Goal: Task Accomplishment & Management: Use online tool/utility

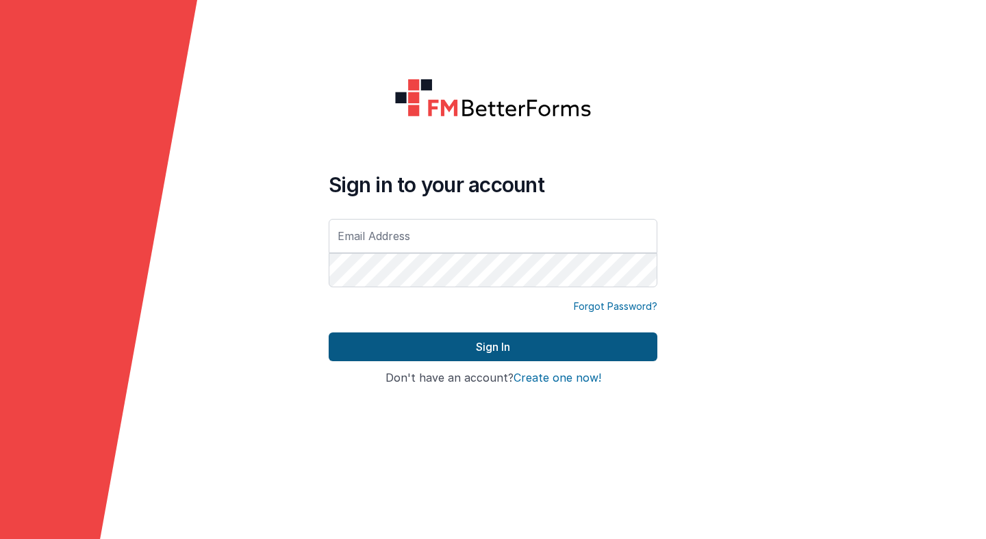
type input "[PERSON_NAME][EMAIL_ADDRESS][PERSON_NAME][DOMAIN_NAME]"
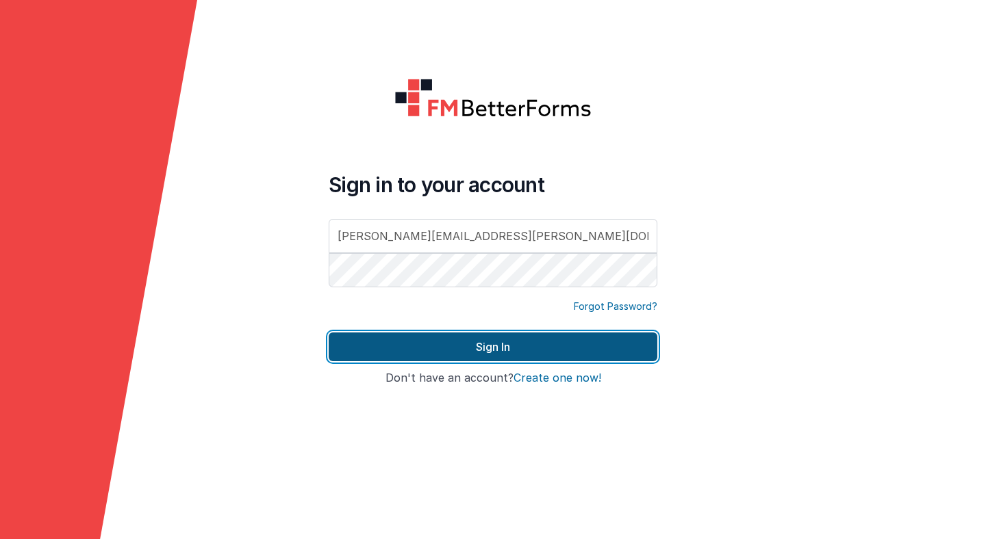
click at [484, 346] on button "Sign In" at bounding box center [493, 347] width 329 height 29
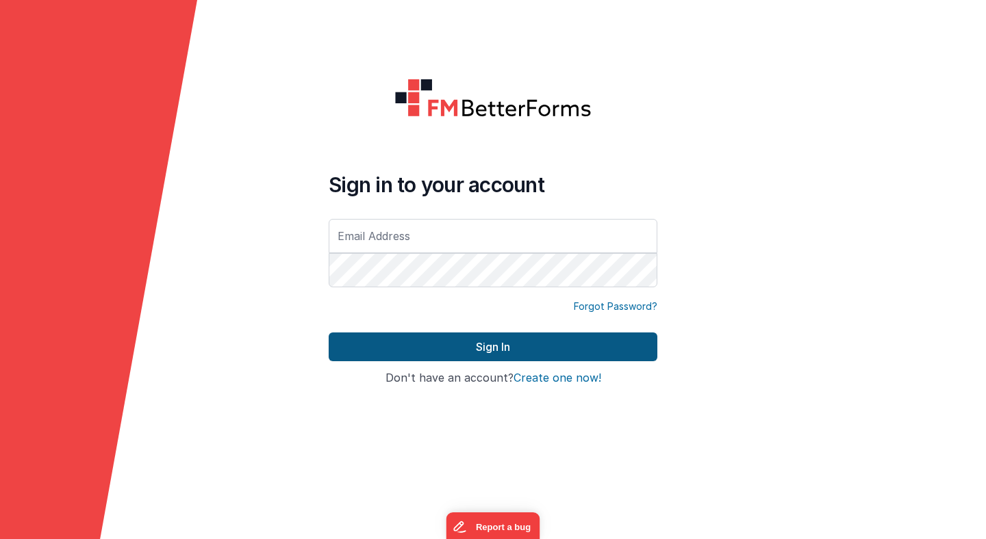
type input "[PERSON_NAME][EMAIL_ADDRESS][PERSON_NAME][DOMAIN_NAME]"
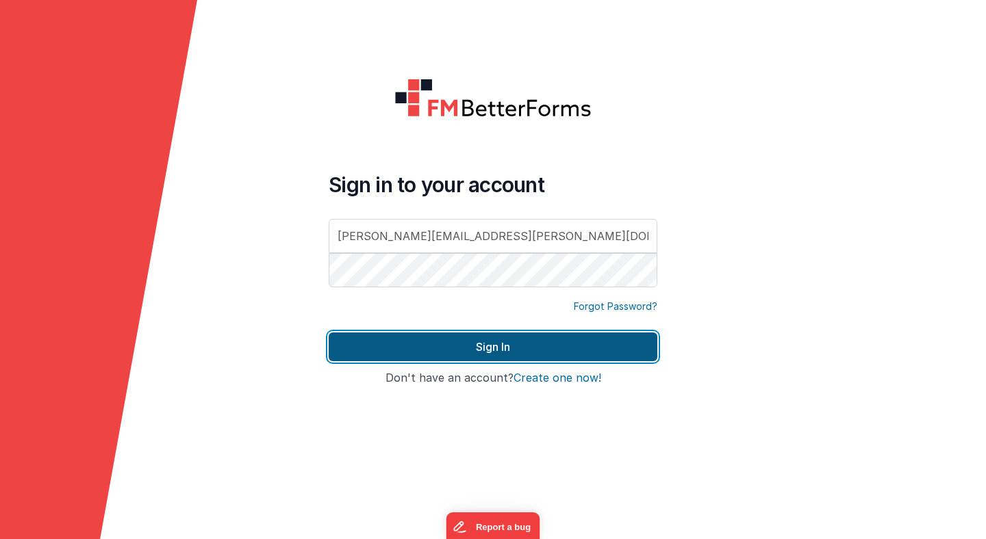
click at [488, 344] on button "Sign In" at bounding box center [493, 347] width 329 height 29
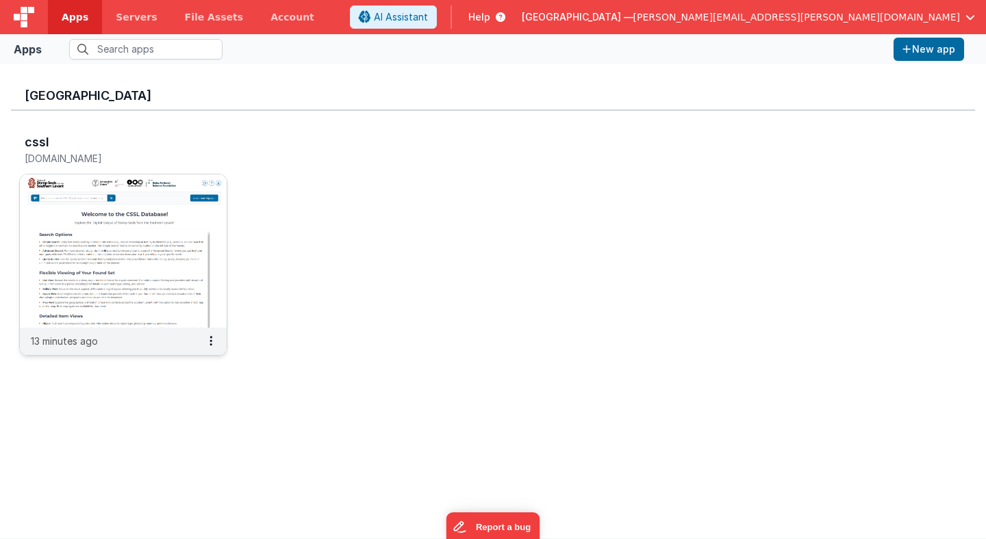
click at [182, 207] on img at bounding box center [123, 251] width 207 height 153
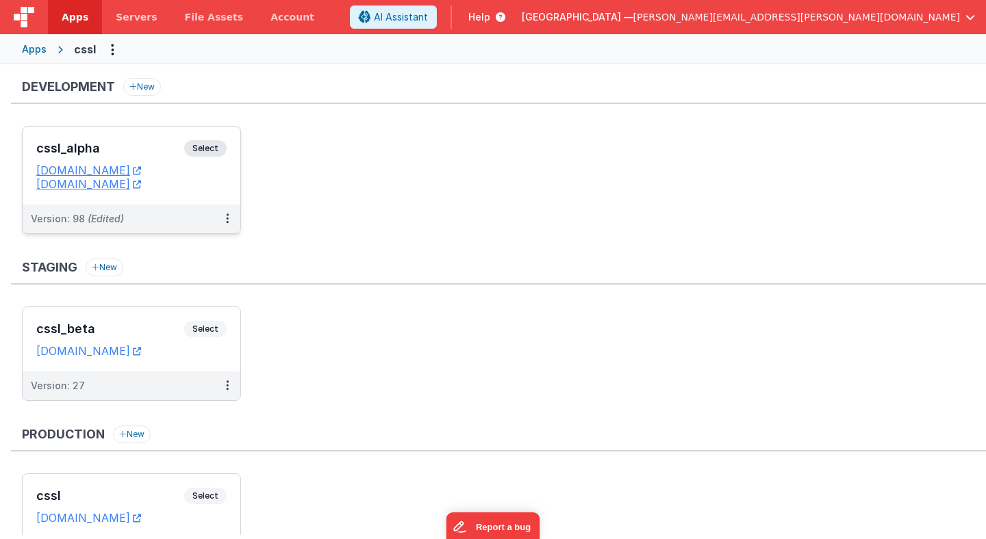
click at [233, 150] on div "cssl_alpha Select URLs [DOMAIN_NAME] [DOMAIN_NAME]" at bounding box center [132, 166] width 218 height 78
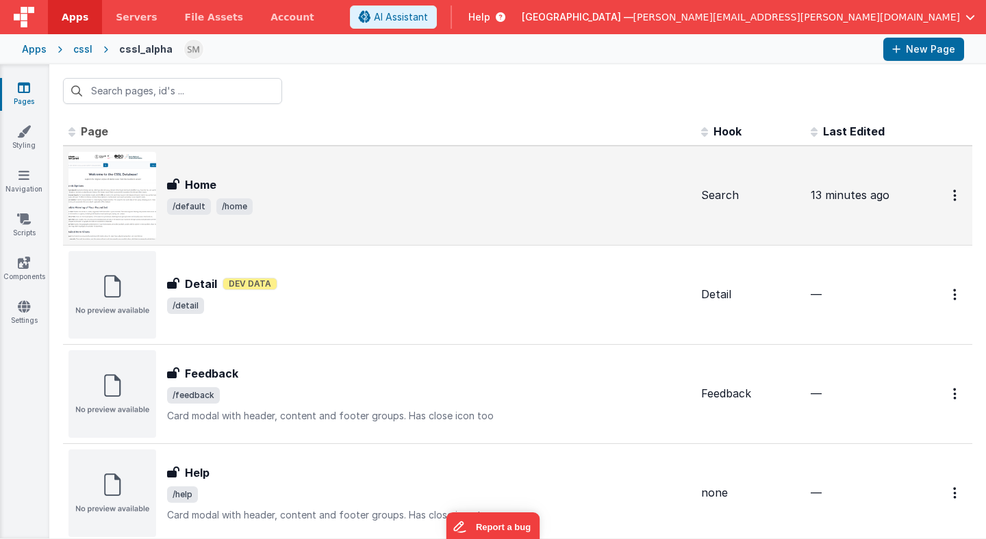
click at [457, 215] on div "Home Home /default /home" at bounding box center [379, 196] width 622 height 88
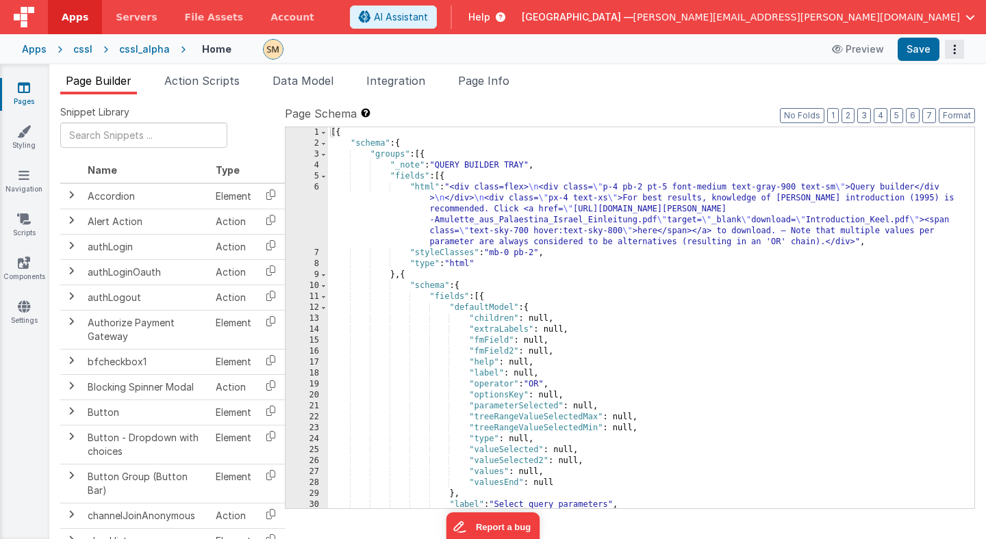
click at [956, 44] on button "Options" at bounding box center [954, 49] width 19 height 19
click at [931, 101] on link "Rollback" at bounding box center [903, 103] width 120 height 26
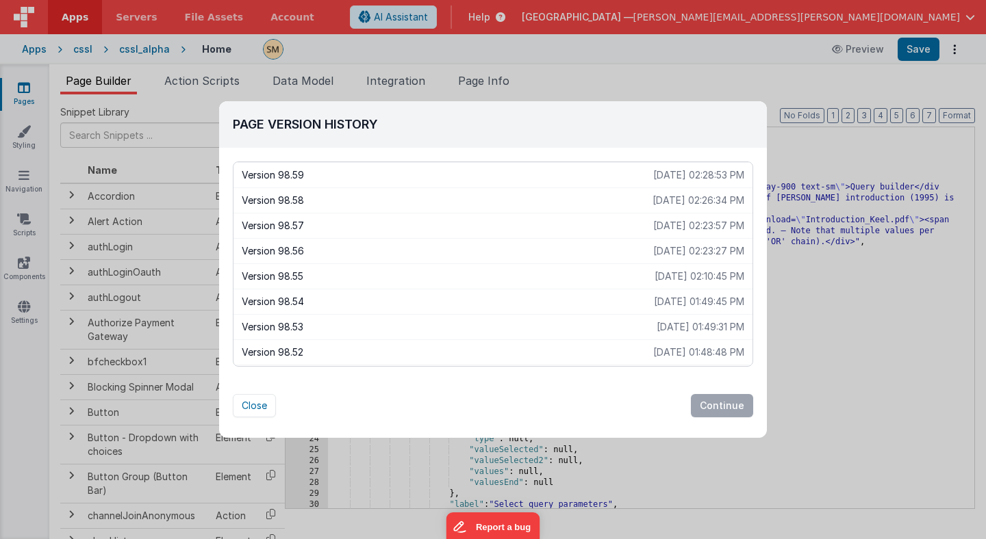
click at [572, 174] on p "Version 98.59" at bounding box center [447, 175] width 411 height 14
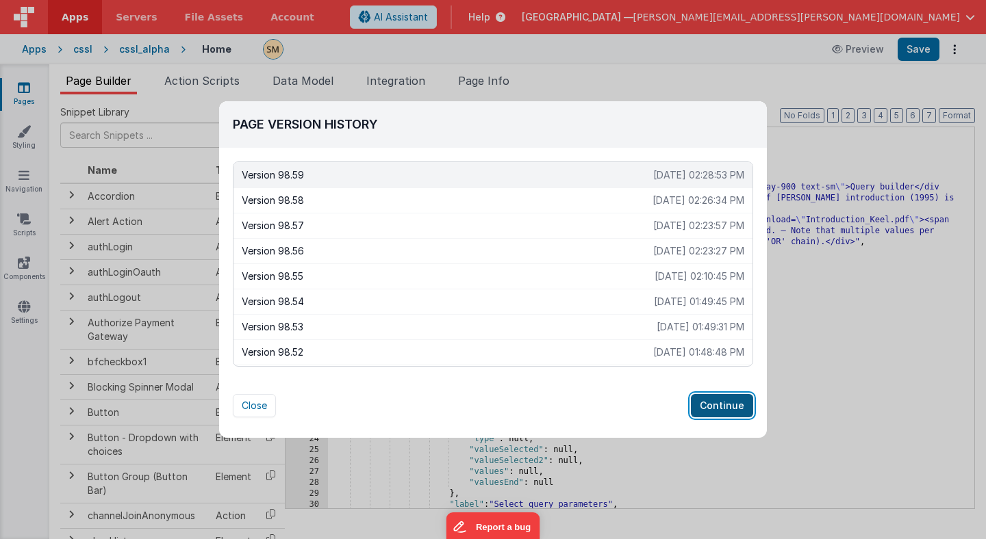
click at [730, 406] on button "Continue" at bounding box center [722, 405] width 62 height 23
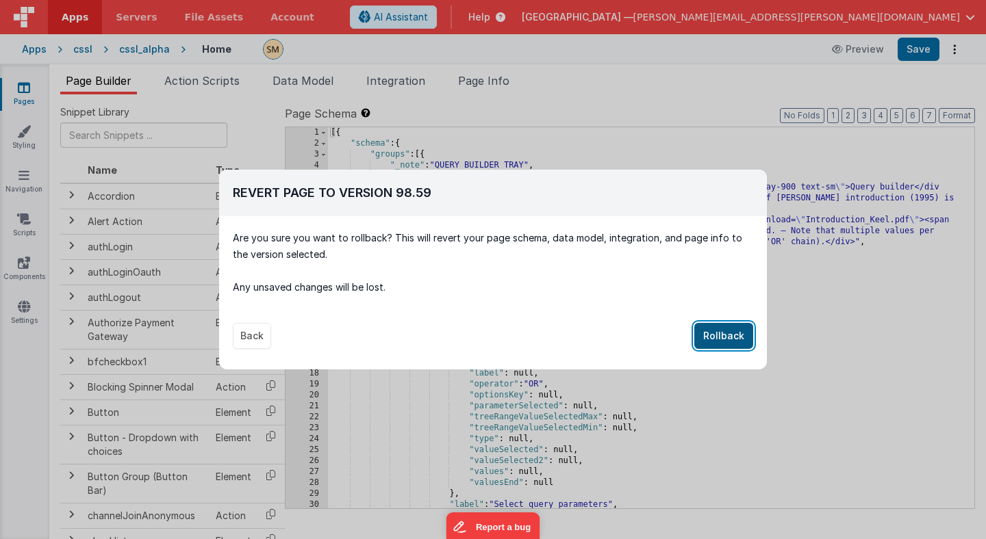
click at [727, 333] on button "Rollback" at bounding box center [723, 336] width 59 height 26
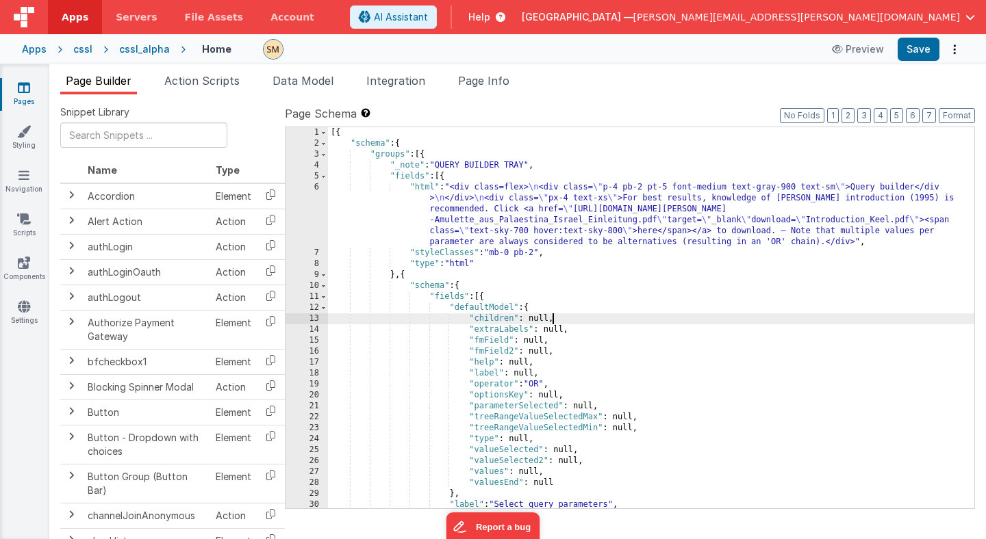
click at [693, 316] on div "[{ "schema" : { "groups" : [{ "_note" : "QUERY BUILDER TRAY" , "fields" : [{ "h…" at bounding box center [651, 328] width 646 height 403
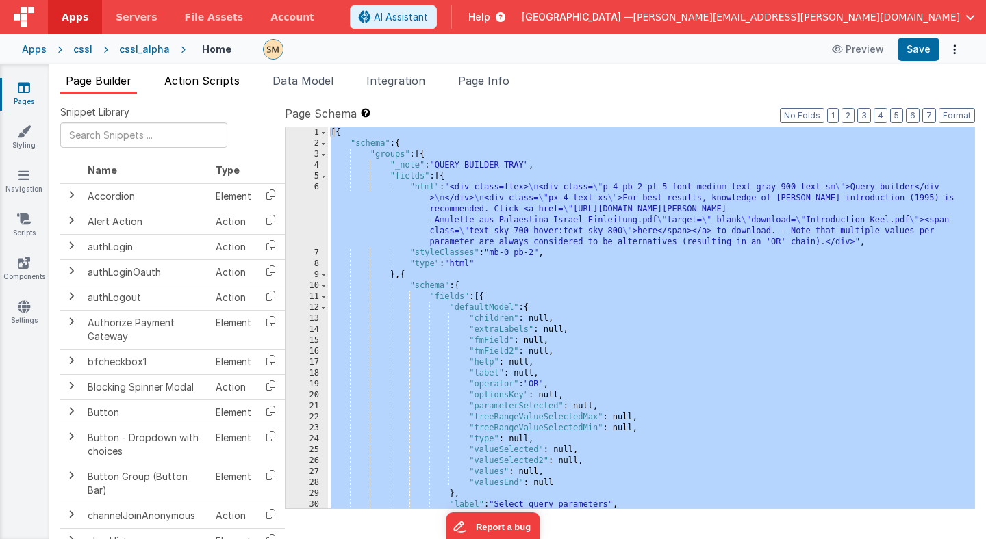
click at [223, 79] on span "Action Scripts" at bounding box center [201, 81] width 75 height 14
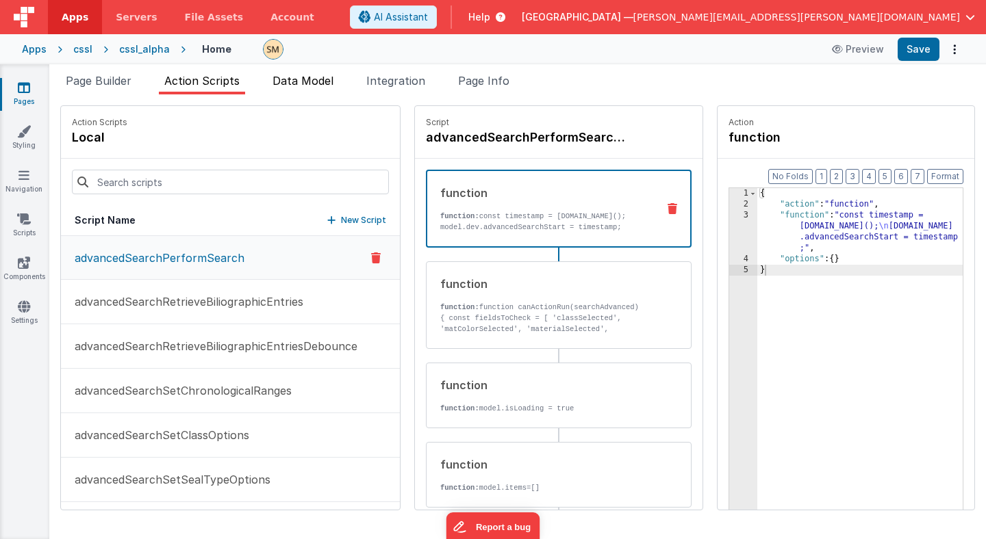
click at [303, 81] on span "Data Model" at bounding box center [302, 81] width 61 height 14
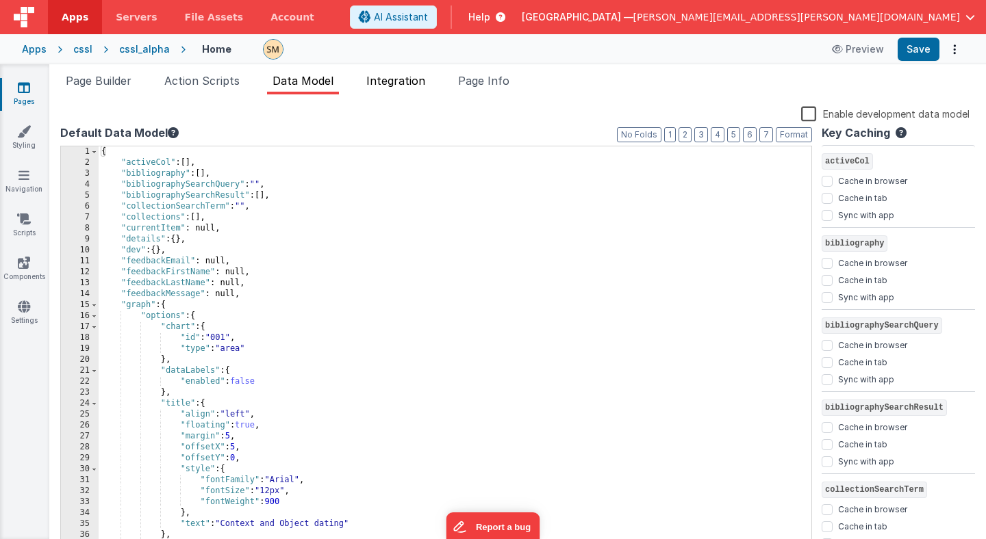
click at [406, 79] on span "Integration" at bounding box center [395, 81] width 59 height 14
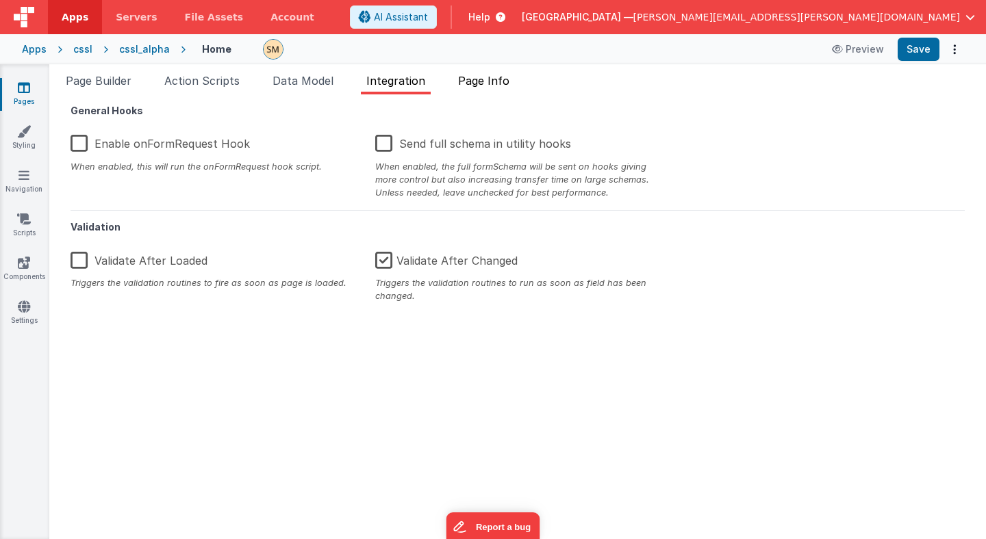
click at [473, 81] on span "Page Info" at bounding box center [483, 81] width 51 height 14
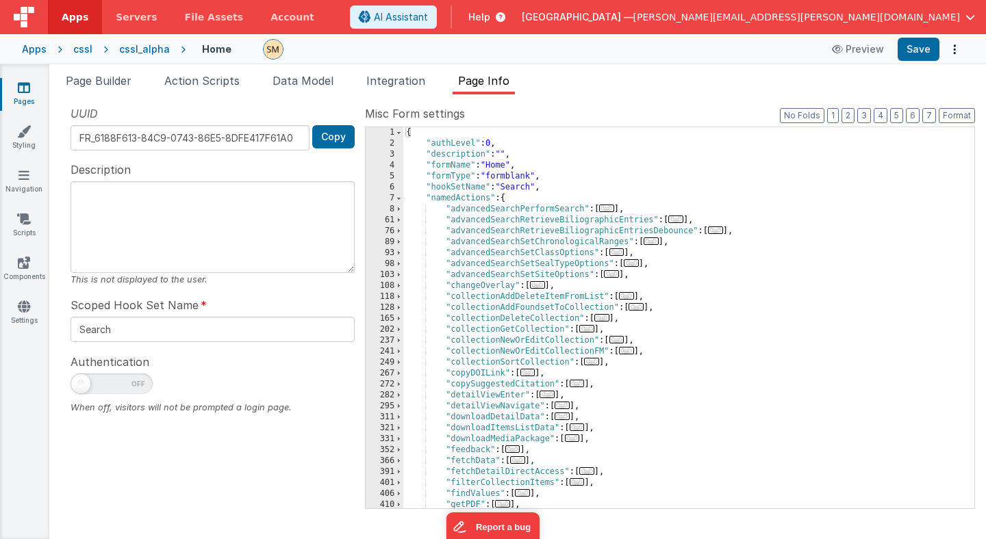
click at [421, 216] on div "{ "authLevel" : 0 , "description" : "" , "formName" : "Home" , "formType" : "fo…" at bounding box center [688, 328] width 571 height 403
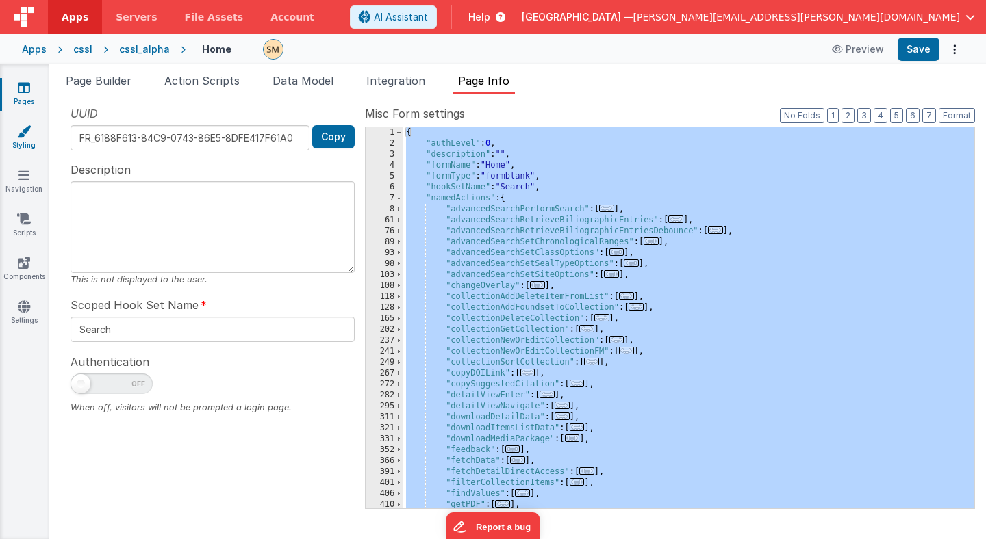
click at [21, 136] on icon at bounding box center [24, 132] width 14 height 14
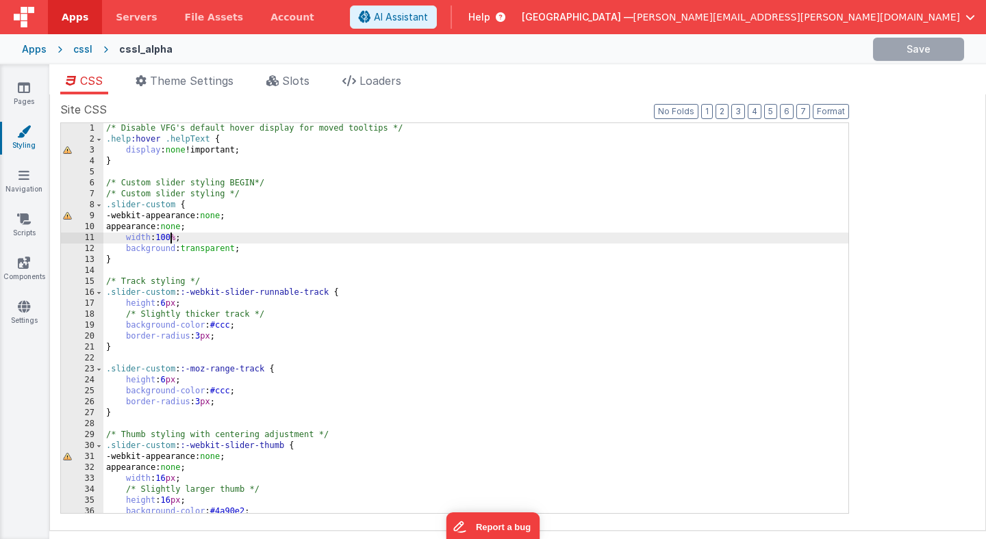
click at [172, 238] on div "/* Disable VFG's default hover display for moved tooltips */ .help :hover .help…" at bounding box center [475, 329] width 745 height 412
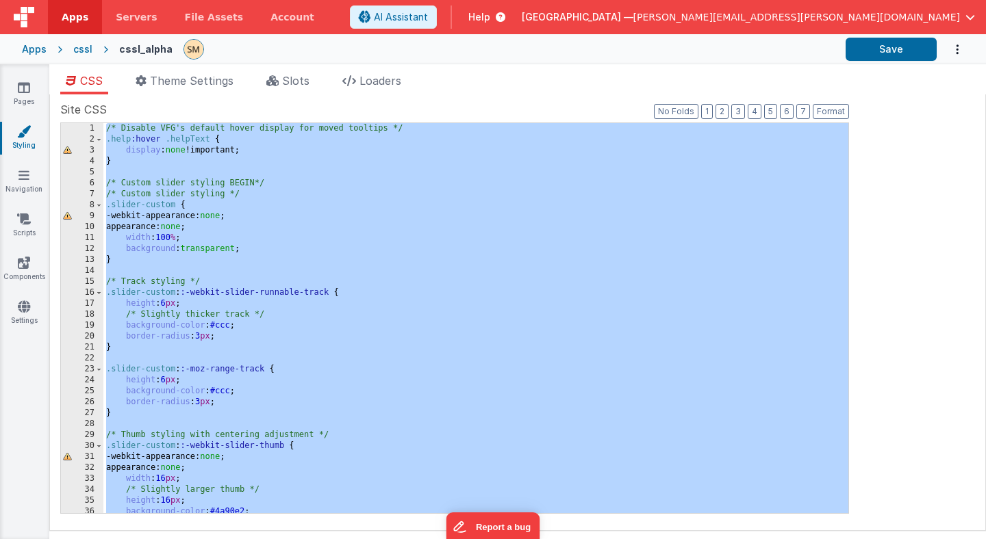
click at [959, 51] on icon "Options" at bounding box center [957, 50] width 14 height 28
click at [904, 84] on link "Rollback" at bounding box center [903, 81] width 120 height 26
click at [25, 92] on icon at bounding box center [24, 88] width 12 height 14
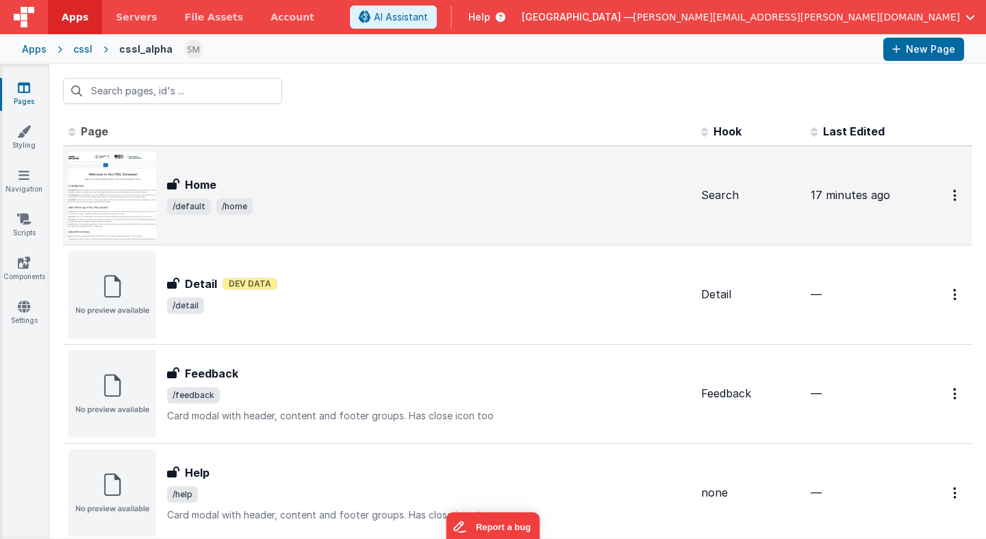
click at [203, 175] on div "Home Home /default /home" at bounding box center [379, 196] width 622 height 88
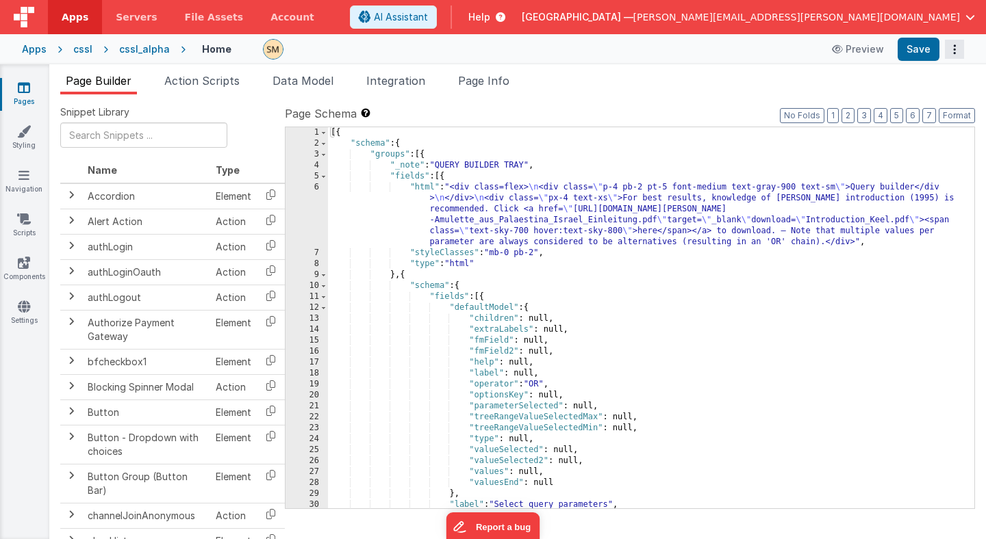
click at [953, 50] on icon "Options" at bounding box center [954, 49] width 19 height 1
click at [915, 103] on link "Rollback" at bounding box center [903, 103] width 120 height 26
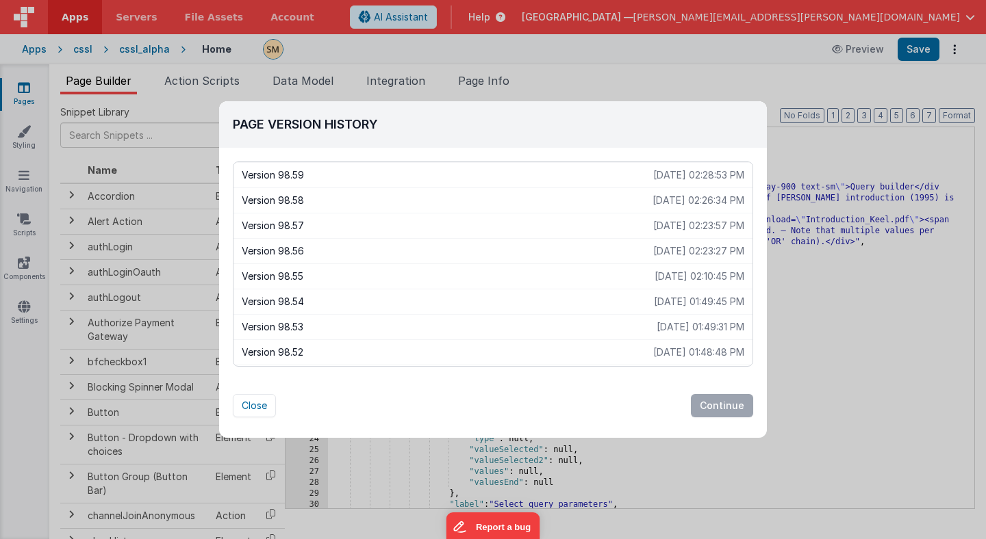
click at [559, 177] on p "Version 98.59" at bounding box center [447, 175] width 411 height 14
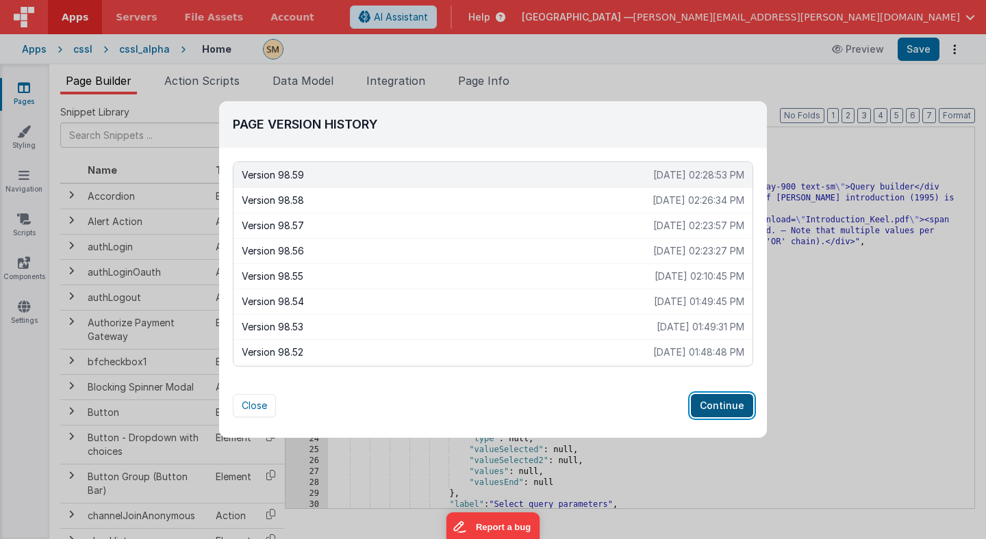
click at [724, 409] on button "Continue" at bounding box center [722, 405] width 62 height 23
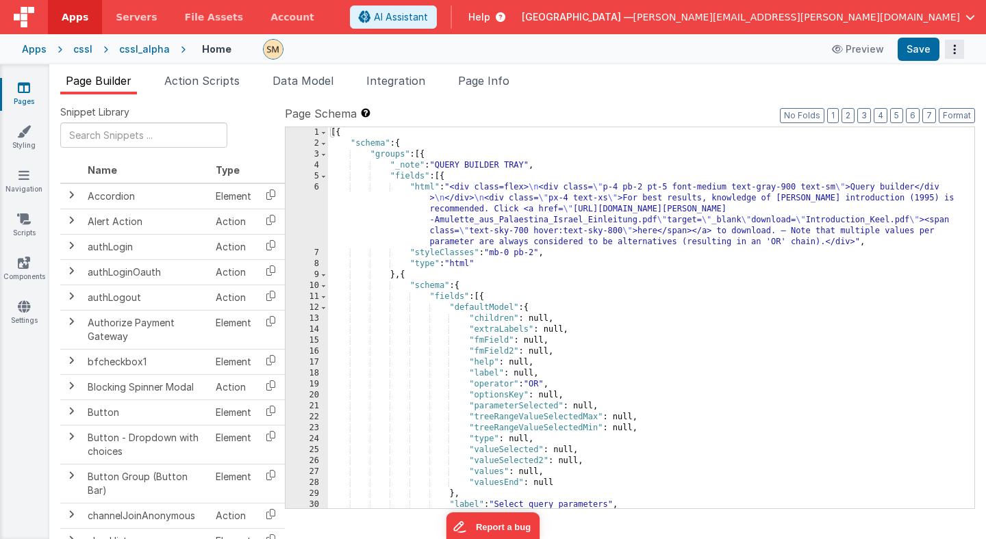
click at [953, 49] on icon "Options" at bounding box center [954, 49] width 19 height 1
click at [909, 105] on link "Rollback" at bounding box center [903, 103] width 120 height 26
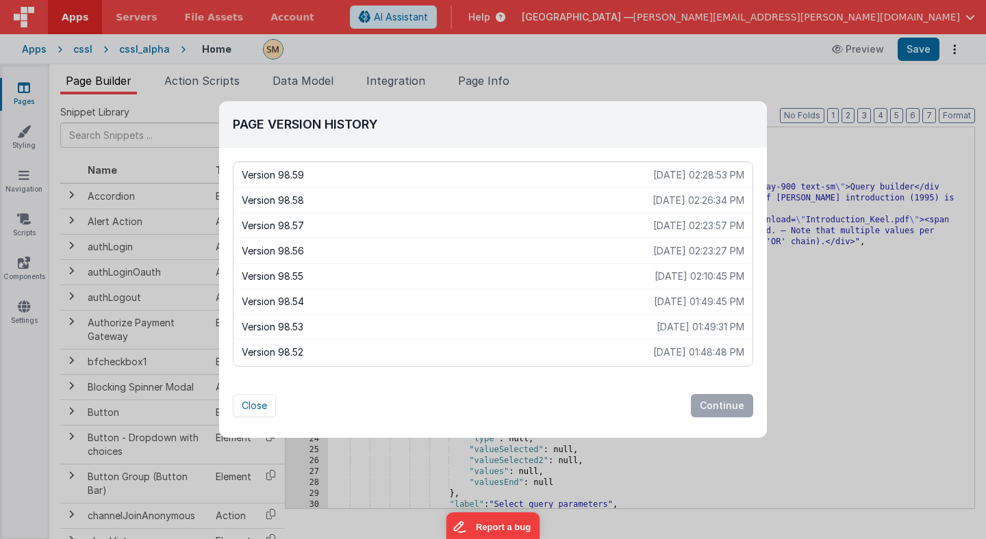
click at [607, 178] on p "Version 98.59" at bounding box center [447, 175] width 411 height 14
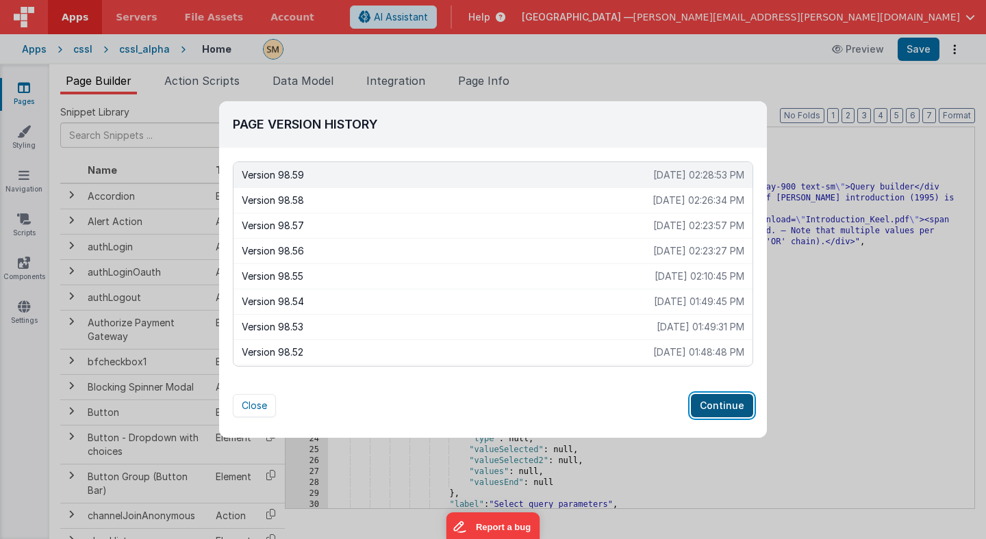
click at [718, 405] on button "Continue" at bounding box center [722, 405] width 62 height 23
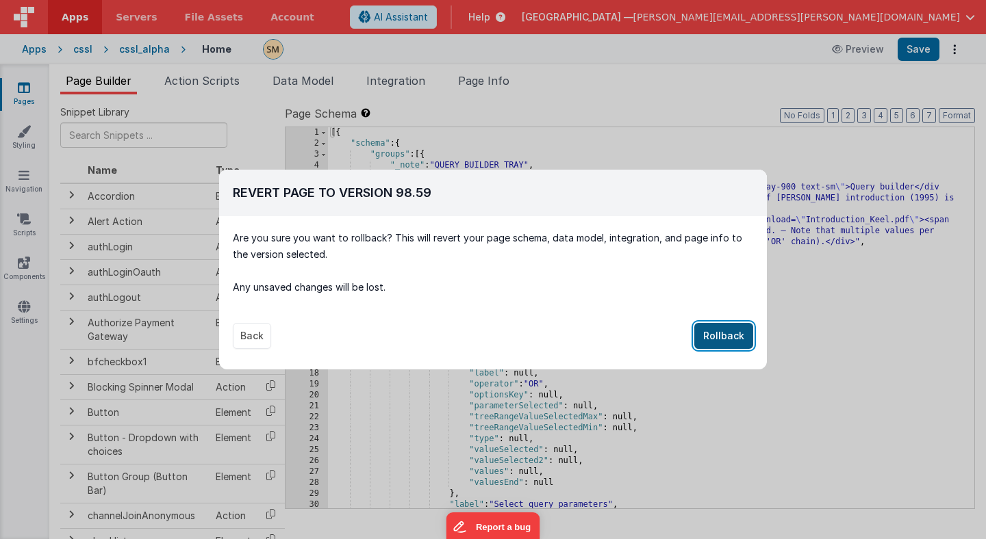
click at [723, 337] on button "Rollback" at bounding box center [723, 336] width 59 height 26
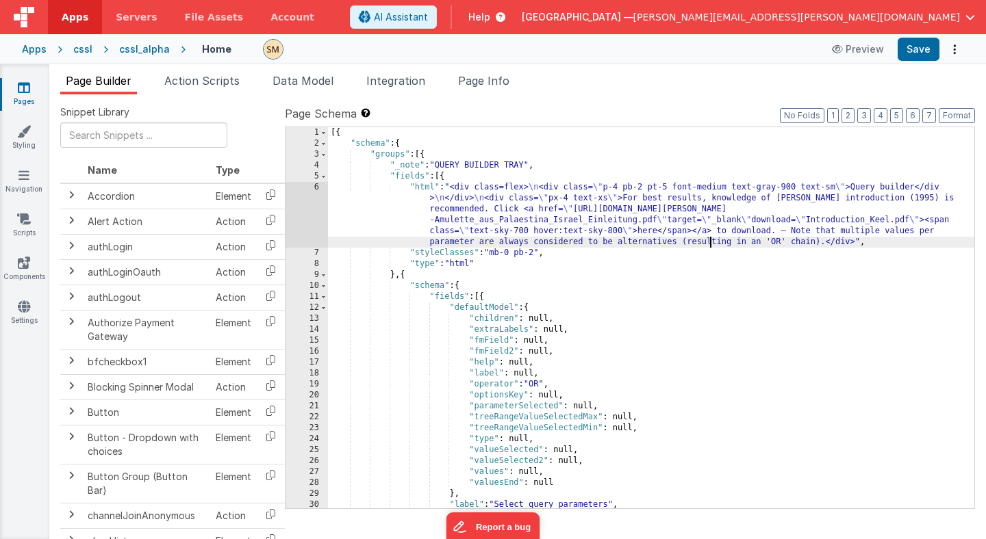
click at [709, 240] on div "[{ "schema" : { "groups" : [{ "_note" : "QUERY BUILDER TRAY" , "fields" : [{ "h…" at bounding box center [651, 328] width 646 height 403
click at [956, 49] on button "Options" at bounding box center [954, 49] width 19 height 19
click at [909, 101] on link "Rollback" at bounding box center [903, 103] width 120 height 26
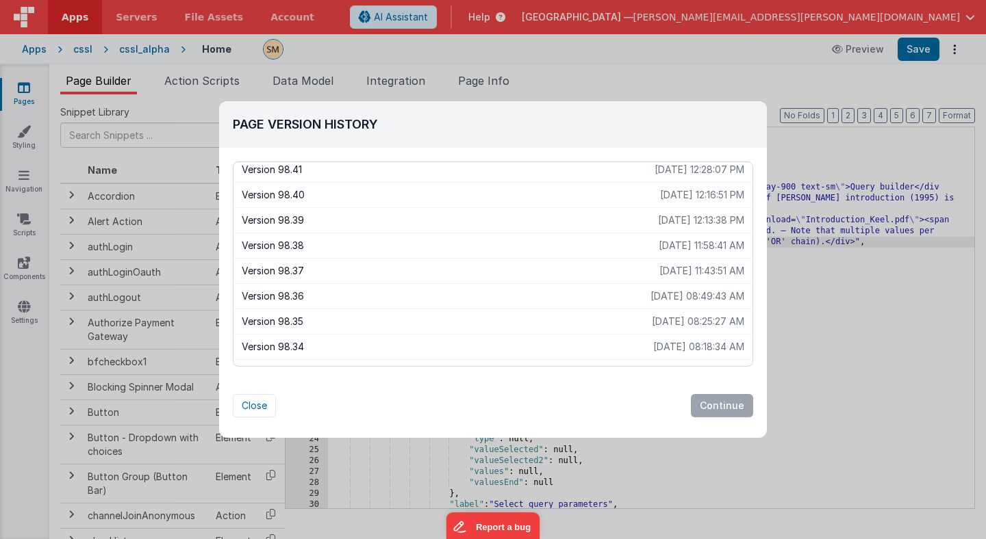
scroll to position [482, 0]
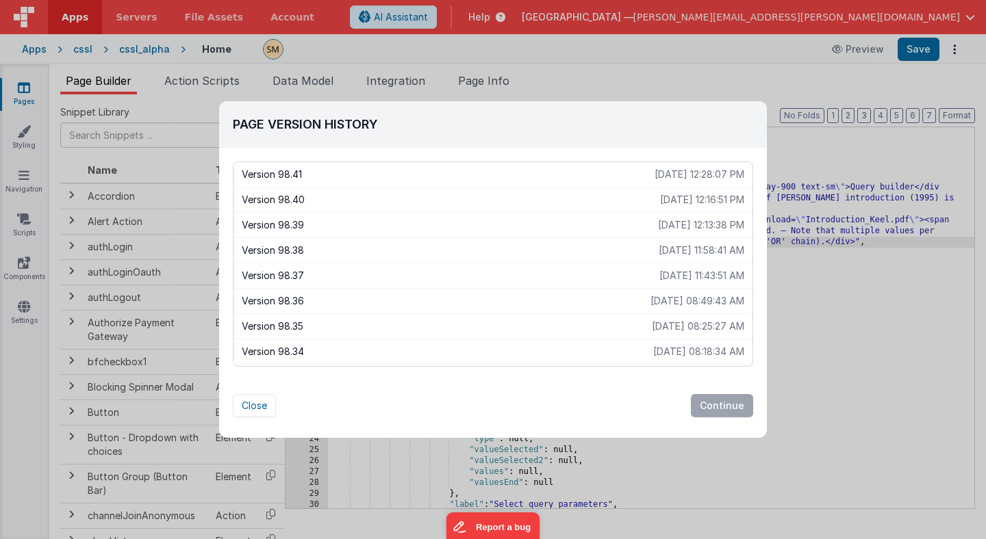
click at [595, 303] on p "Version 98.36" at bounding box center [446, 301] width 409 height 14
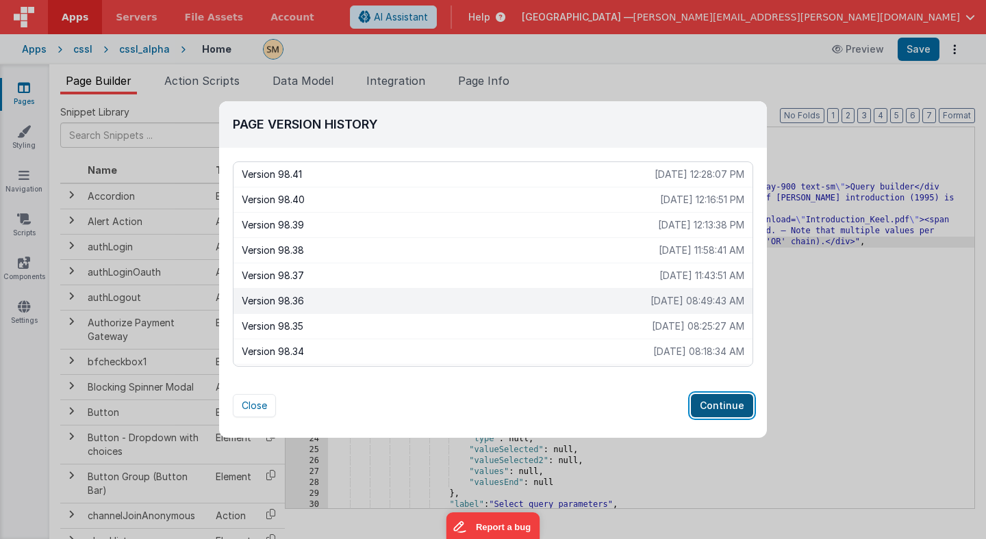
click at [723, 406] on button "Continue" at bounding box center [722, 405] width 62 height 23
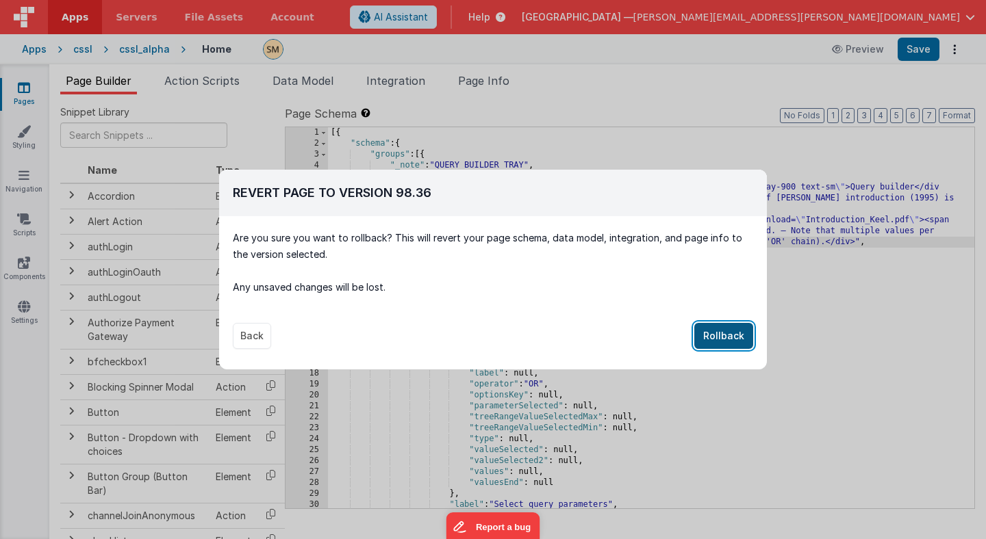
click at [717, 338] on button "Rollback" at bounding box center [723, 336] width 59 height 26
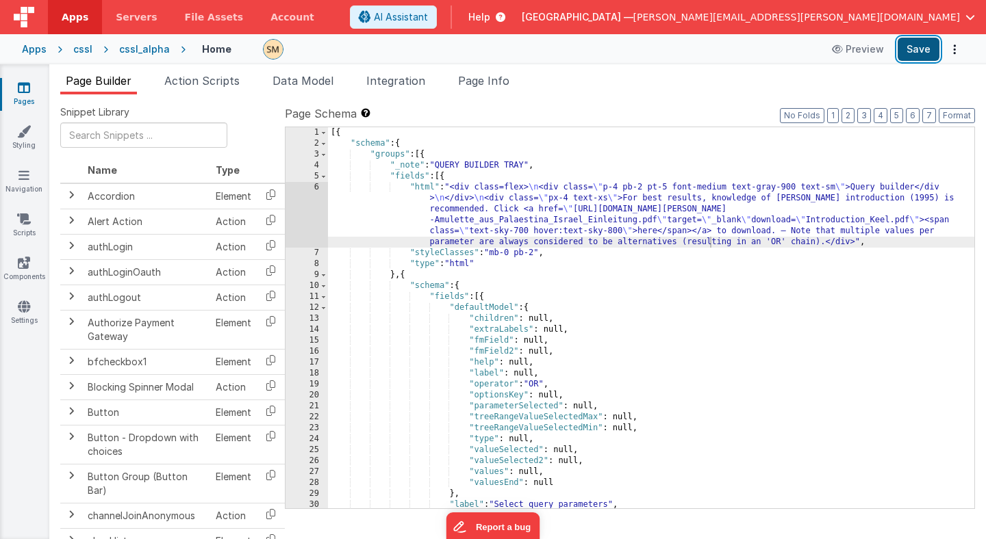
click at [921, 50] on button "Save" at bounding box center [918, 49] width 42 height 23
click at [86, 49] on div "cssl" at bounding box center [82, 49] width 19 height 14
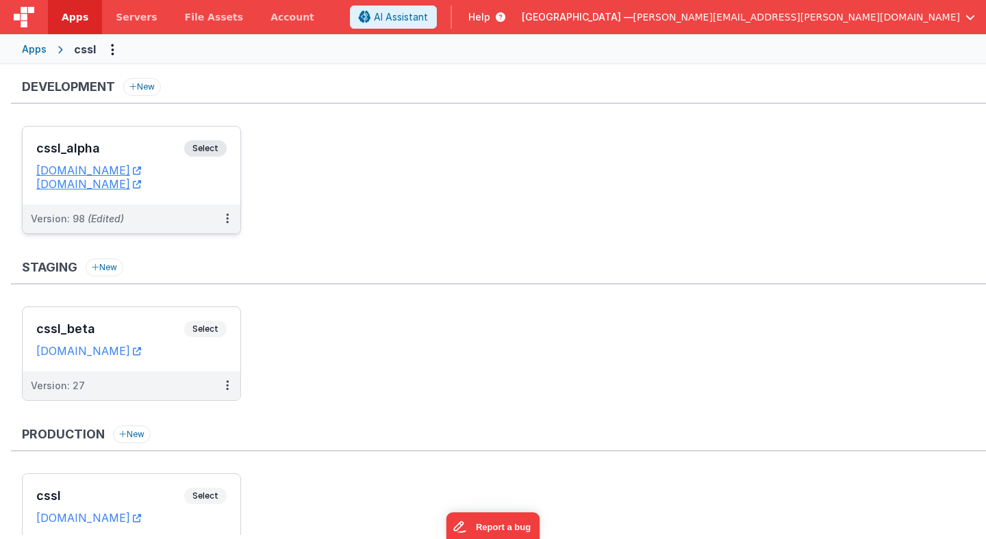
click at [206, 149] on span "Select" at bounding box center [205, 148] width 42 height 16
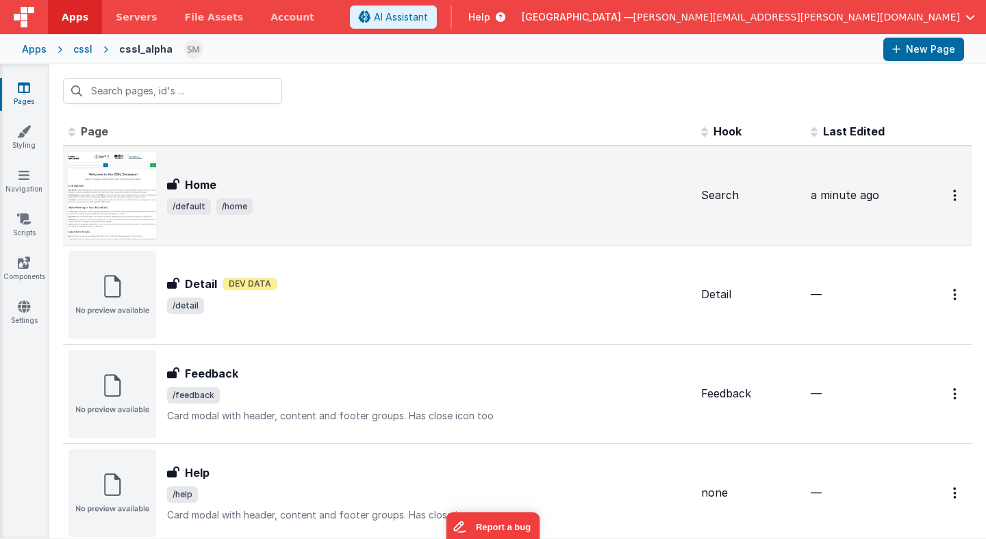
click at [213, 185] on h3 "Home" at bounding box center [200, 185] width 31 height 16
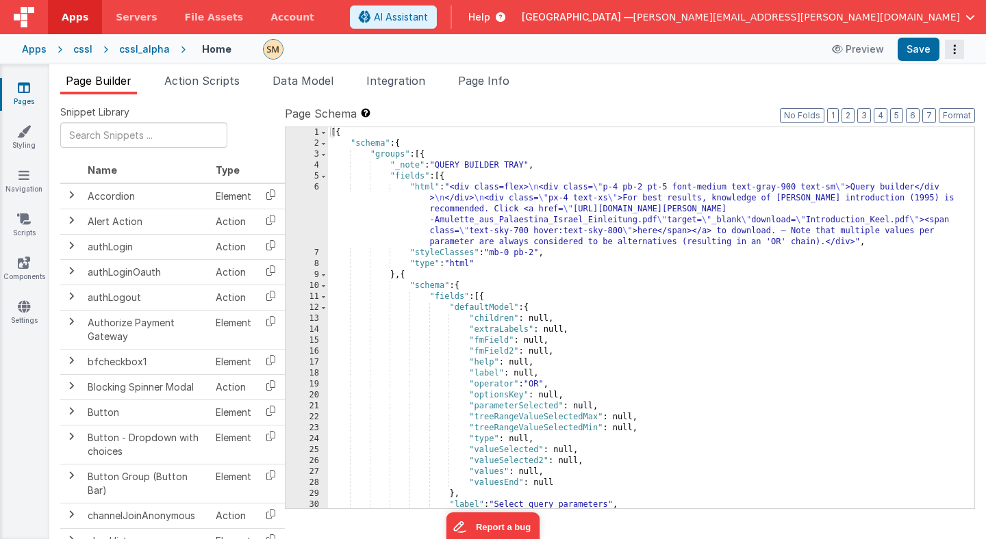
click at [956, 48] on button "Options" at bounding box center [954, 49] width 19 height 19
click at [923, 99] on link "Rollback" at bounding box center [903, 103] width 120 height 26
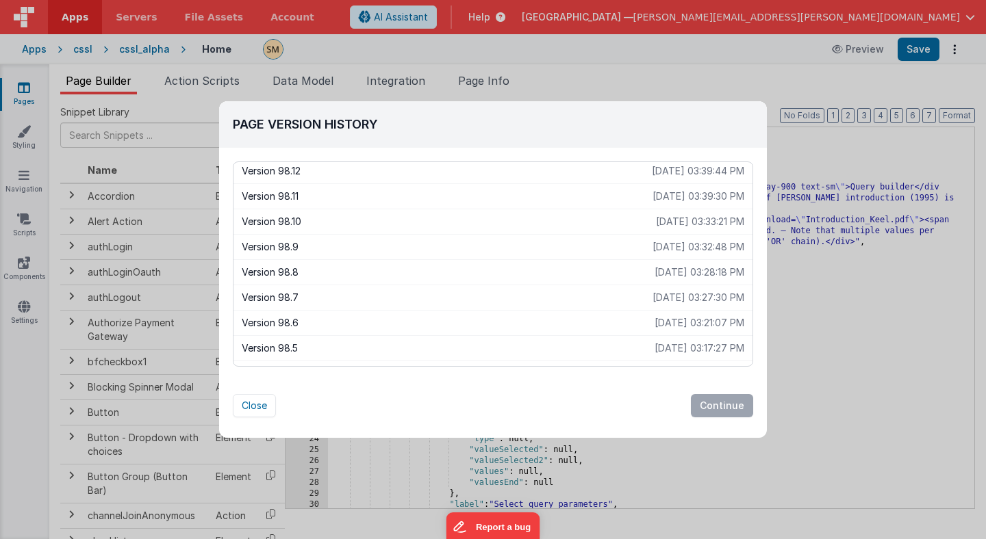
scroll to position [1518, 0]
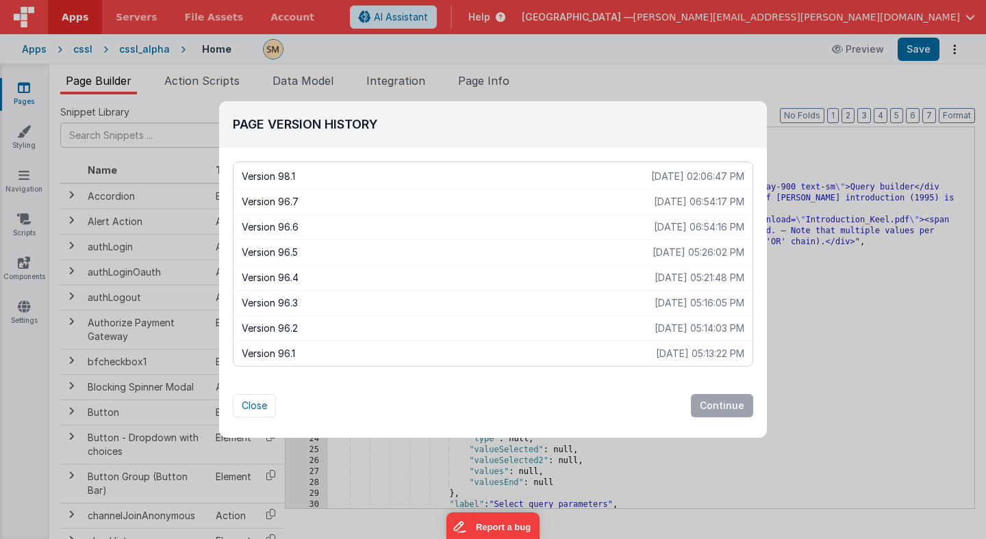
click at [657, 351] on p "2025-08-15 05:13:22 PM" at bounding box center [700, 354] width 88 height 14
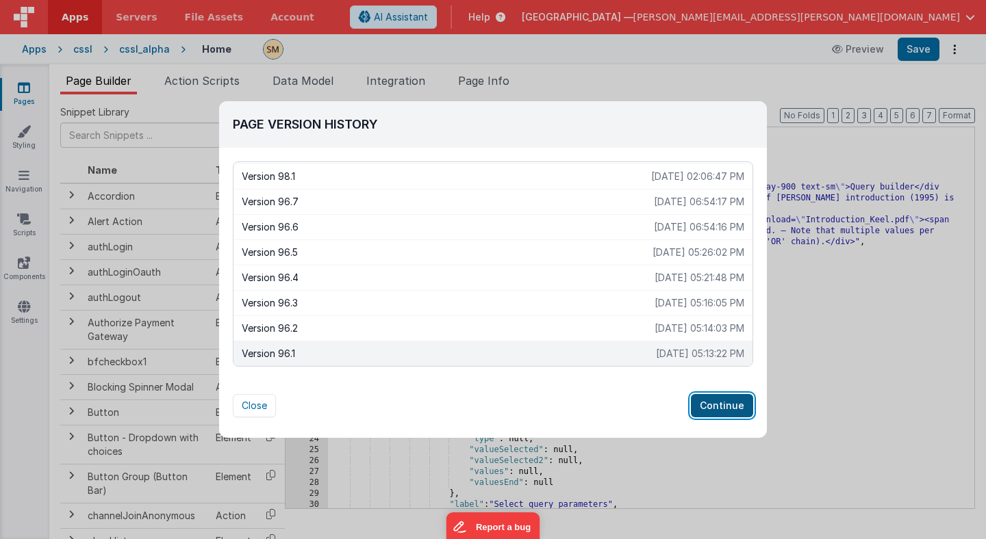
click at [717, 403] on button "Continue" at bounding box center [722, 405] width 62 height 23
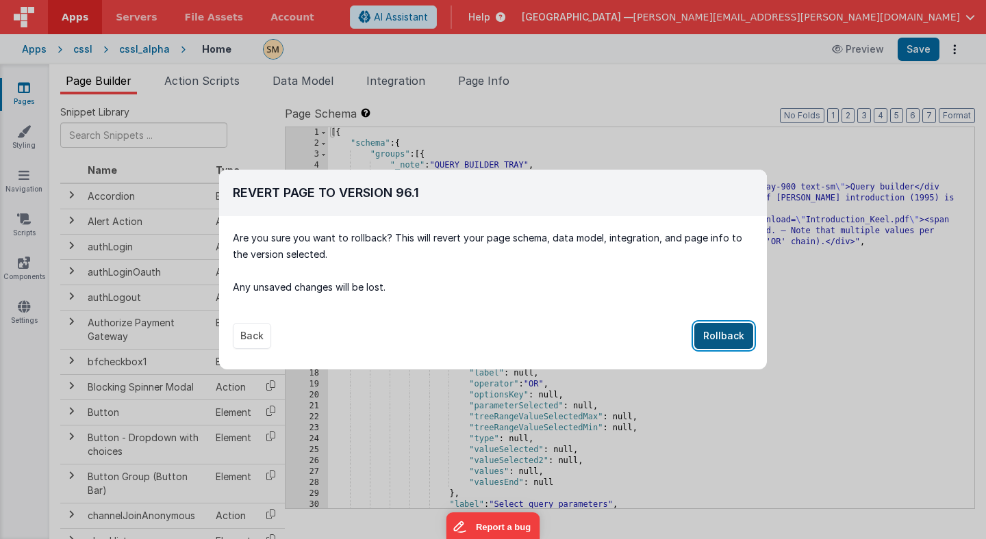
click at [733, 335] on button "Rollback" at bounding box center [723, 336] width 59 height 26
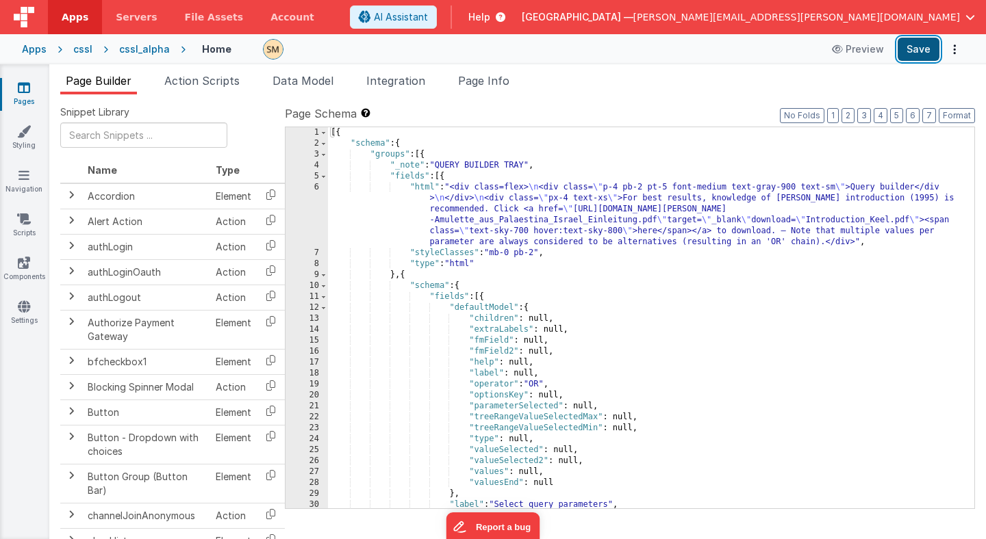
click at [920, 49] on button "Save" at bounding box center [918, 49] width 42 height 23
click at [955, 49] on icon "Options" at bounding box center [954, 49] width 19 height 1
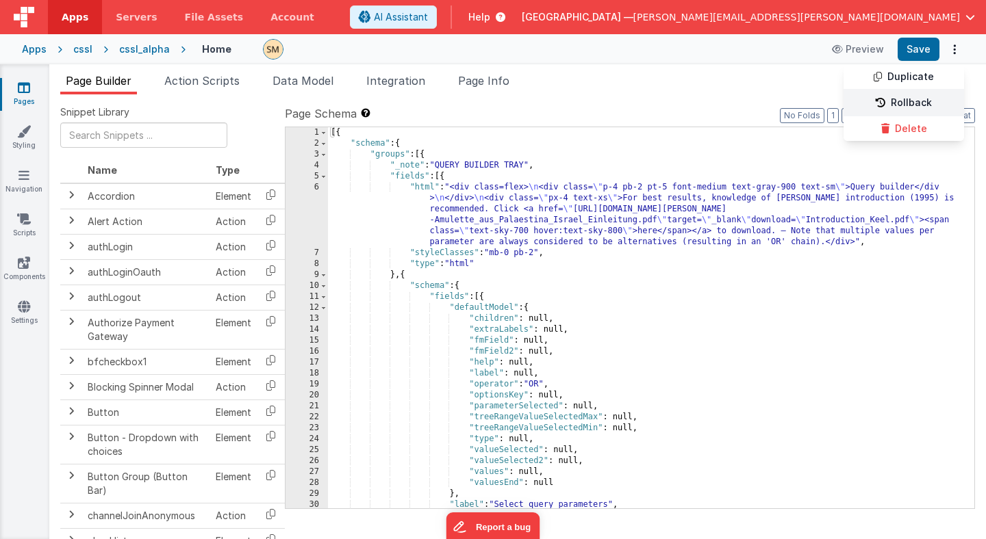
click at [910, 103] on link "Rollback" at bounding box center [903, 103] width 120 height 26
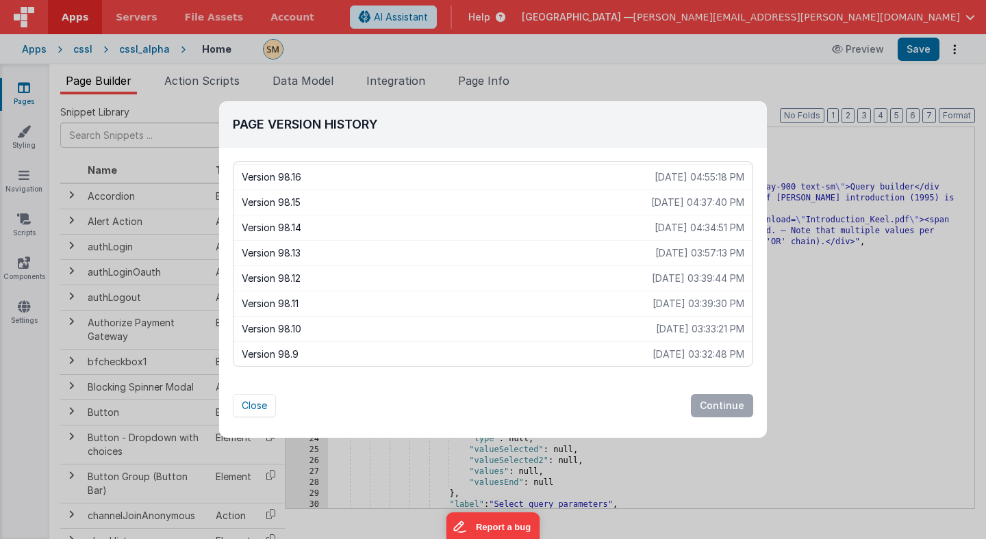
scroll to position [1544, 0]
click at [484, 353] on p "Version 96.1" at bounding box center [449, 354] width 414 height 14
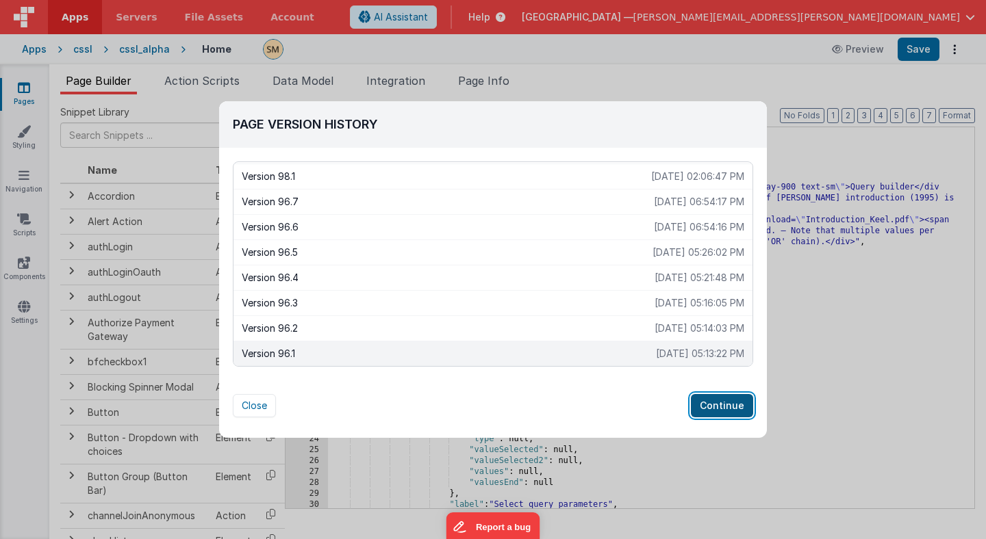
click at [718, 402] on button "Continue" at bounding box center [722, 405] width 62 height 23
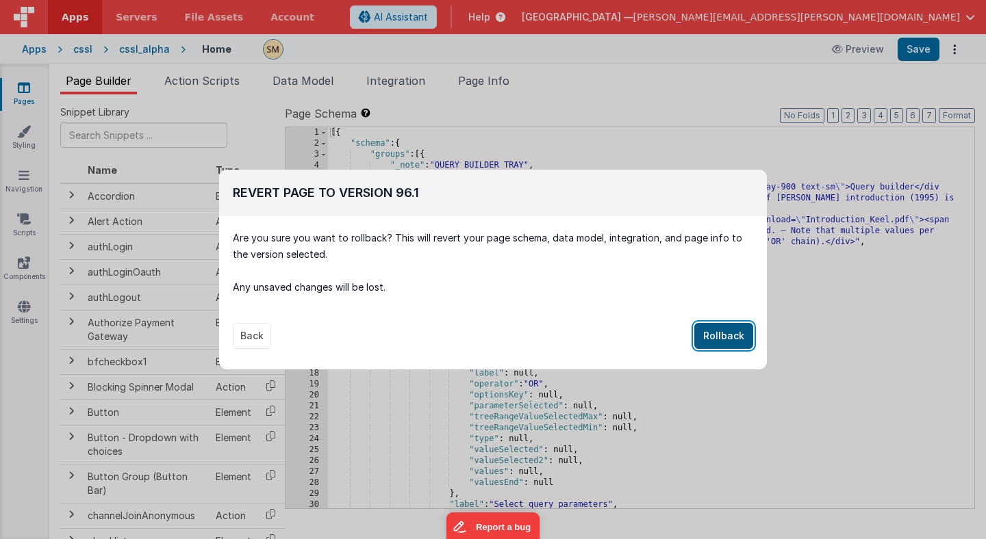
click at [728, 338] on button "Rollback" at bounding box center [723, 336] width 59 height 26
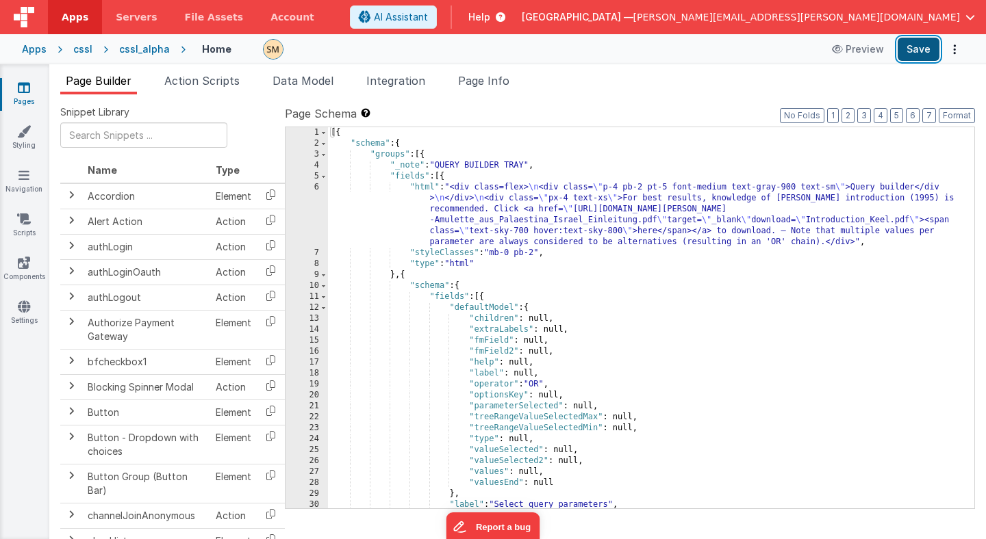
click at [916, 54] on button "Save" at bounding box center [918, 49] width 42 height 23
click at [953, 50] on icon "Options" at bounding box center [954, 49] width 19 height 1
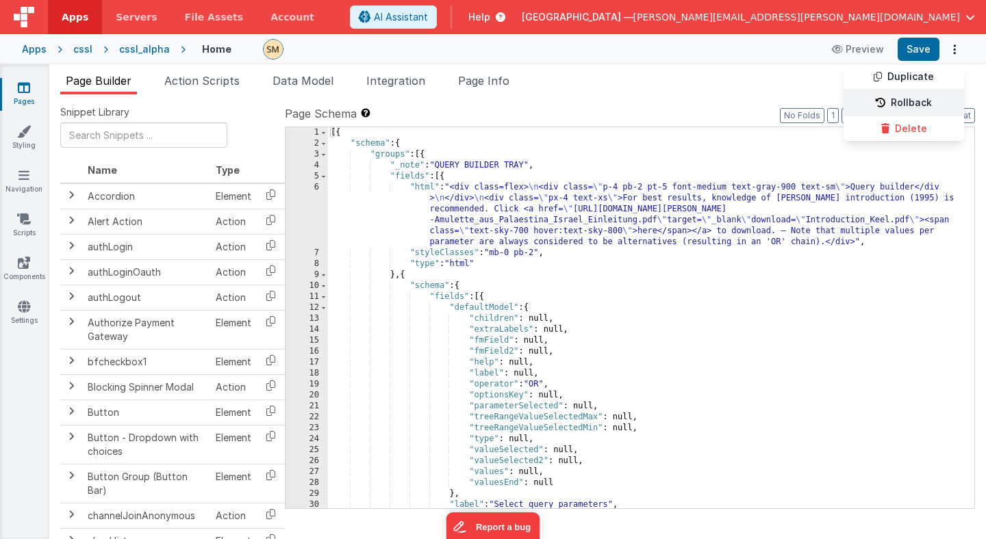
click at [911, 103] on link "Rollback" at bounding box center [903, 103] width 120 height 26
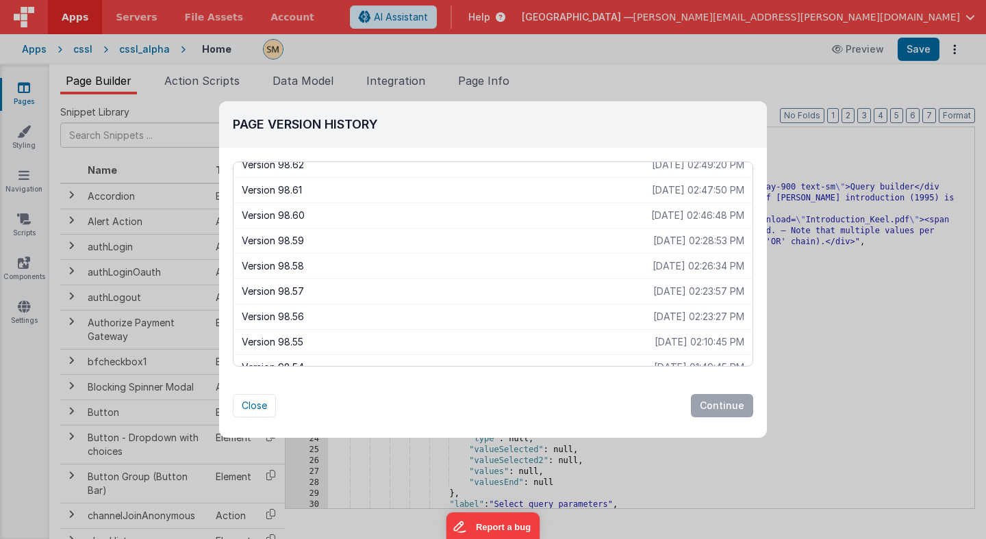
scroll to position [34, 0]
click at [524, 244] on p "Version 98.59" at bounding box center [447, 242] width 411 height 14
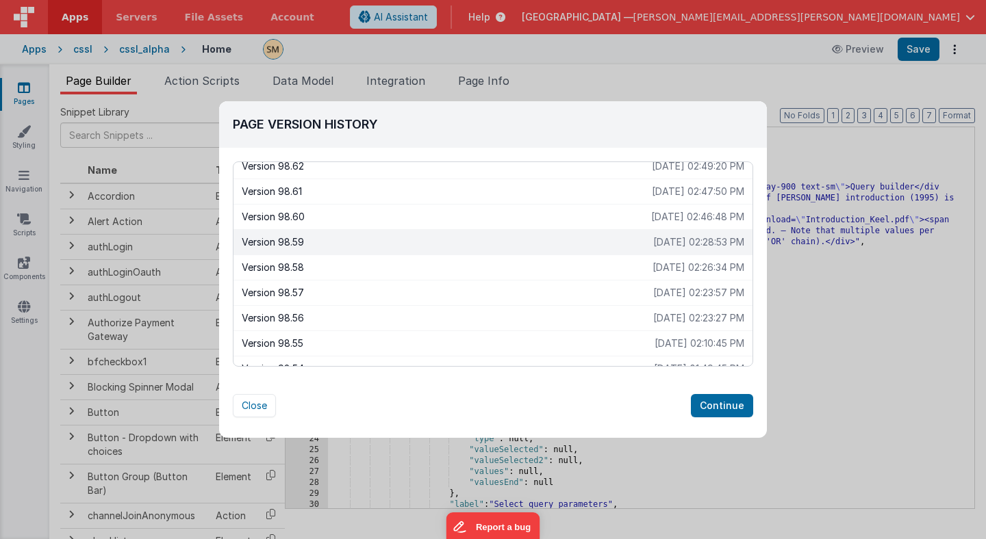
click at [524, 264] on p "Version 98.58" at bounding box center [447, 268] width 411 height 14
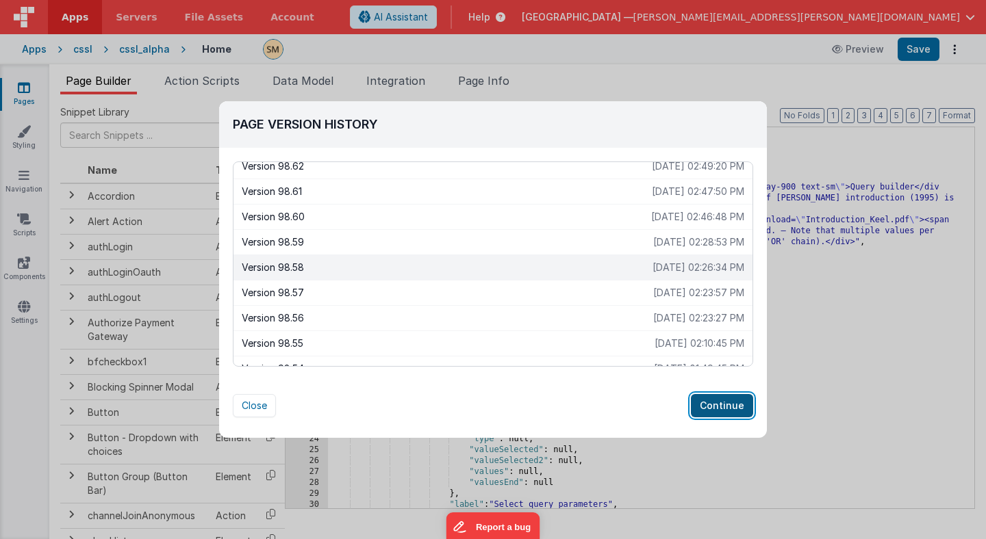
click at [724, 406] on button "Continue" at bounding box center [722, 405] width 62 height 23
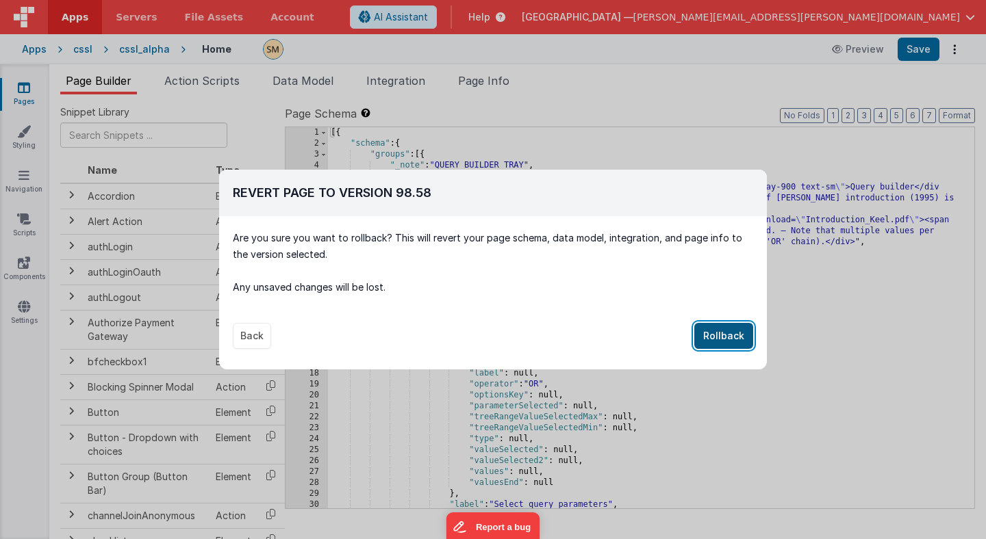
click at [728, 337] on button "Rollback" at bounding box center [723, 336] width 59 height 26
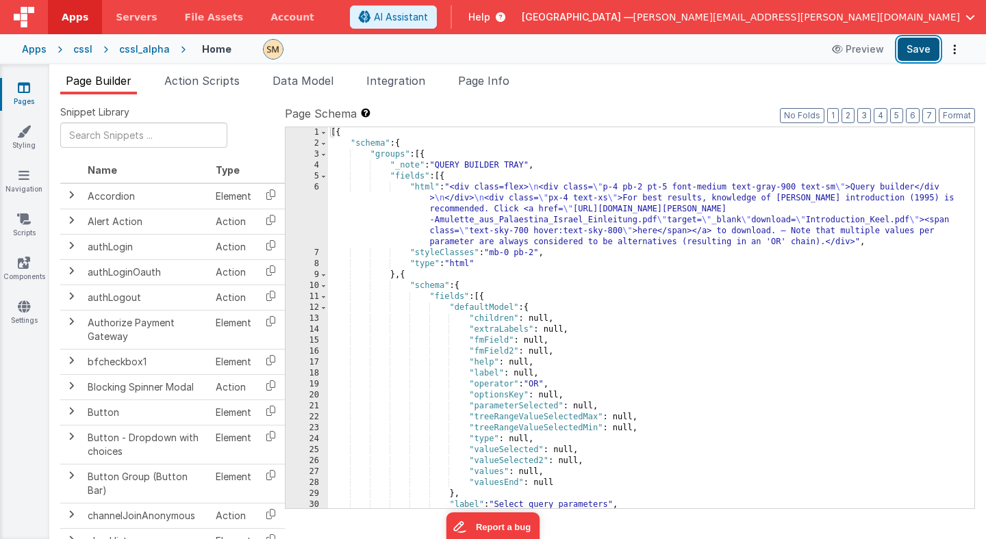
click at [921, 48] on button "Save" at bounding box center [918, 49] width 42 height 23
click at [23, 133] on icon at bounding box center [24, 132] width 14 height 14
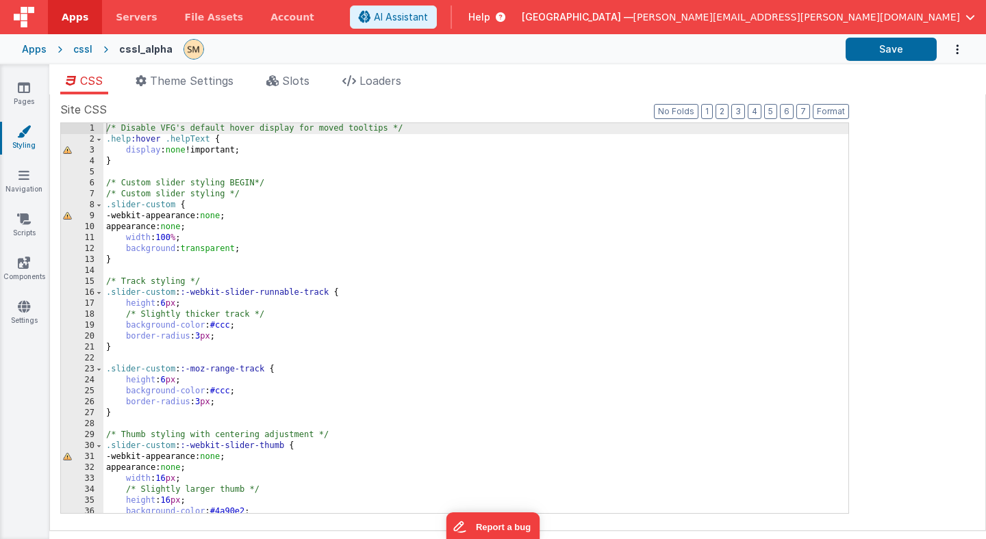
click at [959, 47] on icon "Options" at bounding box center [957, 50] width 14 height 28
click at [916, 79] on link "Rollback" at bounding box center [903, 81] width 120 height 26
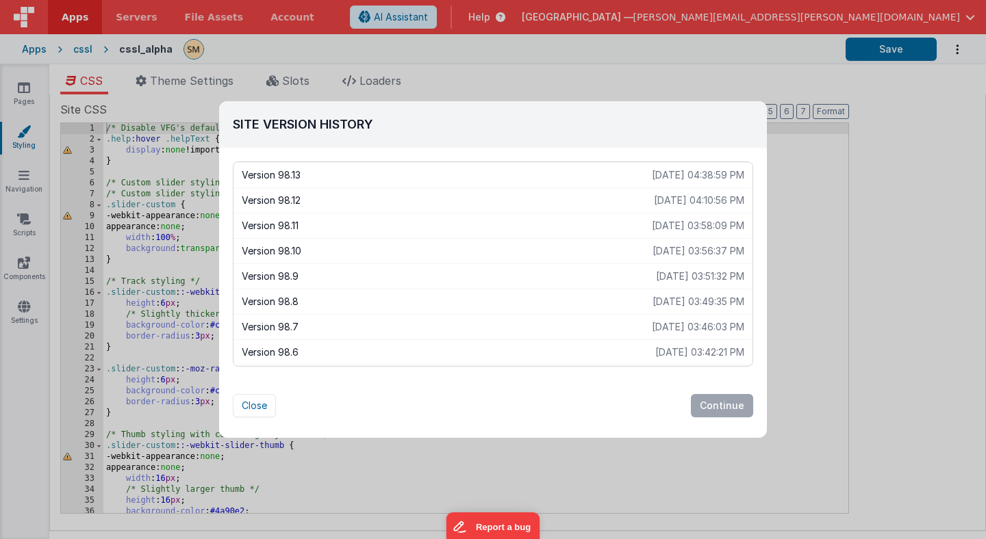
drag, startPoint x: 745, startPoint y: 177, endPoint x: 621, endPoint y: 179, distance: 123.9
click at [621, 179] on div "Version 98.13 2025-08-16 04:38:59 PM" at bounding box center [492, 174] width 519 height 25
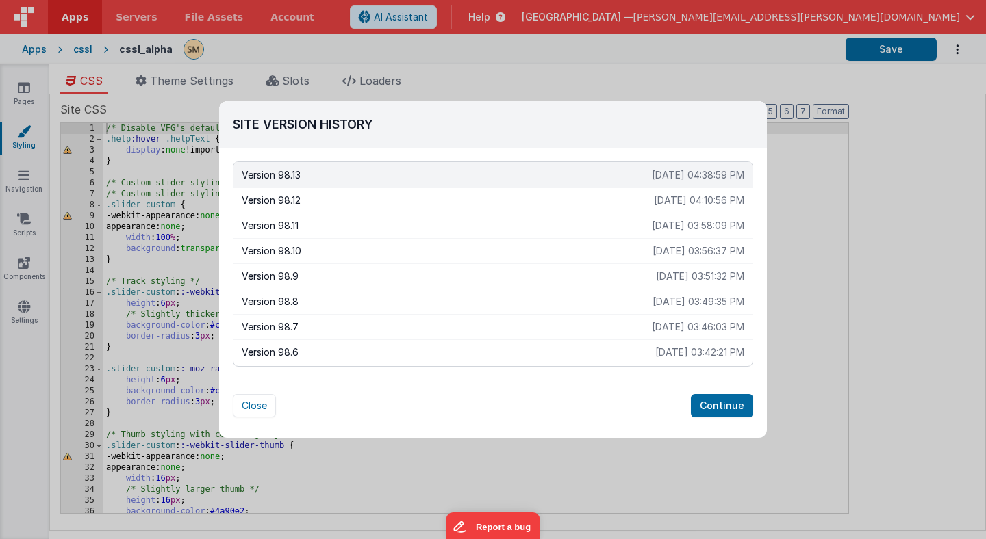
click at [304, 175] on p "Version 98.13" at bounding box center [447, 175] width 410 height 14
drag, startPoint x: 627, startPoint y: 177, endPoint x: 708, endPoint y: 180, distance: 80.8
click at [708, 180] on div "Version 98.13 2025-08-16 04:38:59 PM" at bounding box center [492, 174] width 519 height 25
click at [415, 242] on div "Version 98.10 2025-08-16 03:56:37 PM" at bounding box center [492, 250] width 519 height 25
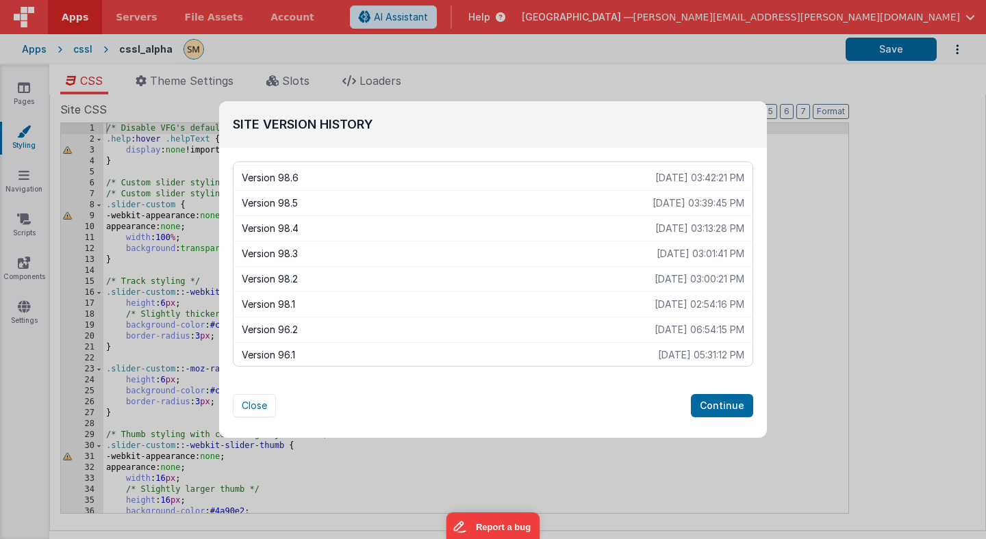
scroll to position [174, 0]
click at [419, 311] on p "Version 98.1" at bounding box center [448, 305] width 413 height 14
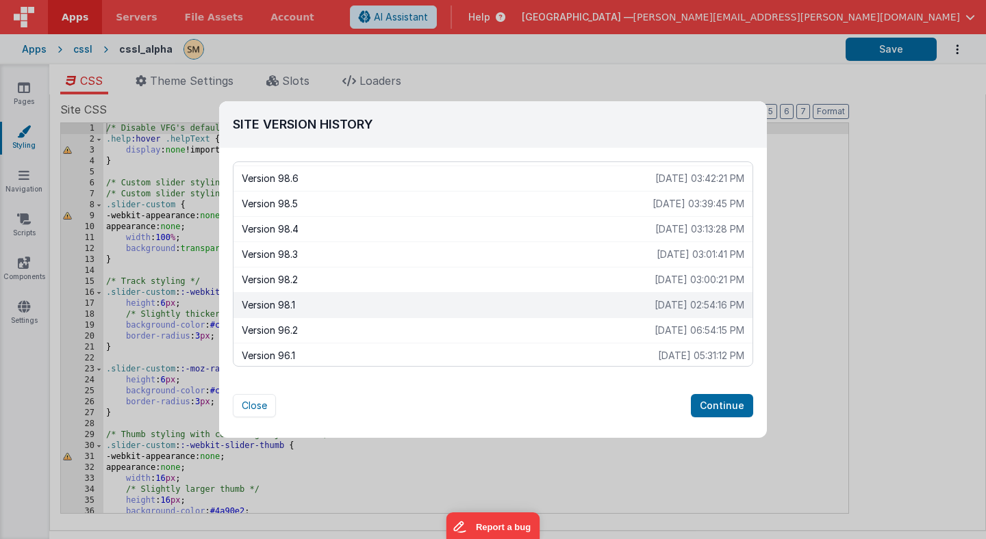
scroll to position [176, 0]
click at [421, 307] on p "Version 98.1" at bounding box center [448, 303] width 413 height 14
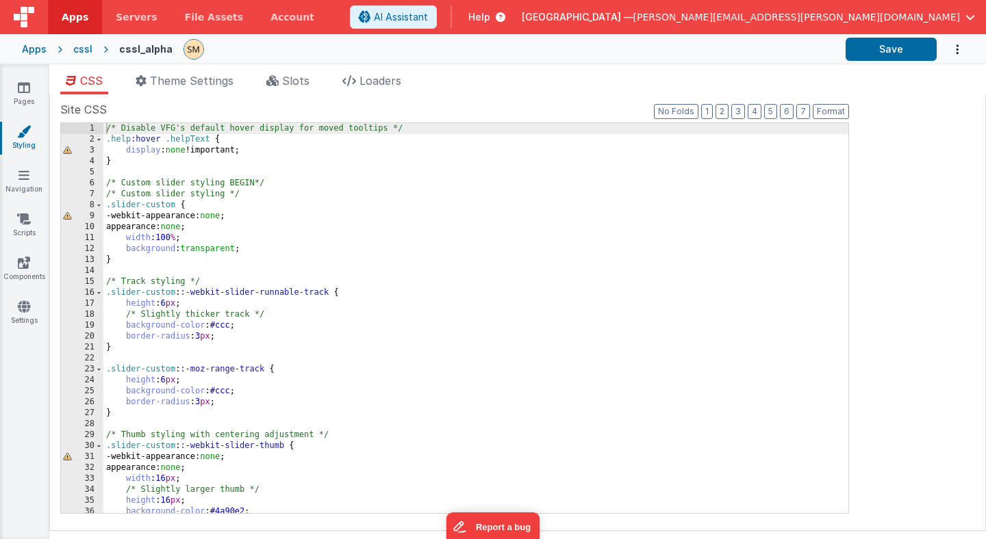
click at [40, 51] on div "Apps" at bounding box center [34, 49] width 25 height 14
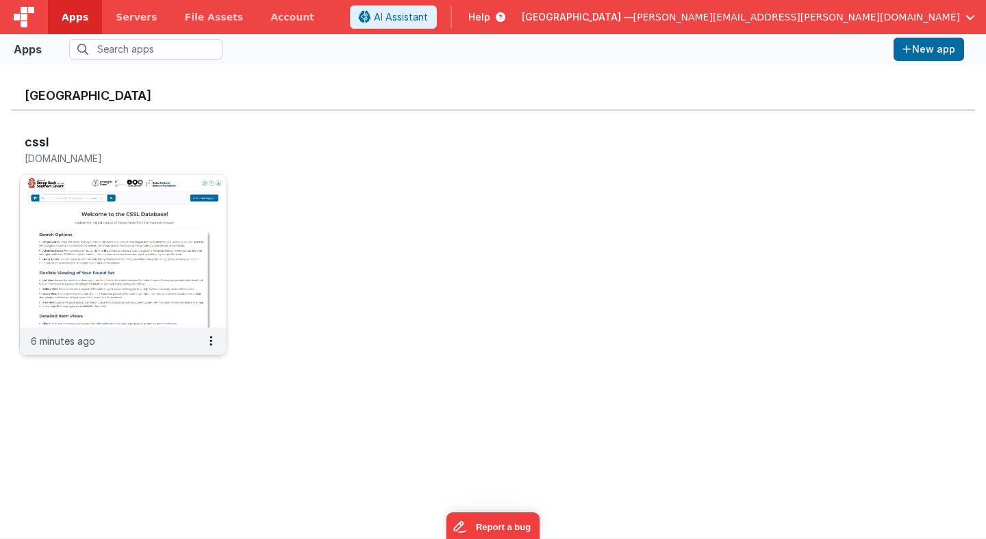
click at [161, 206] on img at bounding box center [123, 251] width 207 height 153
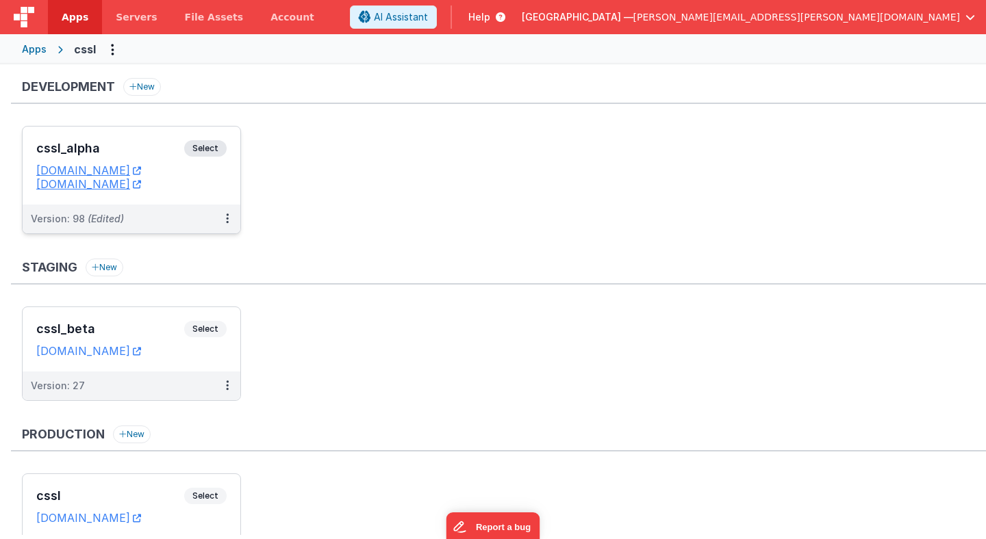
click at [214, 148] on span "Select" at bounding box center [205, 148] width 42 height 16
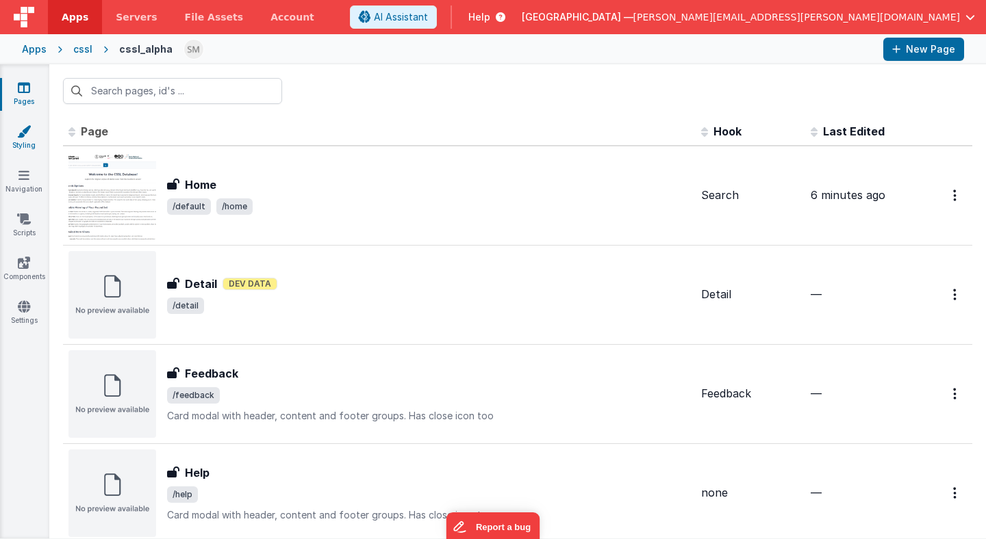
click at [21, 138] on link "Styling" at bounding box center [23, 138] width 49 height 27
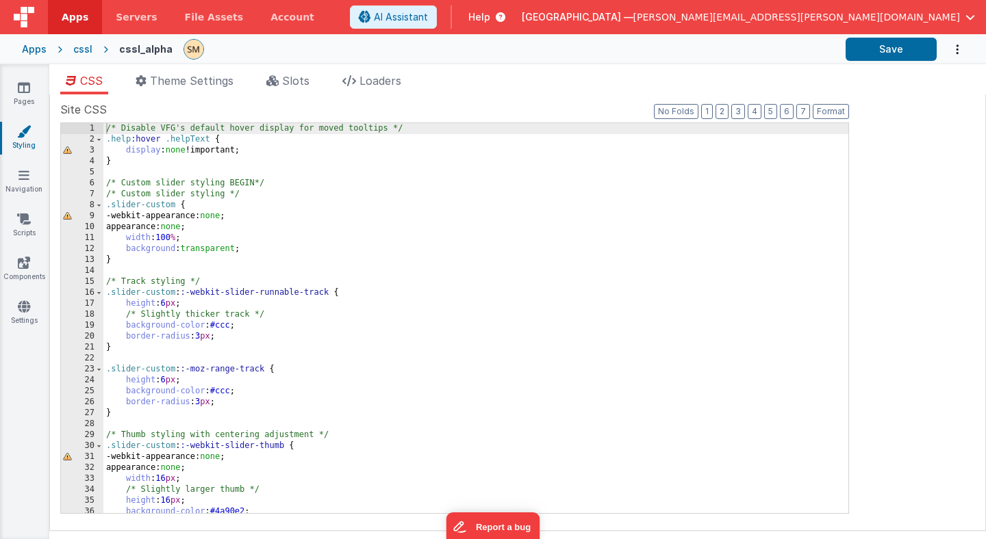
click at [955, 49] on icon "Options" at bounding box center [957, 50] width 14 height 28
click at [893, 82] on link "Rollback" at bounding box center [903, 81] width 120 height 26
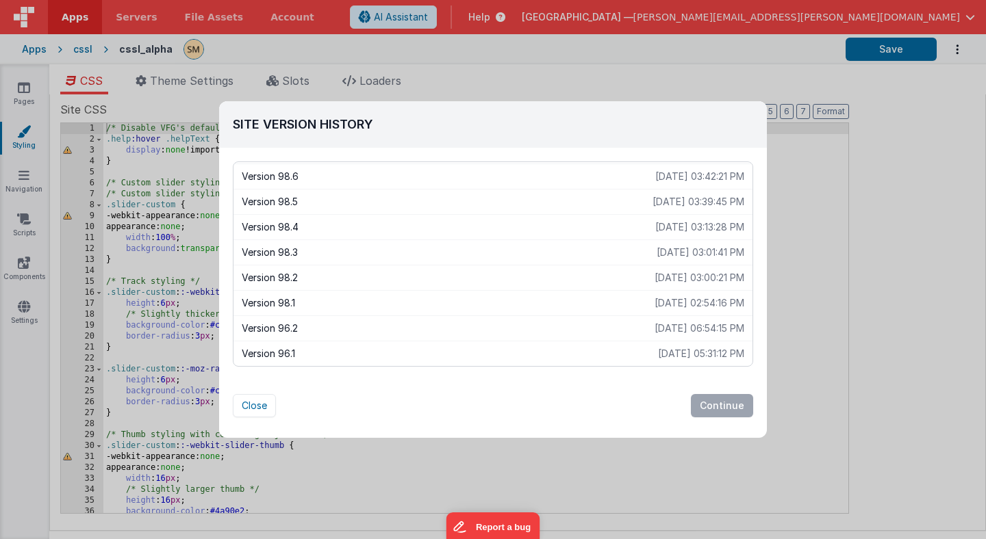
scroll to position [175, 0]
click at [616, 305] on p "Version 98.1" at bounding box center [448, 305] width 413 height 14
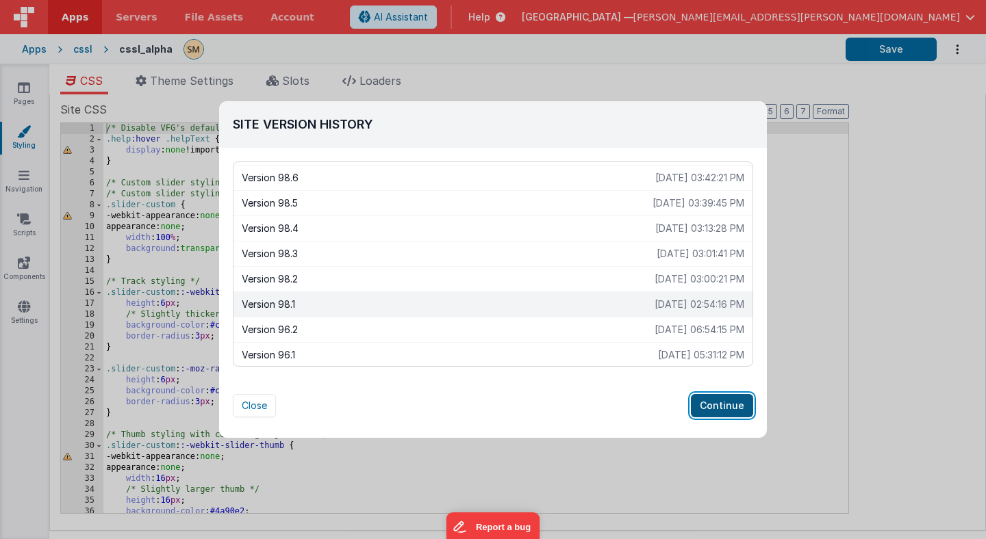
click at [728, 407] on button "Continue" at bounding box center [722, 405] width 62 height 23
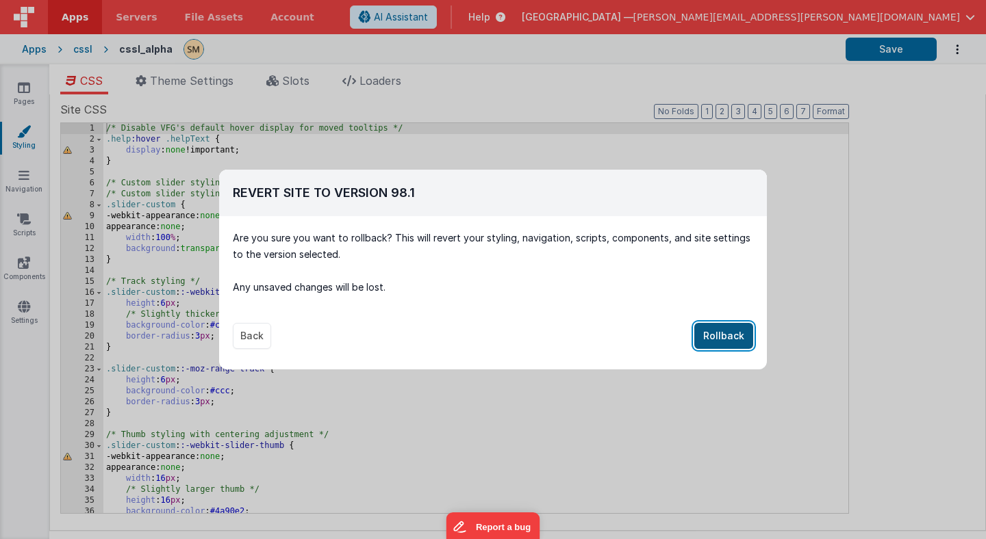
click at [724, 337] on button "Rollback" at bounding box center [723, 336] width 59 height 26
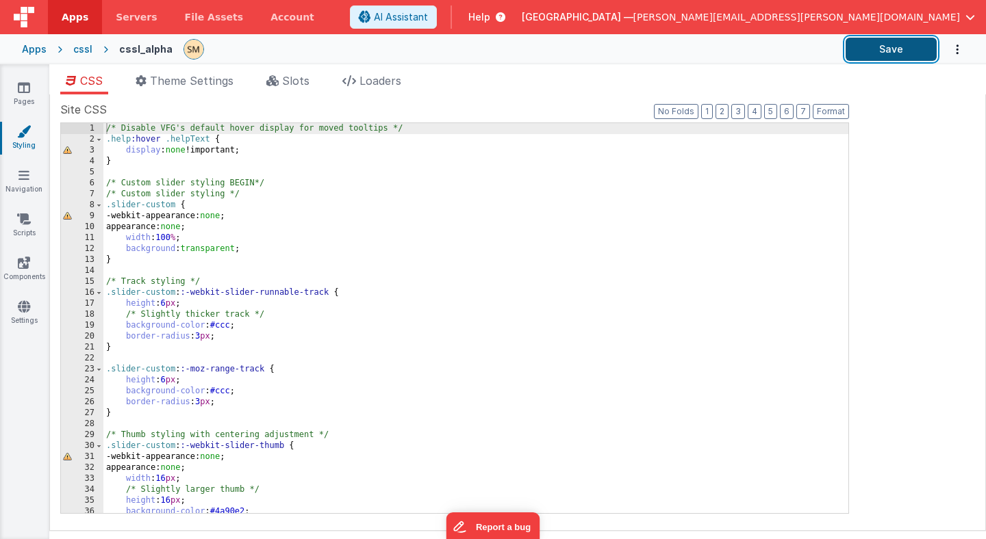
click at [883, 52] on button "Save" at bounding box center [890, 49] width 91 height 23
click at [958, 49] on icon "Options" at bounding box center [957, 50] width 14 height 28
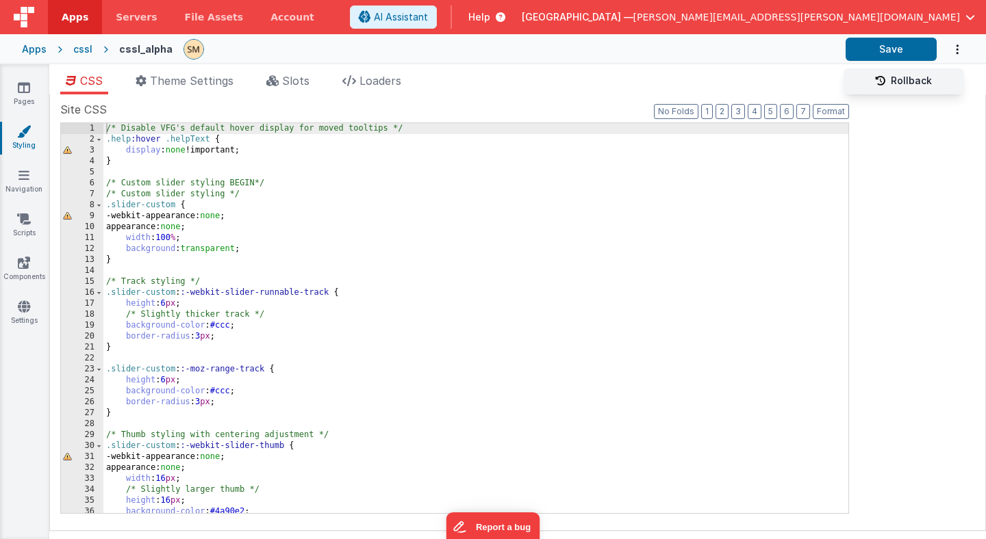
click at [919, 82] on link "Rollback" at bounding box center [903, 81] width 120 height 26
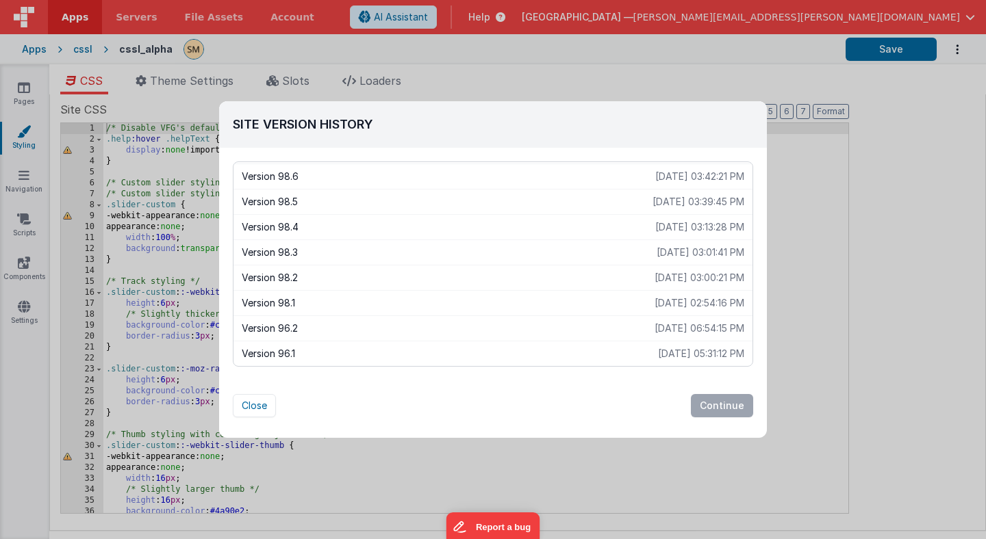
scroll to position [0, 0]
click at [678, 178] on p "2025-08-16 04:38:59 PM" at bounding box center [698, 175] width 92 height 14
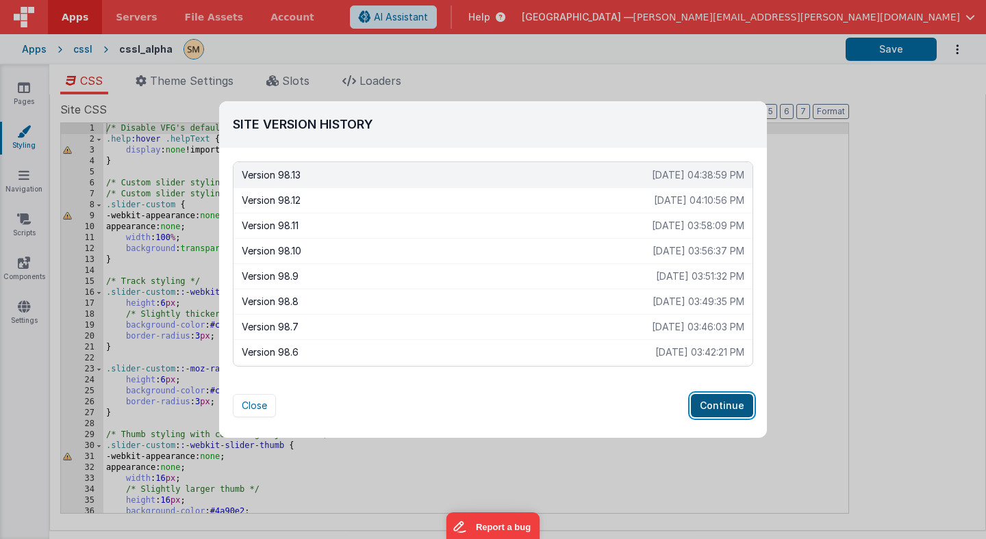
click at [732, 405] on button "Continue" at bounding box center [722, 405] width 62 height 23
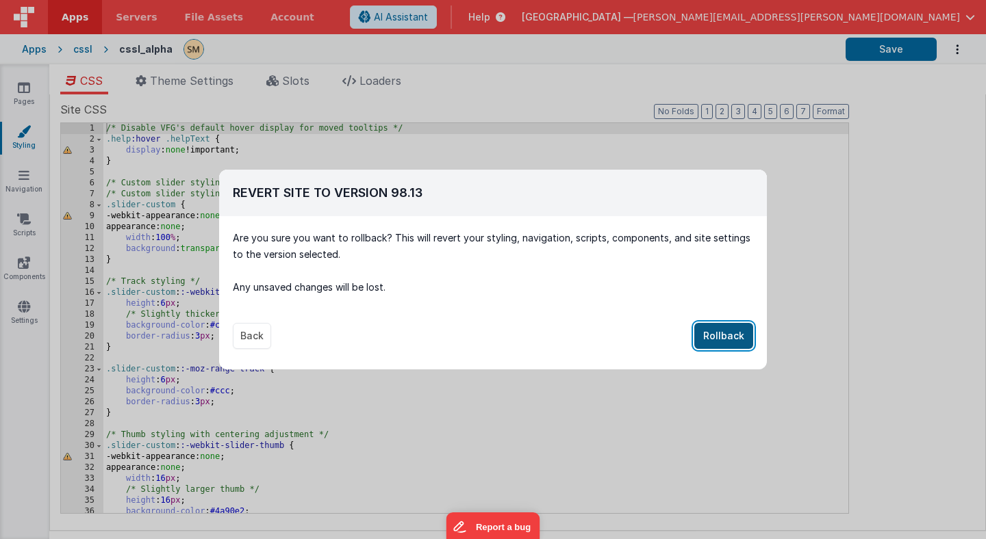
click at [729, 328] on button "Rollback" at bounding box center [723, 336] width 59 height 26
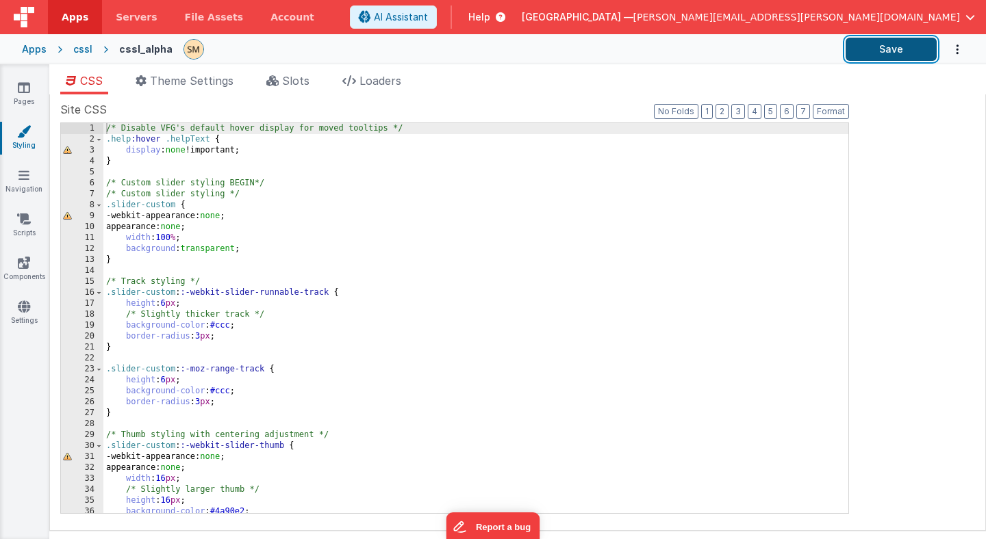
click at [894, 47] on button "Save" at bounding box center [890, 49] width 91 height 23
click at [25, 86] on icon at bounding box center [24, 88] width 12 height 14
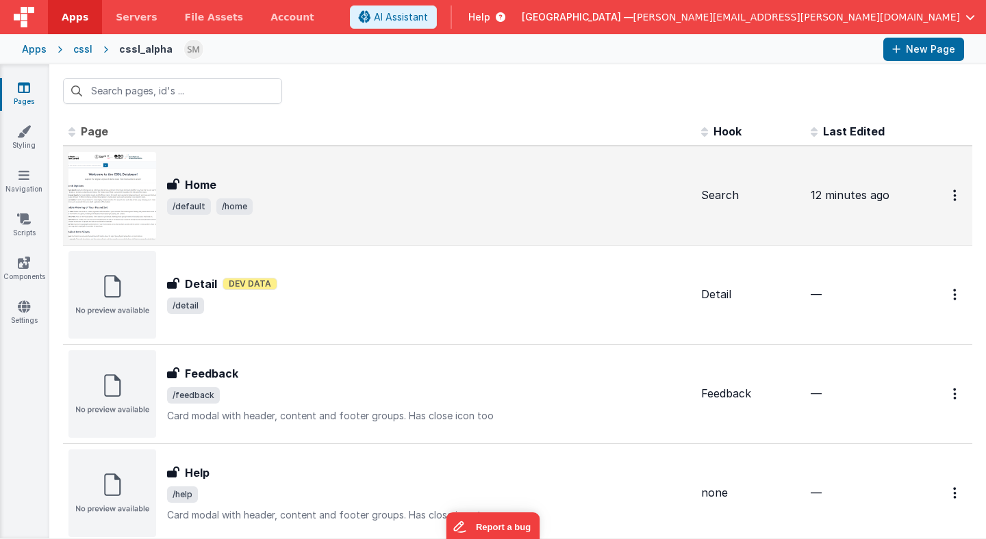
click at [278, 195] on div "Home Home /default /home" at bounding box center [428, 196] width 523 height 38
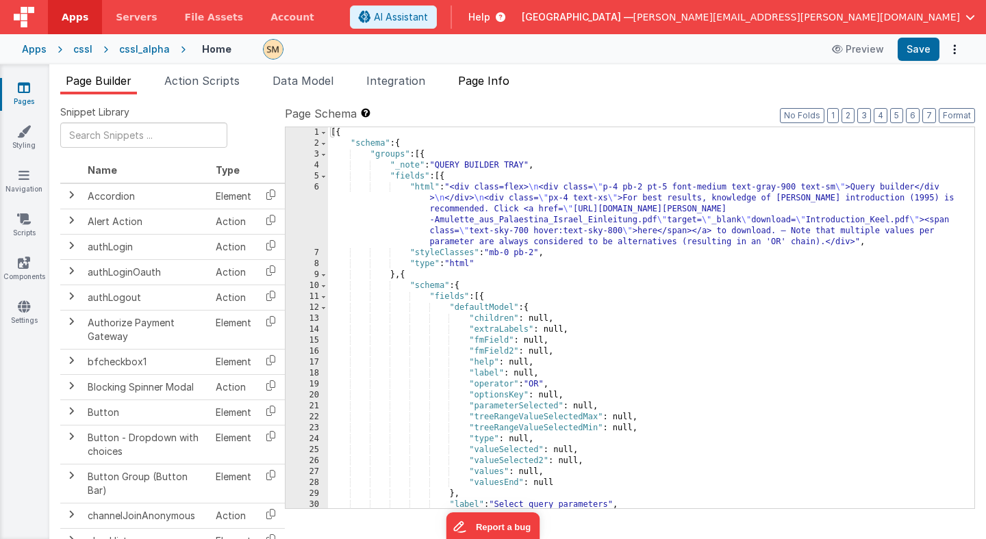
click at [489, 81] on span "Page Info" at bounding box center [483, 81] width 51 height 14
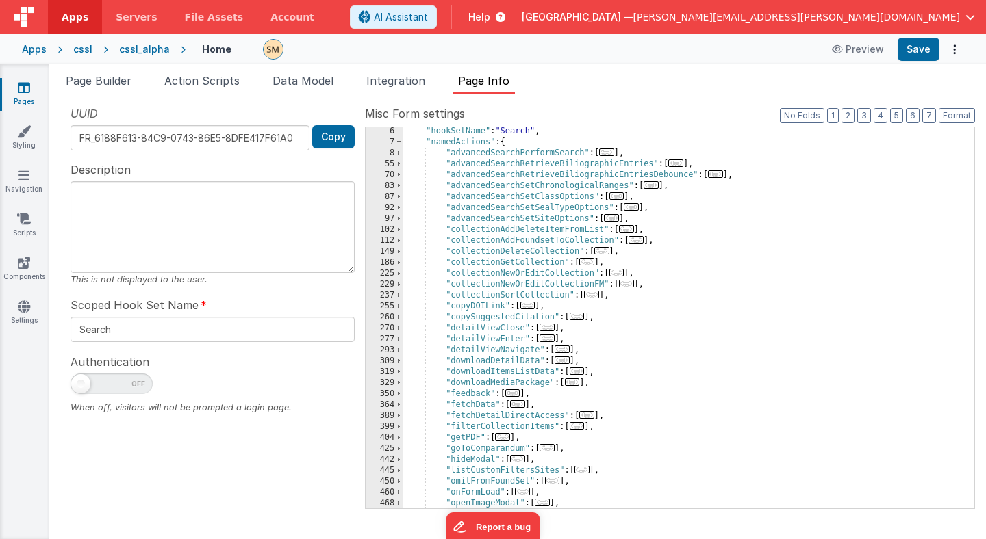
scroll to position [58, 0]
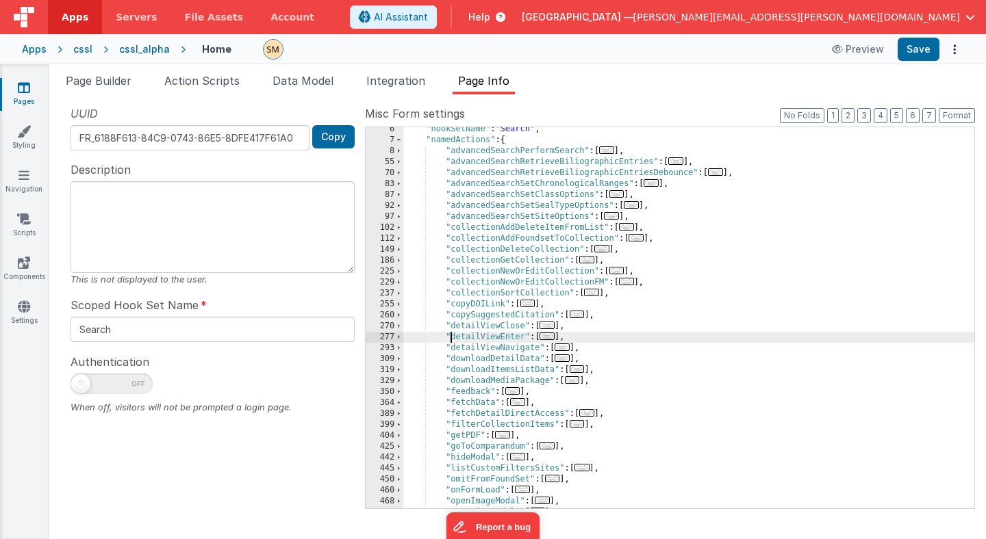
click at [452, 335] on div ""hookSetName" : "Search" , "namedActions" : { "advancedSearchPerformSearch" : […" at bounding box center [688, 325] width 571 height 403
click at [399, 337] on span at bounding box center [399, 337] width 8 height 11
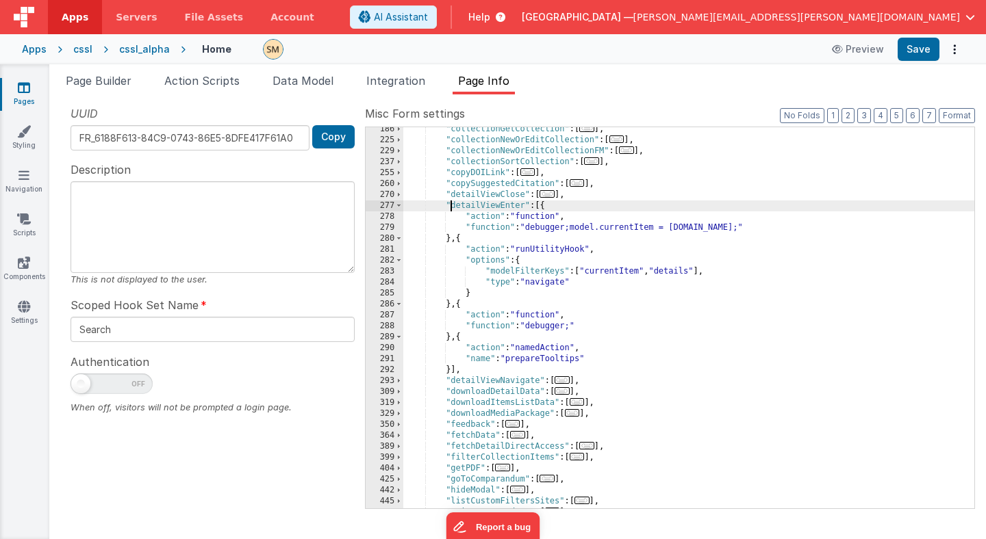
scroll to position [185, 0]
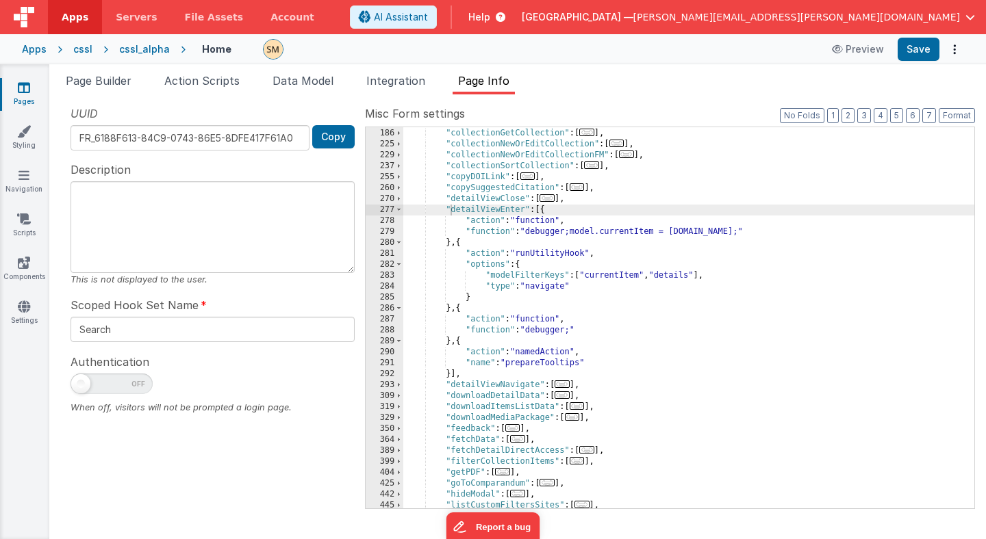
click at [447, 329] on div ""collectionDeleteCollection" : [ ... ] , "collectionGetCollection" : [ ... ] , …" at bounding box center [688, 318] width 571 height 403
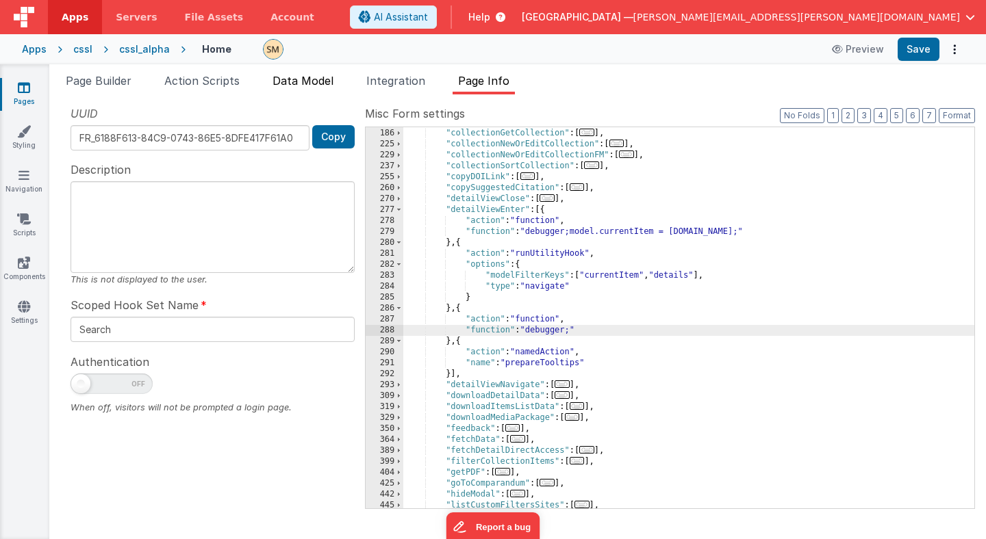
click at [307, 85] on span "Data Model" at bounding box center [302, 81] width 61 height 14
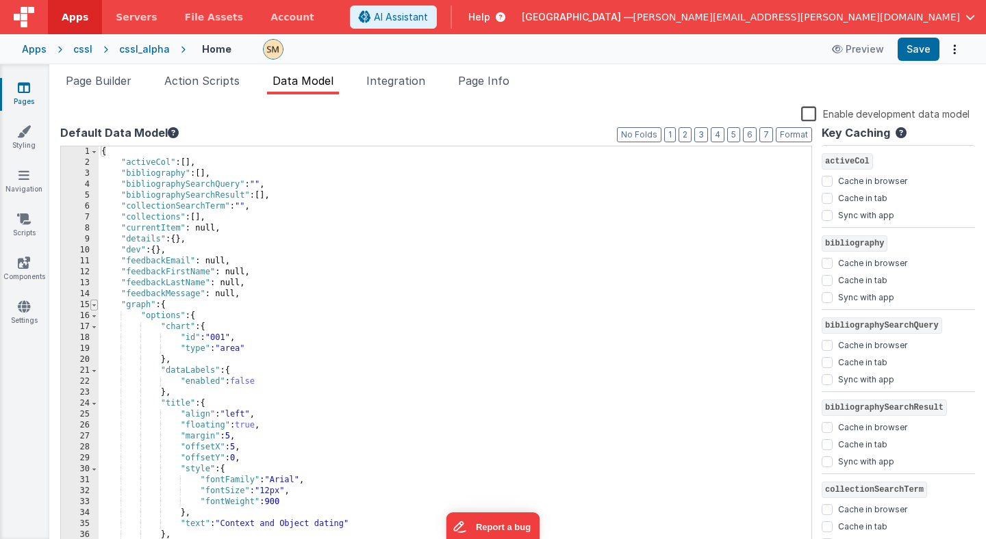
scroll to position [0, 0]
click at [94, 306] on span at bounding box center [94, 305] width 8 height 11
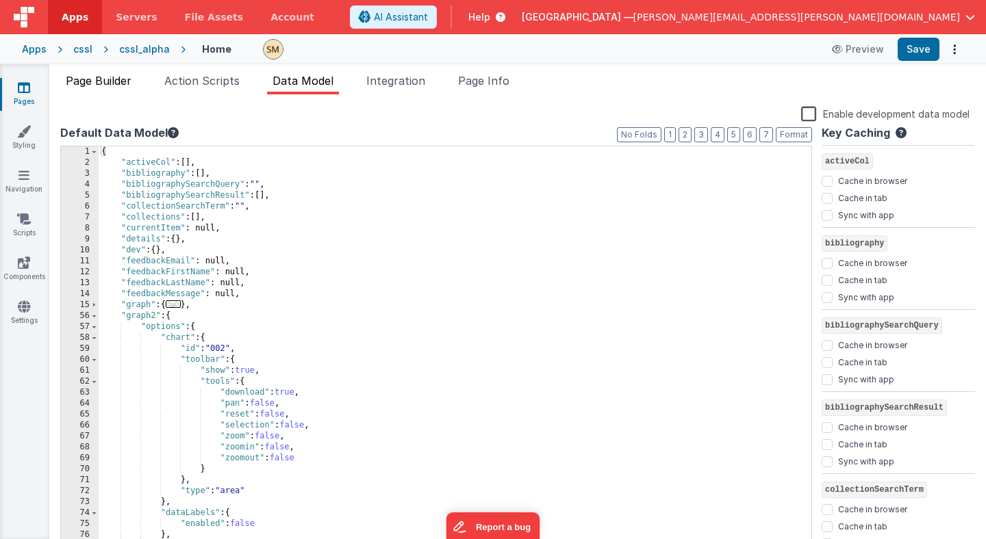
click at [107, 82] on span "Page Builder" at bounding box center [99, 81] width 66 height 14
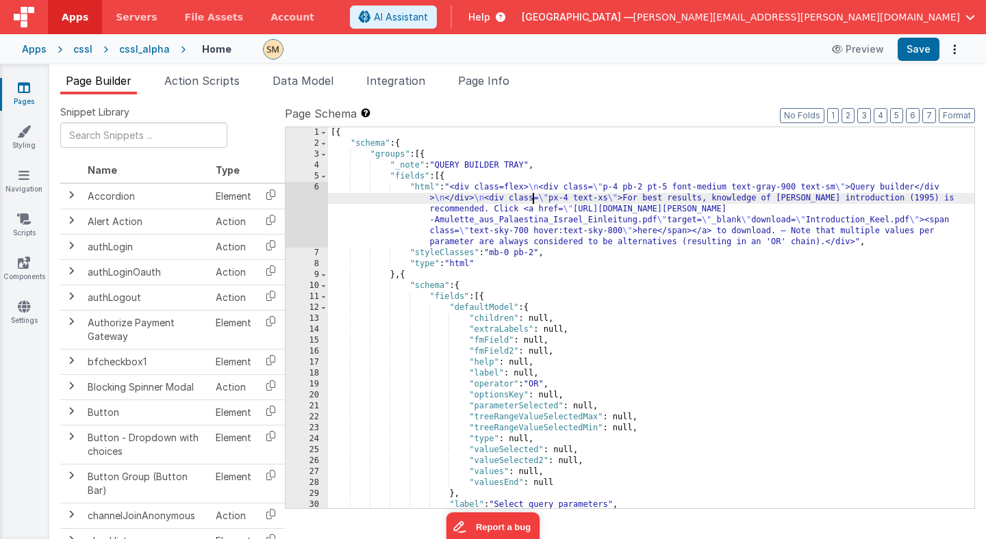
click at [531, 196] on div "[{ "schema" : { "groups" : [{ "_note" : "QUERY BUILDER TRAY" , "fields" : [{ "h…" at bounding box center [651, 328] width 646 height 403
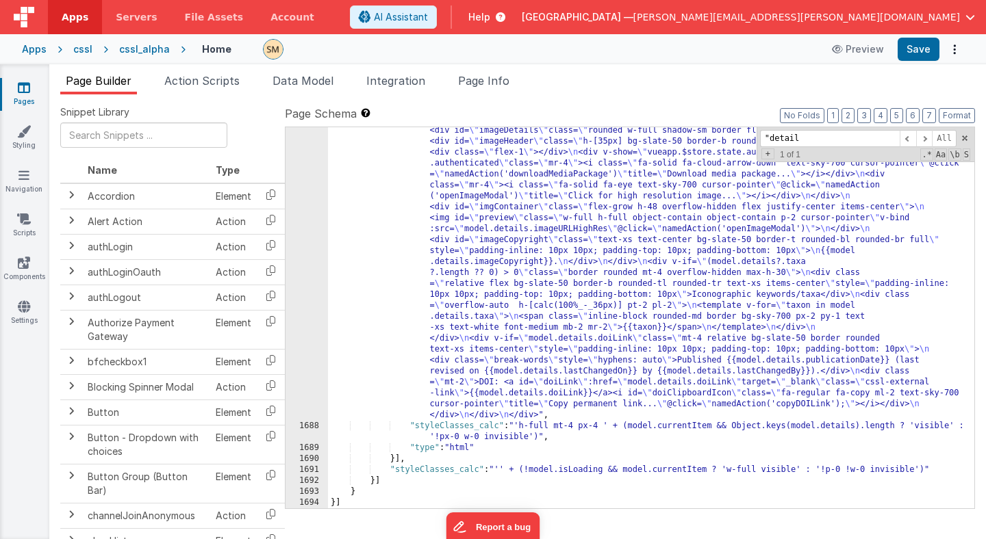
scroll to position [22048, 0]
type input ""detail"
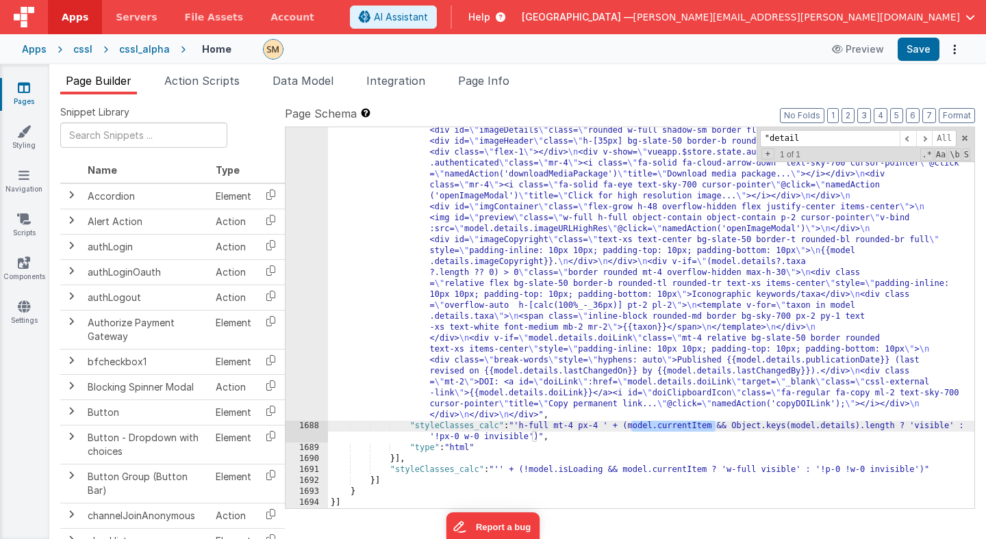
drag, startPoint x: 715, startPoint y: 428, endPoint x: 631, endPoint y: 428, distance: 84.2
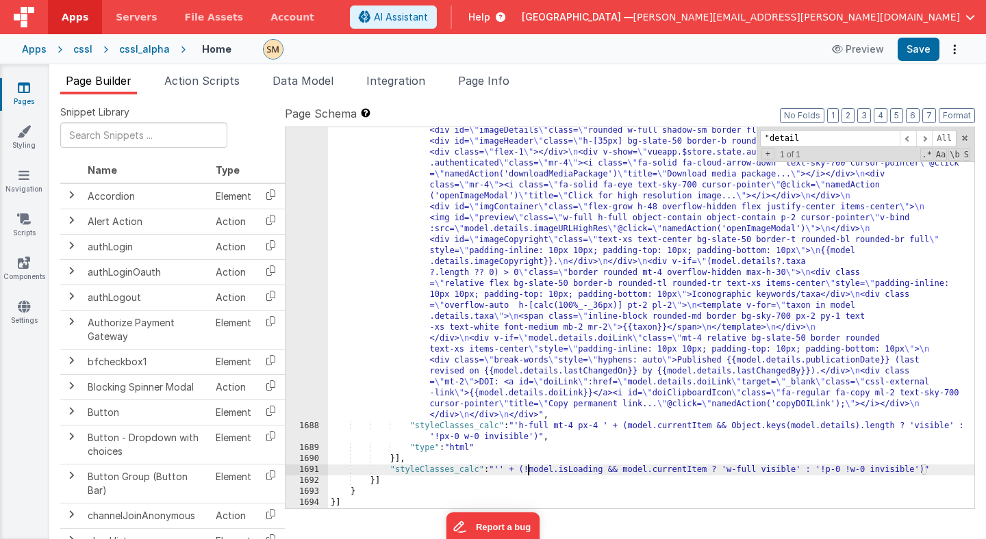
click at [914, 51] on button "Save" at bounding box center [918, 49] width 42 height 23
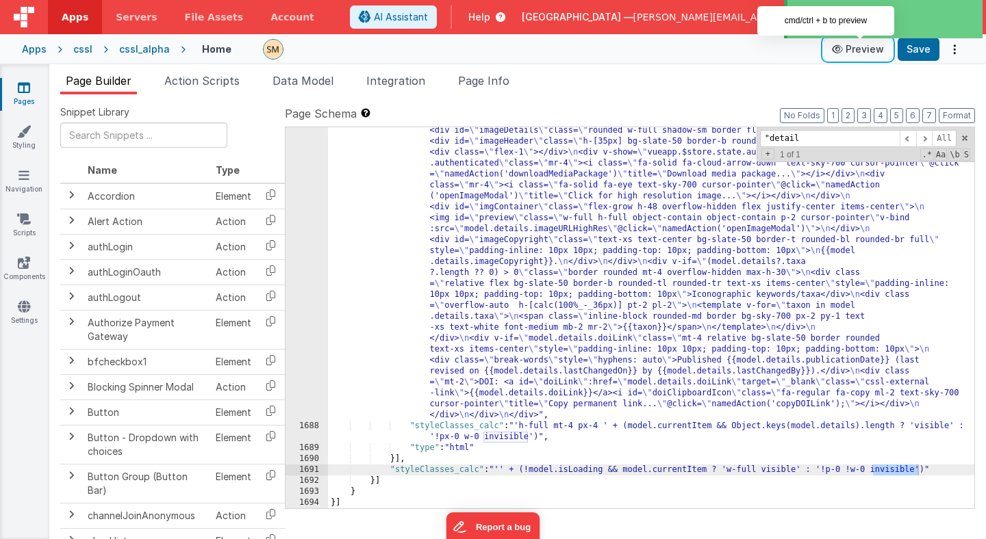
click at [870, 51] on button "Preview" at bounding box center [857, 49] width 68 height 22
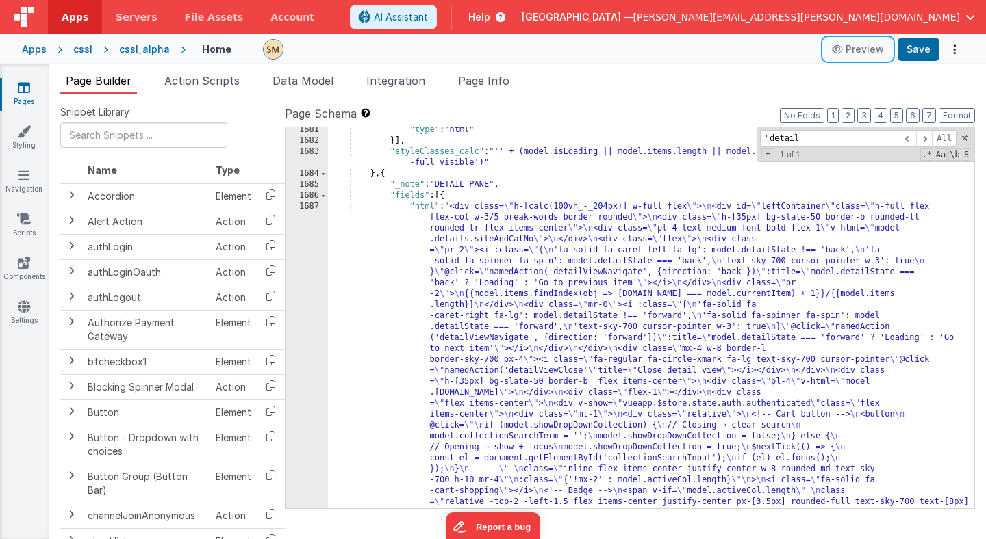
scroll to position [21145, 0]
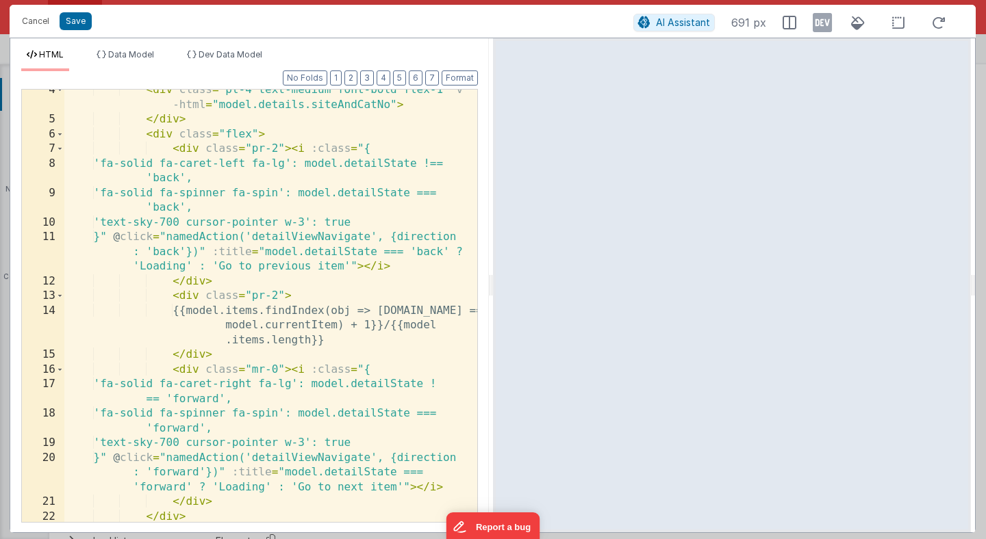
scroll to position [0, 0]
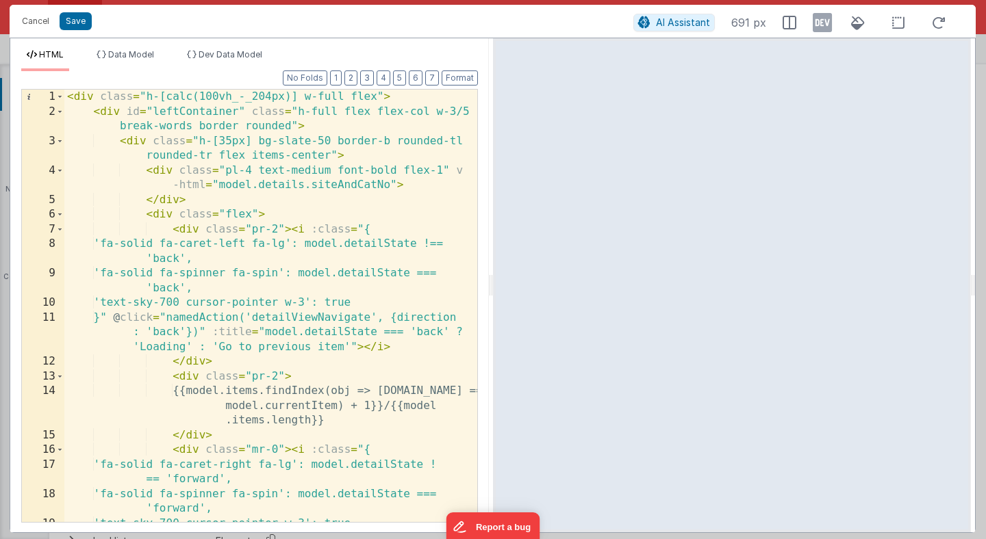
click at [351, 233] on div "< div class = "h-[calc(100vh_-_204px)] w-full flex" > < div id = "leftContainer…" at bounding box center [270, 335] width 413 height 491
click at [352, 263] on div "< div class = "h-[calc(100vh_-_204px)] w-full flex" > < div id = "leftContainer…" at bounding box center [270, 335] width 413 height 491
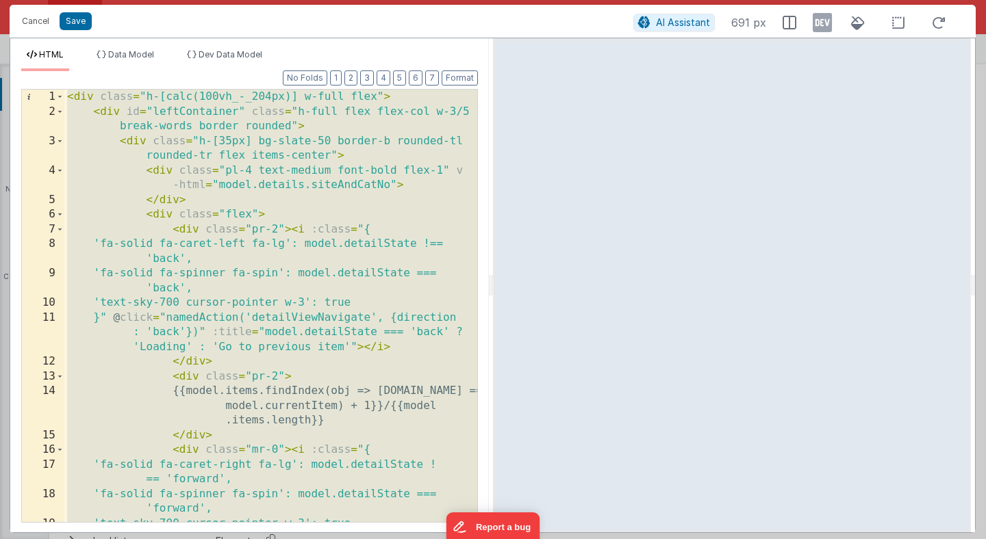
click at [293, 297] on div "< div class = "h-[calc(100vh_-_204px)] w-full flex" > < div id = "leftContainer…" at bounding box center [270, 335] width 413 height 491
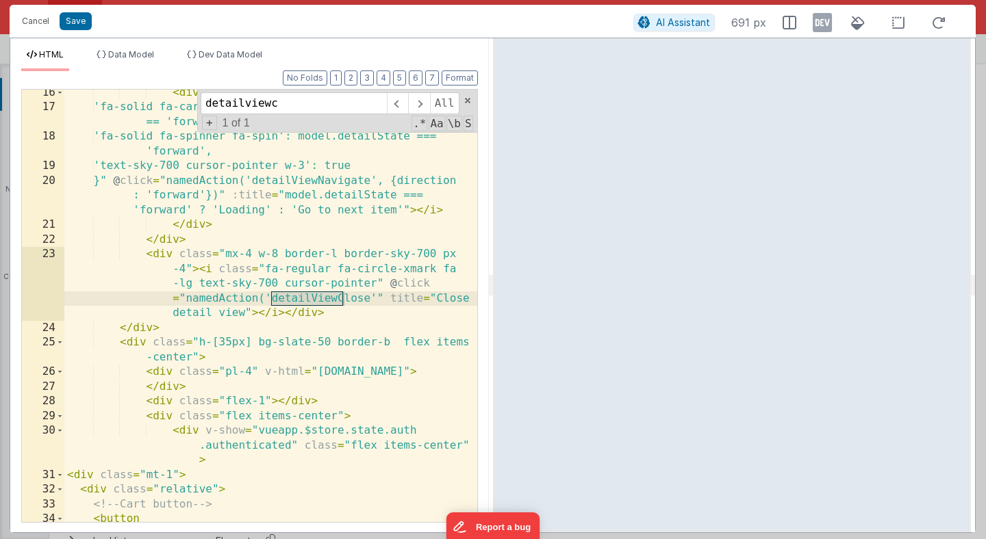
scroll to position [357, 0]
type input "detailviewclo"
click at [374, 298] on div "< div class = "mr-0" > < i :class = "{ 'fa-solid fa-caret-right fa-lg': model.d…" at bounding box center [270, 317] width 413 height 462
click at [76, 20] on button "Save" at bounding box center [76, 21] width 32 height 18
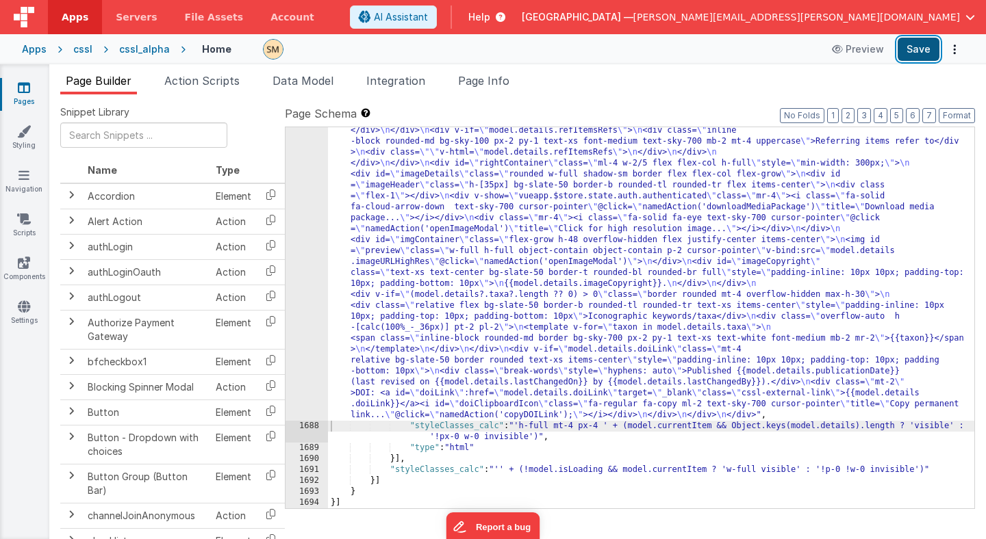
click at [912, 51] on button "Save" at bounding box center [918, 49] width 42 height 23
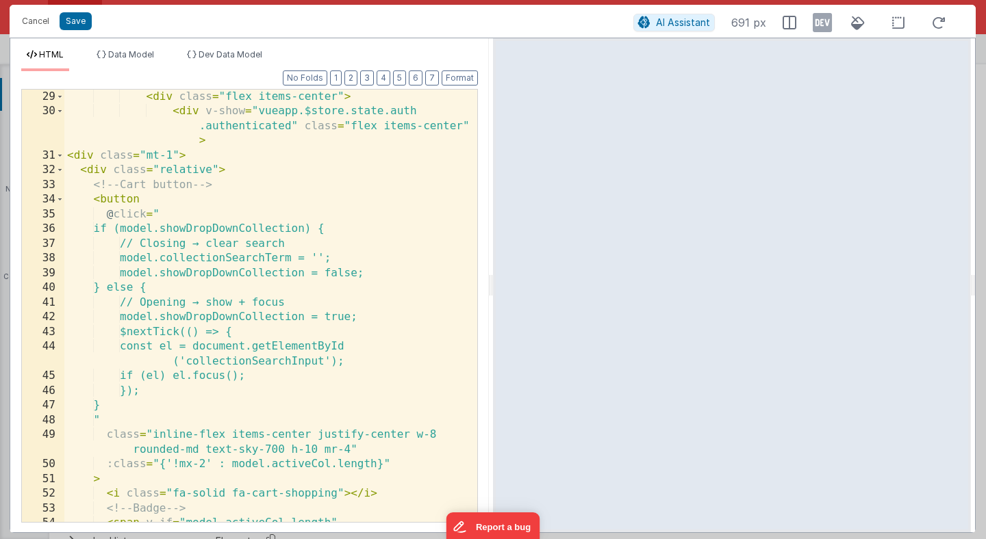
scroll to position [677, 0]
click at [316, 113] on div "< div class = "flex items-center" > < div v-show = "vueapp.$store.state.auth .a…" at bounding box center [270, 343] width 413 height 507
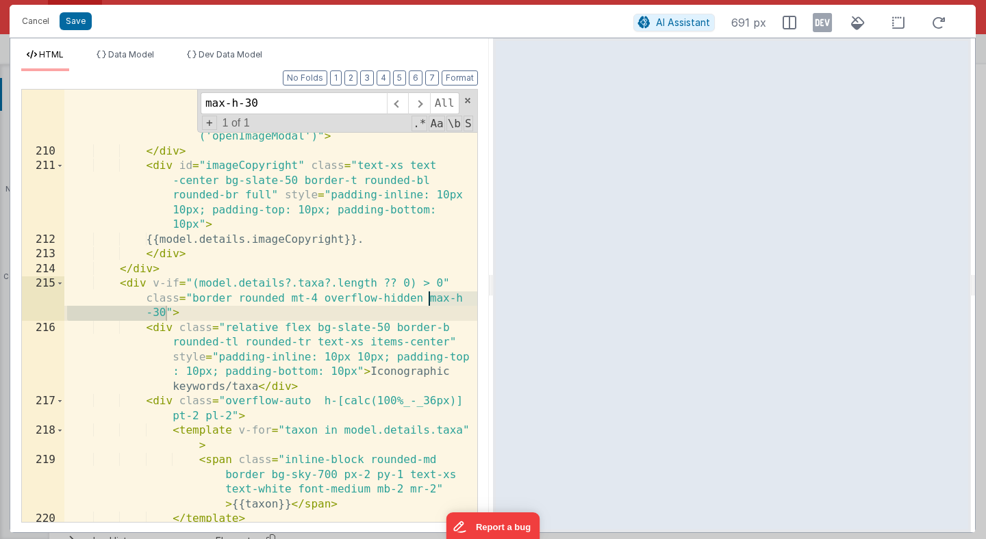
scroll to position [5008, 0]
type input "max-h-30"
click at [166, 311] on div "< img id = "preview" class = "w-full h-full object -contain object-contain p-2 …" at bounding box center [270, 331] width 413 height 521
click at [826, 18] on icon at bounding box center [821, 23] width 19 height 22
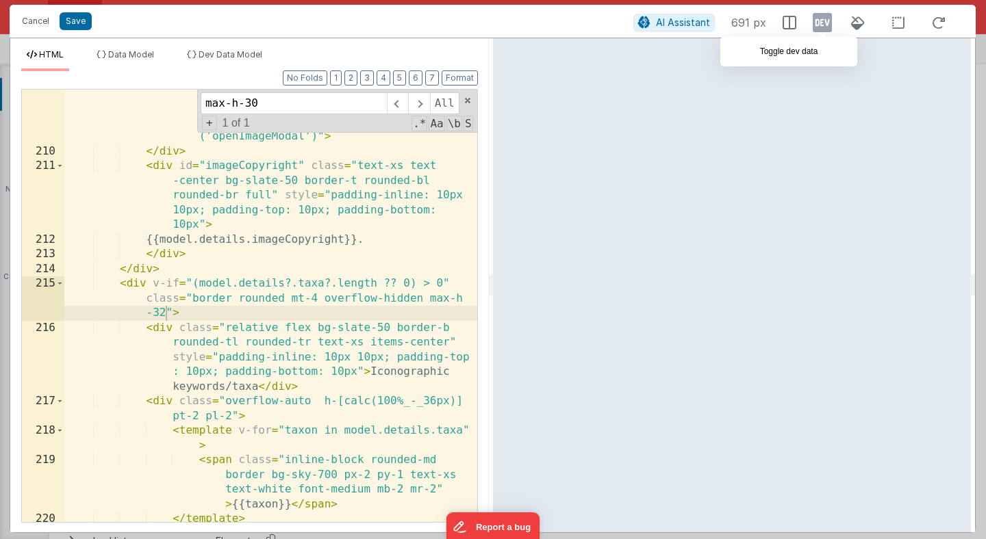
click at [824, 25] on icon at bounding box center [821, 23] width 19 height 22
click at [290, 100] on input "max-h-30" at bounding box center [294, 103] width 186 height 22
paste input "object-contain"
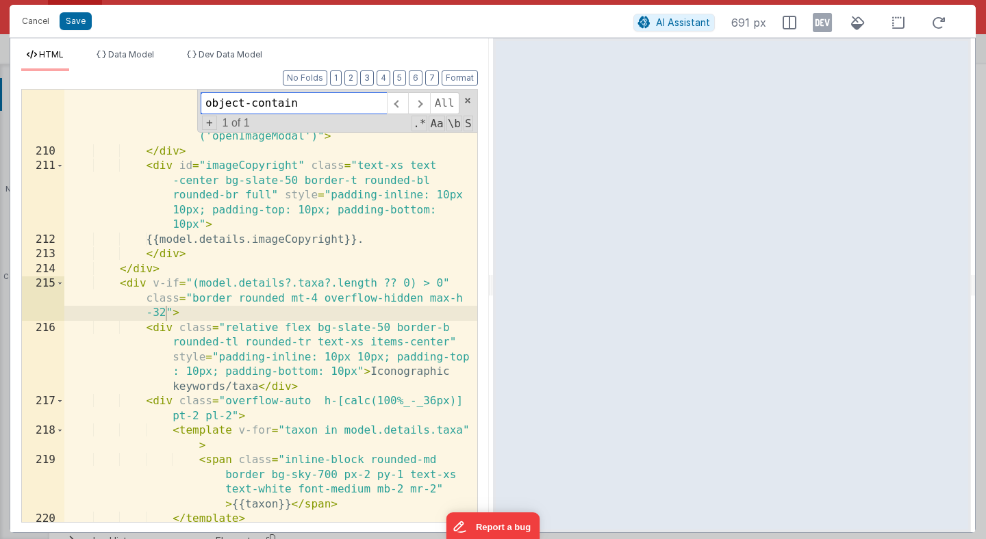
scroll to position [4772, 0]
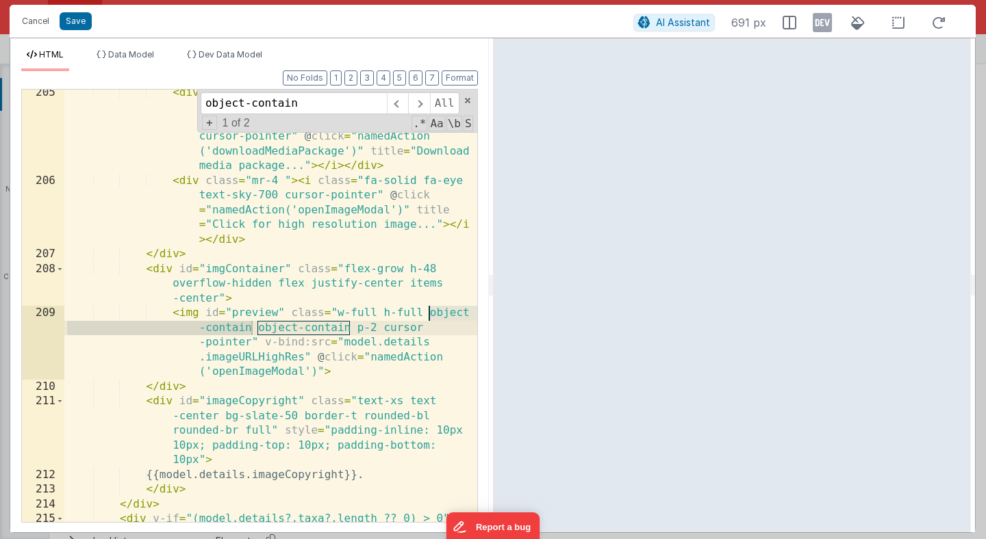
click at [304, 324] on div "< div v-show = "vueapp.$store.state.auth .authenticated" class = "mr-4" > < i c…" at bounding box center [270, 368] width 413 height 565
drag, startPoint x: 256, startPoint y: 325, endPoint x: 350, endPoint y: 326, distance: 94.5
click at [350, 326] on div "< div v-show = "vueapp.$store.state.auth .authenticated" class = "mr-4" > < i c…" at bounding box center [270, 368] width 413 height 565
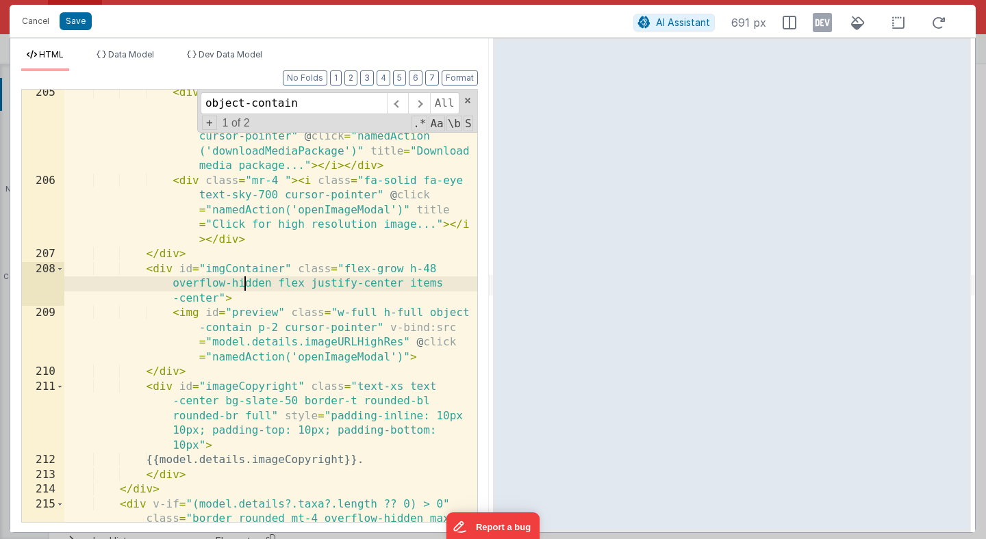
click at [246, 288] on div "< div v-show = "vueapp.$store.state.auth .authenticated" class = "mr-4" > < i c…" at bounding box center [270, 368] width 413 height 565
paste input "v-for"
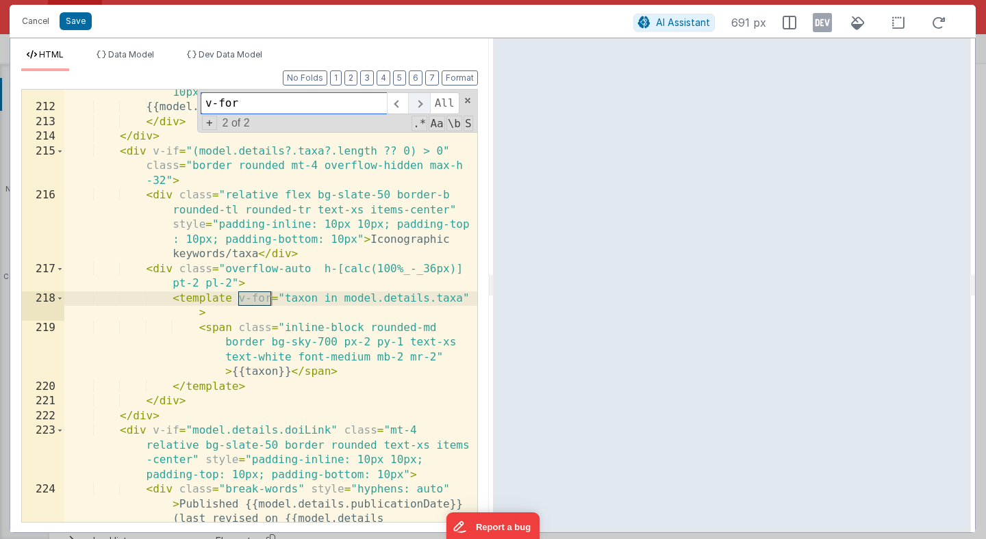
click at [416, 102] on span at bounding box center [418, 103] width 21 height 22
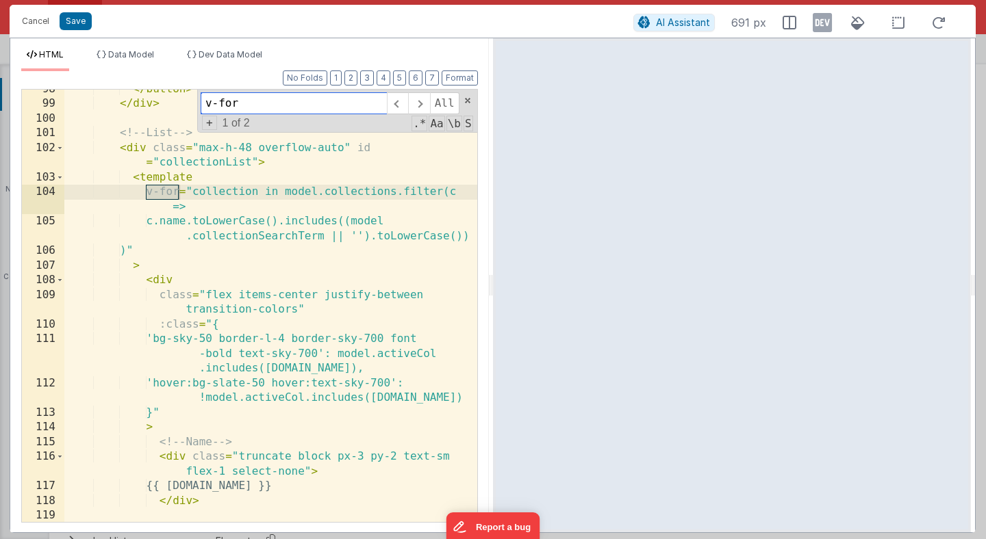
scroll to position [1980, 0]
click at [421, 104] on span at bounding box center [418, 103] width 21 height 22
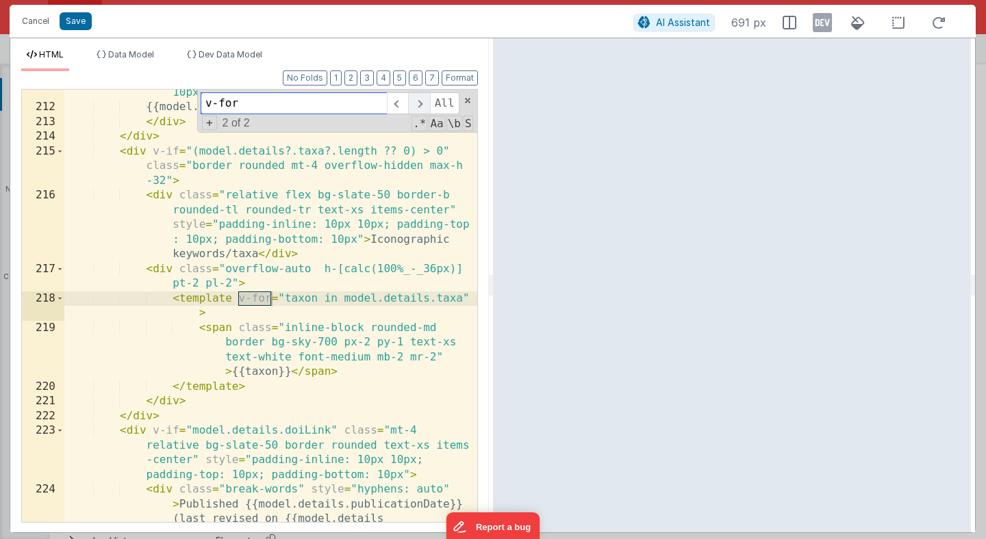
scroll to position [5125, 0]
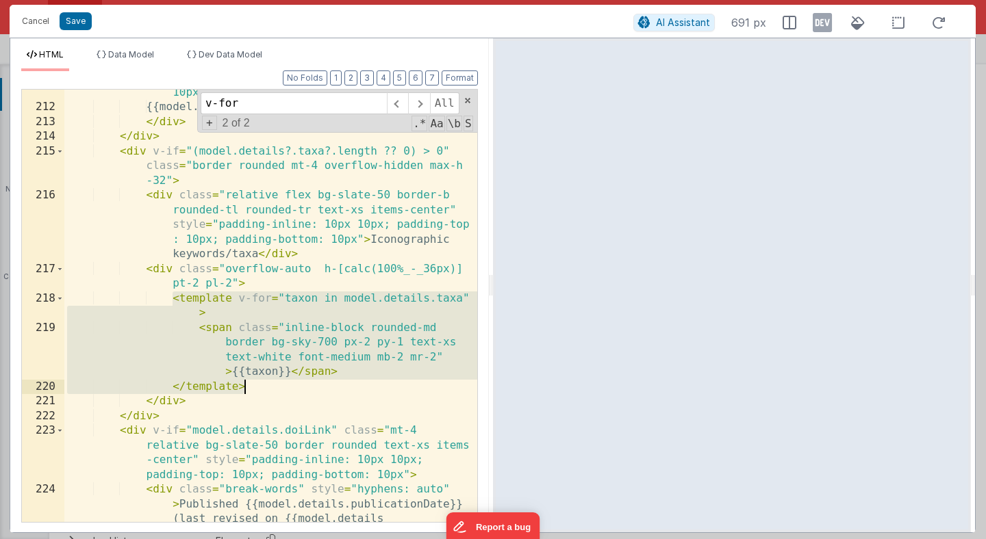
drag, startPoint x: 171, startPoint y: 298, endPoint x: 258, endPoint y: 385, distance: 123.4
click at [258, 385] on div "< div id = "imageCopyright" class = "text-xs text -center bg-slate-50 border-t …" at bounding box center [270, 317] width 413 height 580
click at [296, 312] on div "< div id = "imageCopyright" class = "text-xs text -center bg-slate-50 border-t …" at bounding box center [270, 317] width 413 height 580
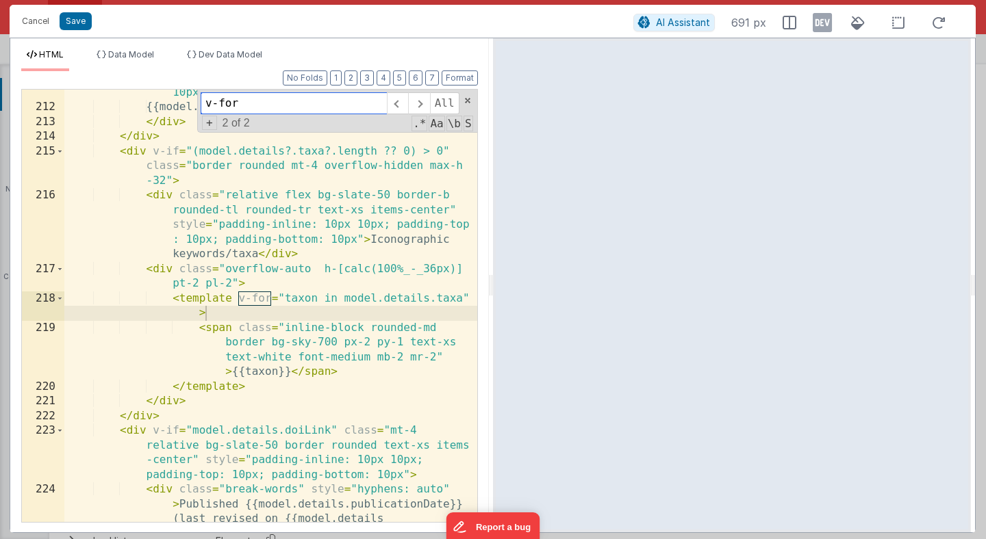
paste input "full""
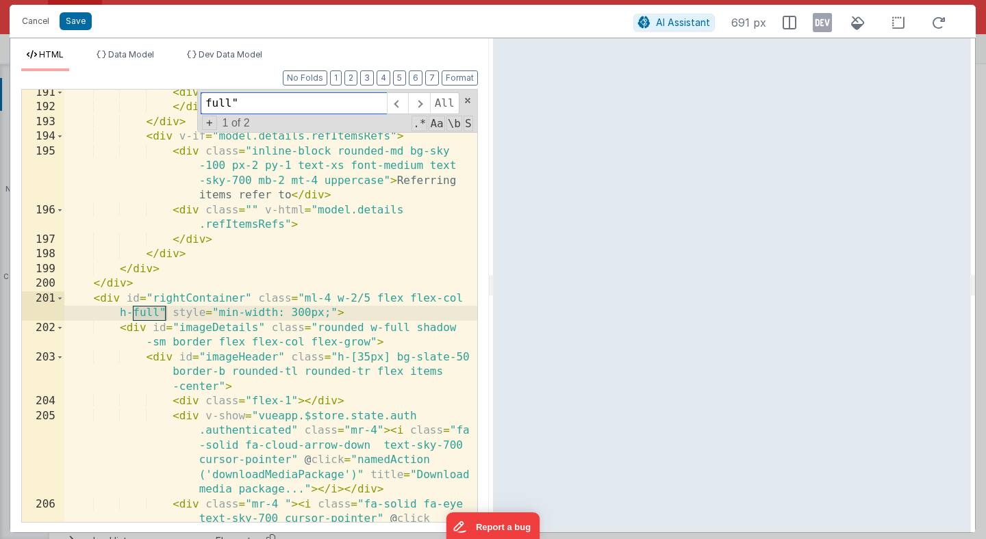
scroll to position [4890, 0]
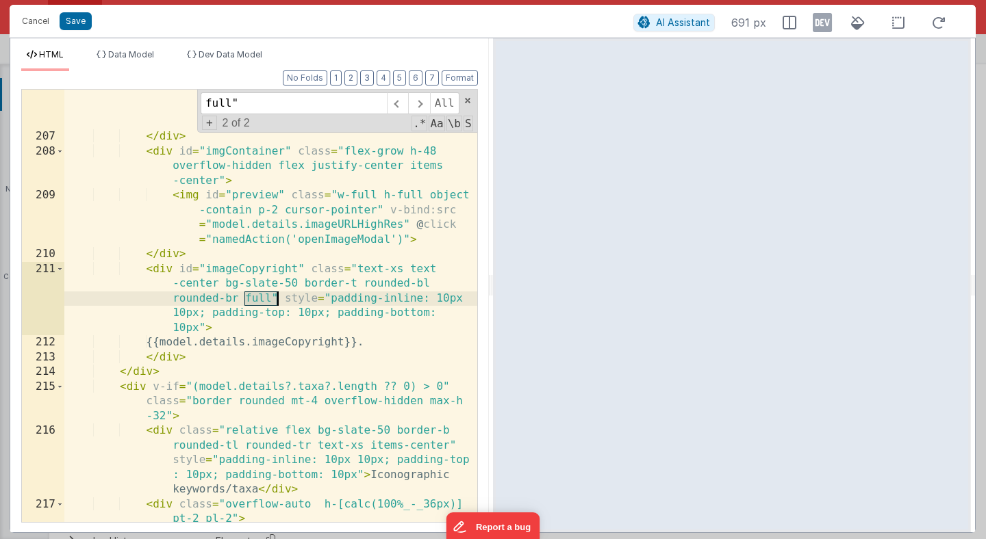
click at [259, 300] on div "< div class = "mr-4 " > < i class = "fa-solid fa-eye text-sky-700 cursor-pointe…" at bounding box center [270, 324] width 413 height 536
drag, startPoint x: 271, startPoint y: 300, endPoint x: 245, endPoint y: 300, distance: 26.0
click at [245, 300] on div "< div class = "mr-4 " > < i class = "fa-solid fa-eye text-sky-700 cursor-pointe…" at bounding box center [270, 324] width 413 height 536
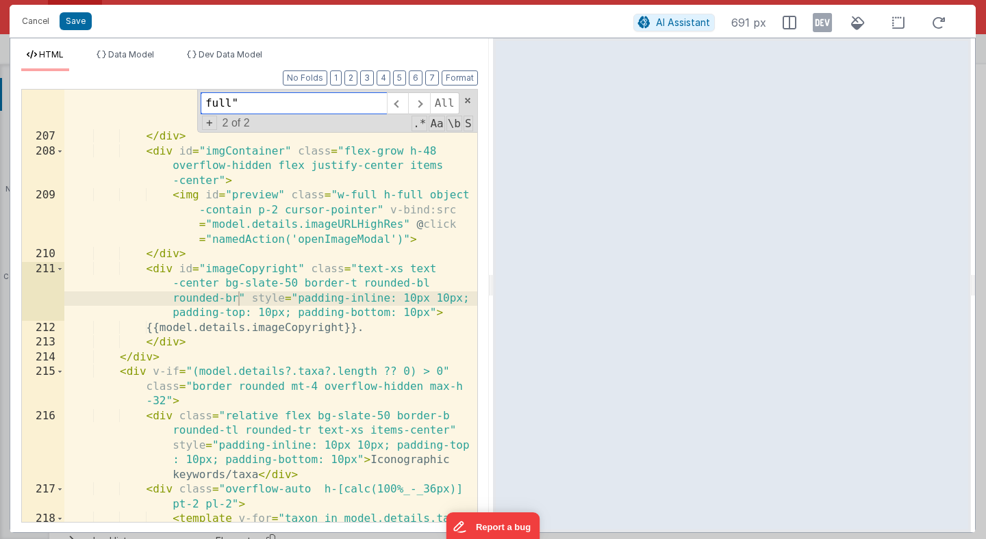
drag, startPoint x: 255, startPoint y: 102, endPoint x: 175, endPoint y: 102, distance: 80.8
click at [174, 102] on div "< div class = "mr-4 " > < i class = "fa-solid fa-eye text-sky-700 cursor-pointe…" at bounding box center [270, 306] width 413 height 433
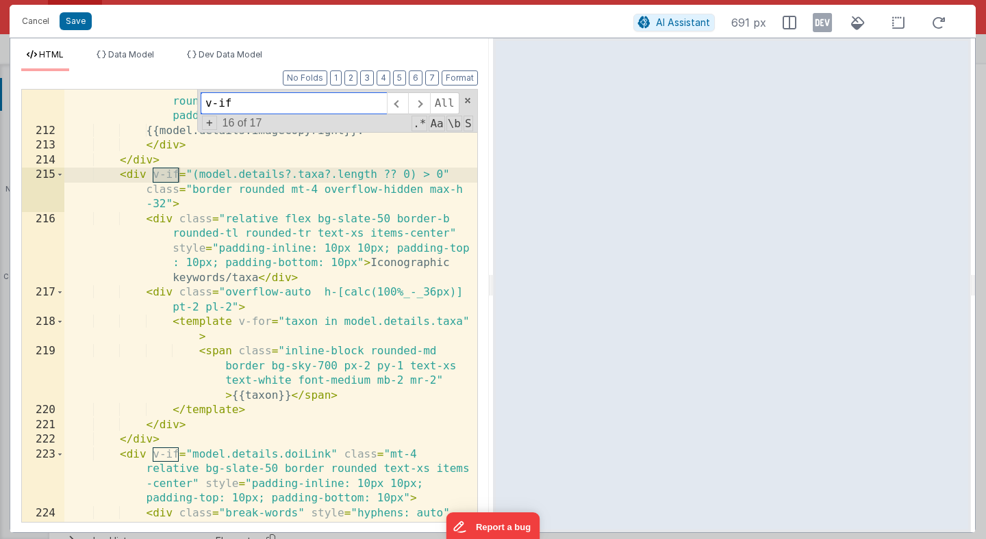
scroll to position [5091, 0]
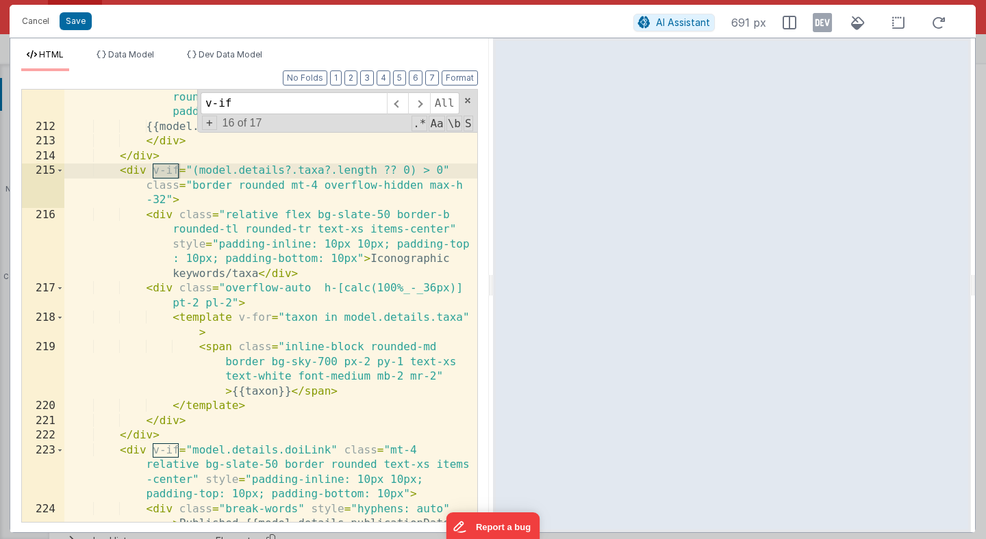
click at [371, 284] on div "< div id = "imageCopyright" class = "text-xs text -center bg-slate-50 border-t …" at bounding box center [270, 343] width 413 height 565
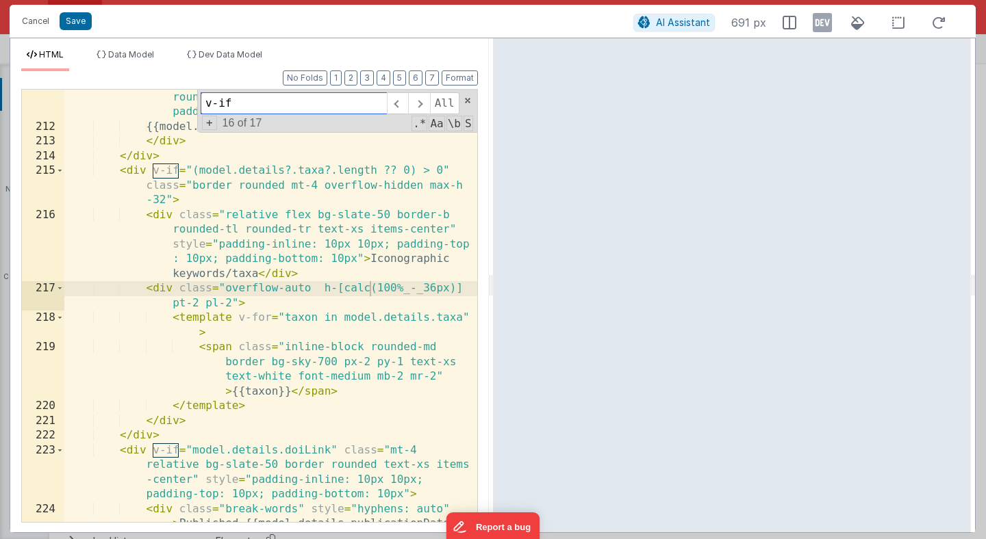
paste input "for="taxon in model.details.taxa""
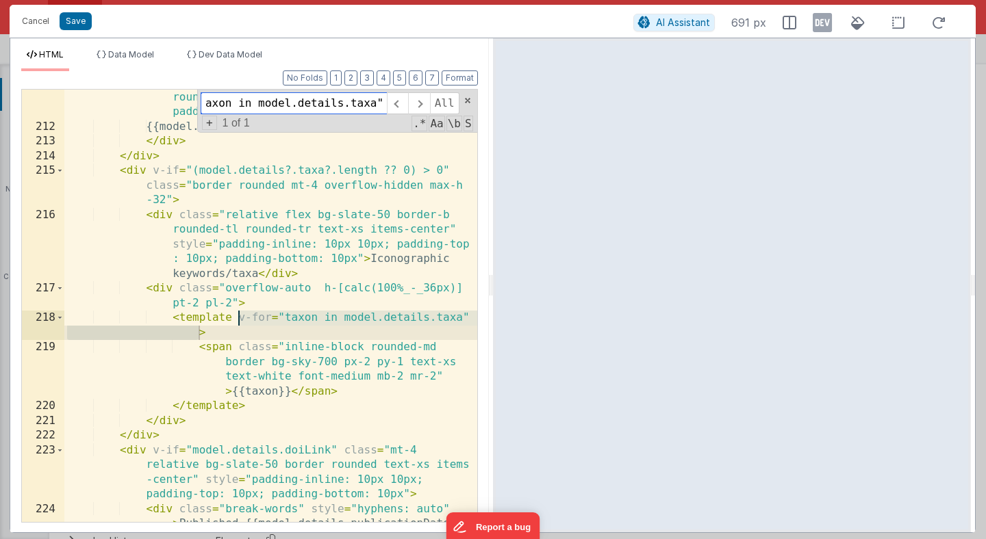
type input "v-for="taxon in model.details.taxa""
click at [279, 335] on div "< div id = "imageCopyright" class = "text-xs text -center bg-slate-50 border-t …" at bounding box center [270, 343] width 413 height 565
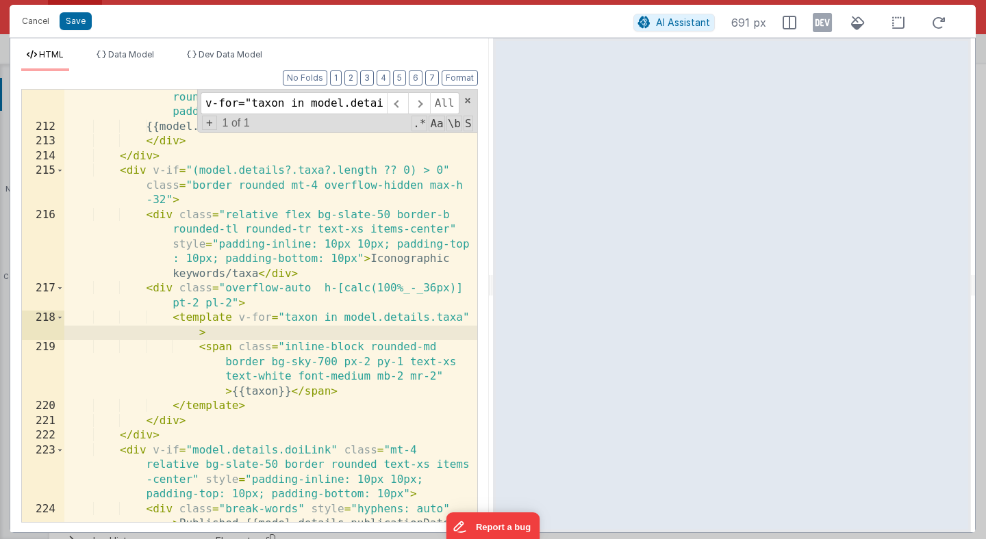
click at [197, 333] on div "< div id = "imageCopyright" class = "text-xs text -center bg-slate-50 border-t …" at bounding box center [270, 343] width 413 height 565
click at [199, 333] on div "< div id = "imageCopyright" class = "text-xs text -center bg-slate-50 border-t …" at bounding box center [270, 343] width 413 height 565
click at [291, 324] on div "< div id = "imageCopyright" class = "text-xs text -center bg-slate-50 border-t …" at bounding box center [270, 343] width 413 height 565
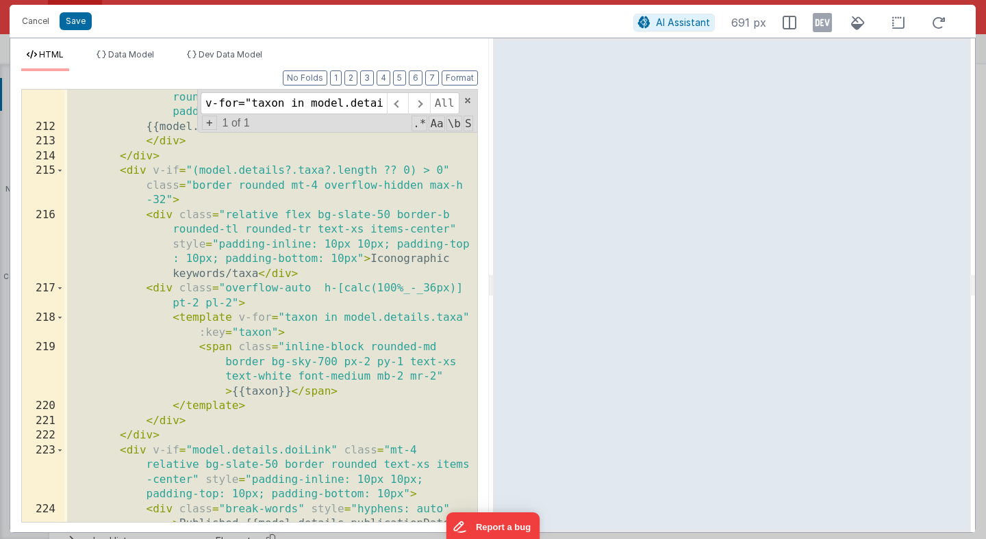
click at [321, 263] on div "< div id = "imageCopyright" class = "text-xs text -center bg-slate-50 border-t …" at bounding box center [270, 343] width 413 height 565
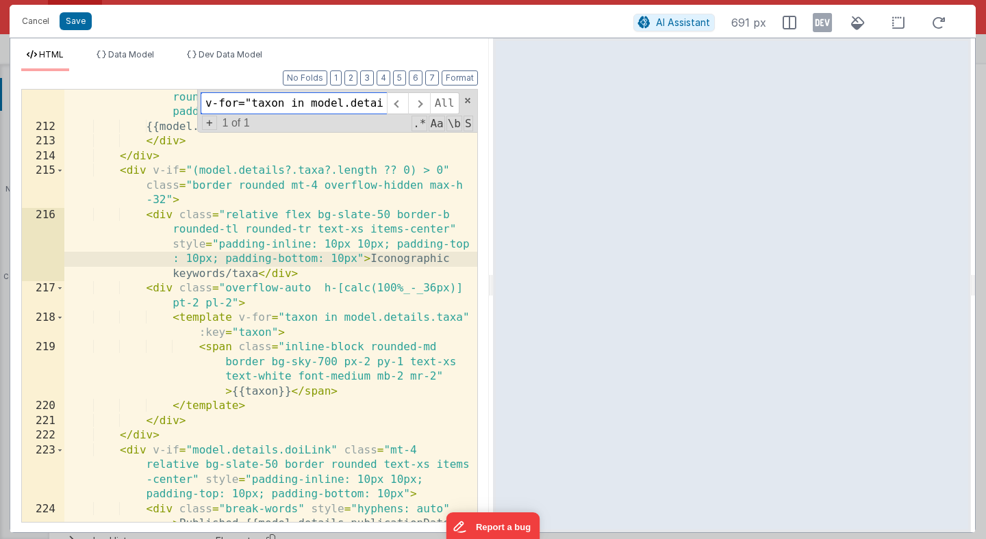
scroll to position [0, 53]
paste input "h-[calc(100%_-_36px)]"
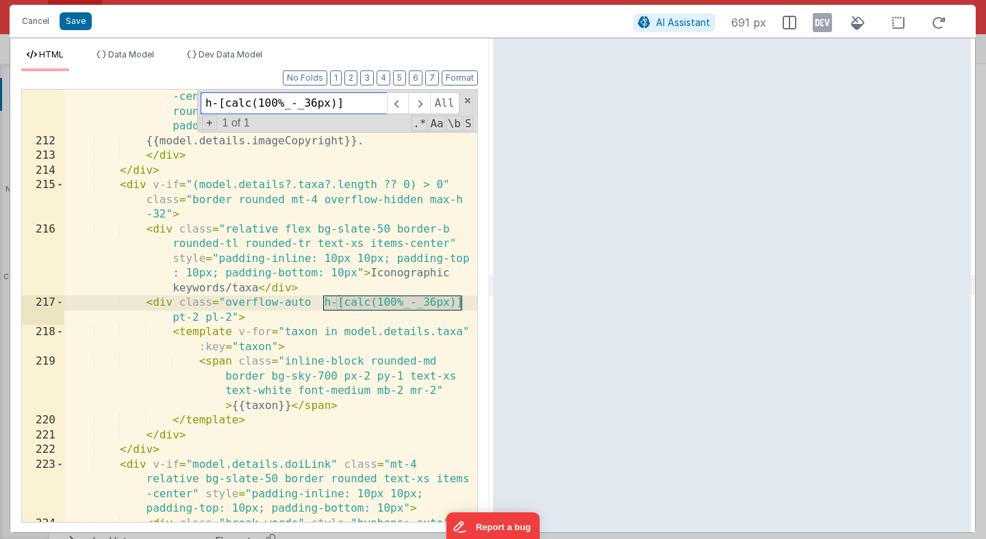
scroll to position [5077, 0]
click at [433, 342] on div "< div id = "imageCopyright" class = "text-xs text -center bg-slate-50 border-t …" at bounding box center [270, 357] width 413 height 565
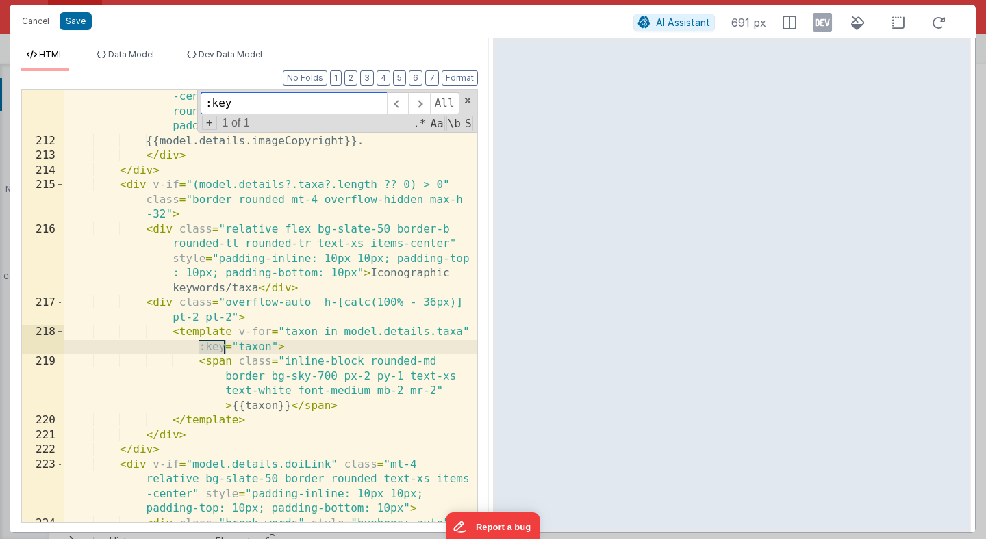
type input ":key"
click at [253, 349] on div "< div id = "imageCopyright" class = "text-xs text -center bg-slate-50 border-t …" at bounding box center [270, 357] width 413 height 565
click at [77, 22] on button "Save" at bounding box center [76, 21] width 32 height 18
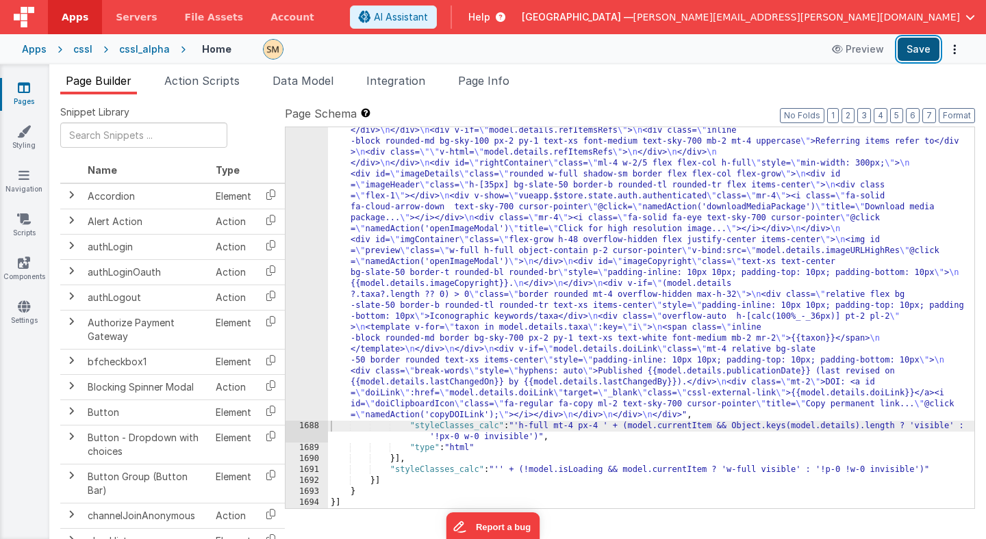
click at [917, 57] on button "Save" at bounding box center [918, 49] width 42 height 23
click at [913, 49] on button "Save" at bounding box center [918, 49] width 42 height 23
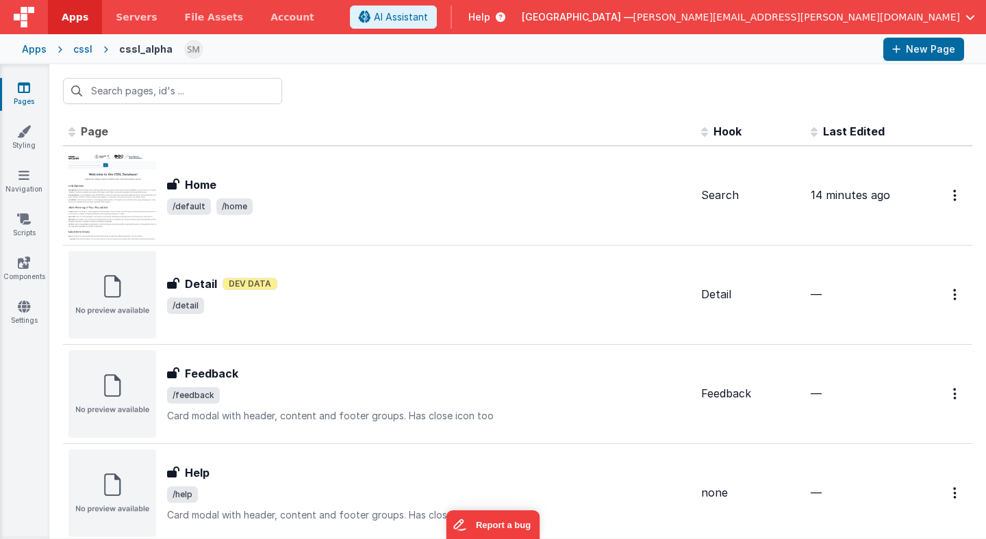
click at [84, 48] on div "cssl" at bounding box center [82, 49] width 19 height 14
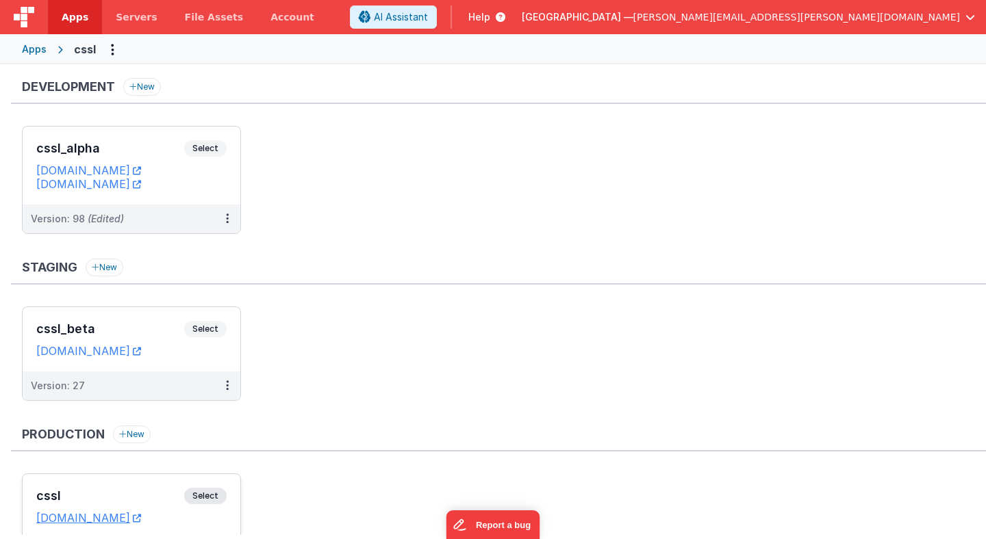
click at [205, 498] on span "Select" at bounding box center [205, 496] width 42 height 16
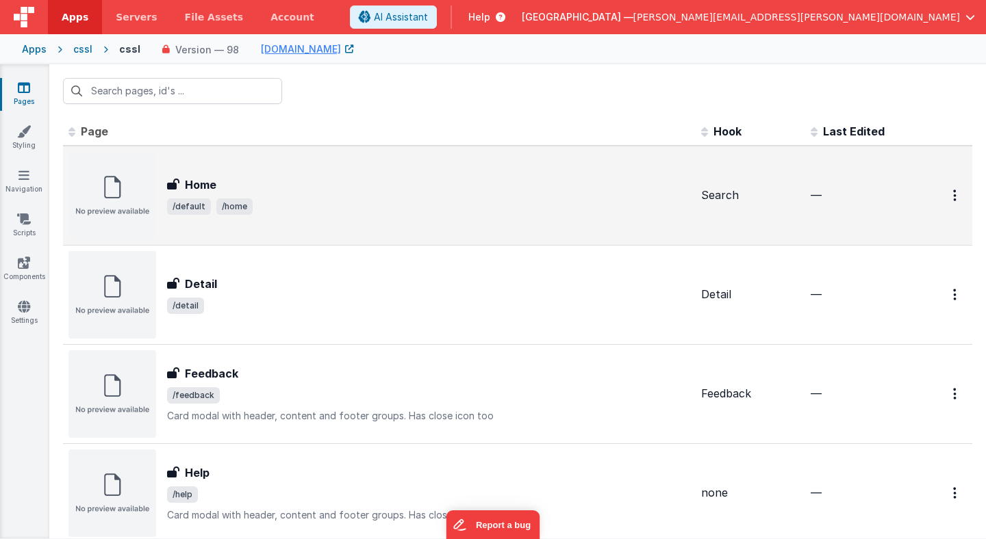
click at [205, 176] on div "Home Home /default /home" at bounding box center [379, 196] width 622 height 88
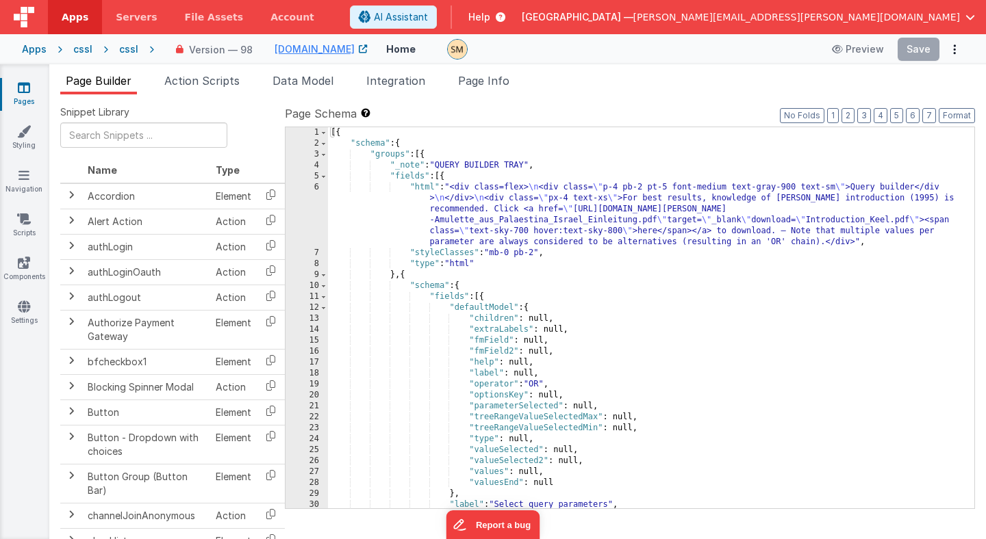
click at [422, 261] on div "[{ "schema" : { "groups" : [{ "_note" : "QUERY BUILDER TRAY" , "fields" : [{ "h…" at bounding box center [651, 328] width 646 height 403
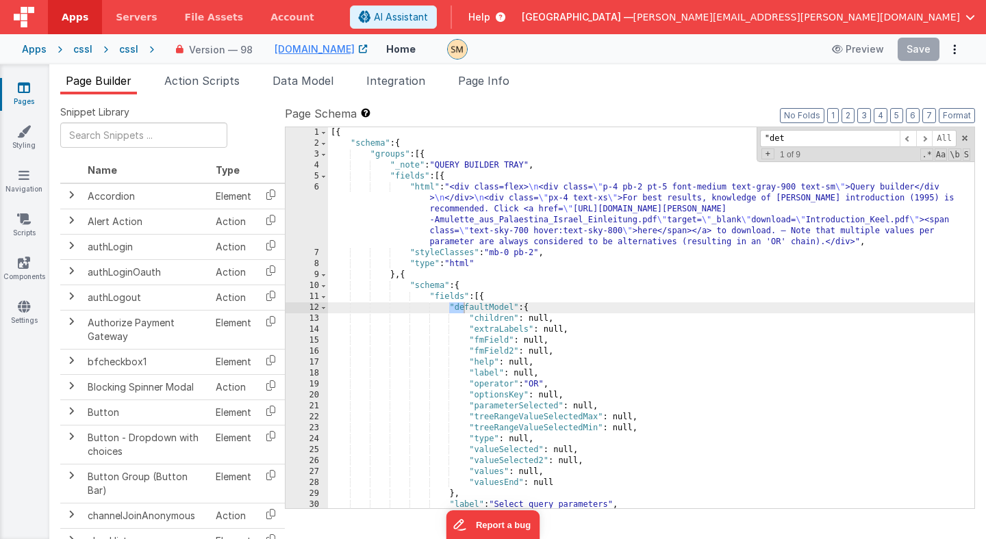
scroll to position [21045, 0]
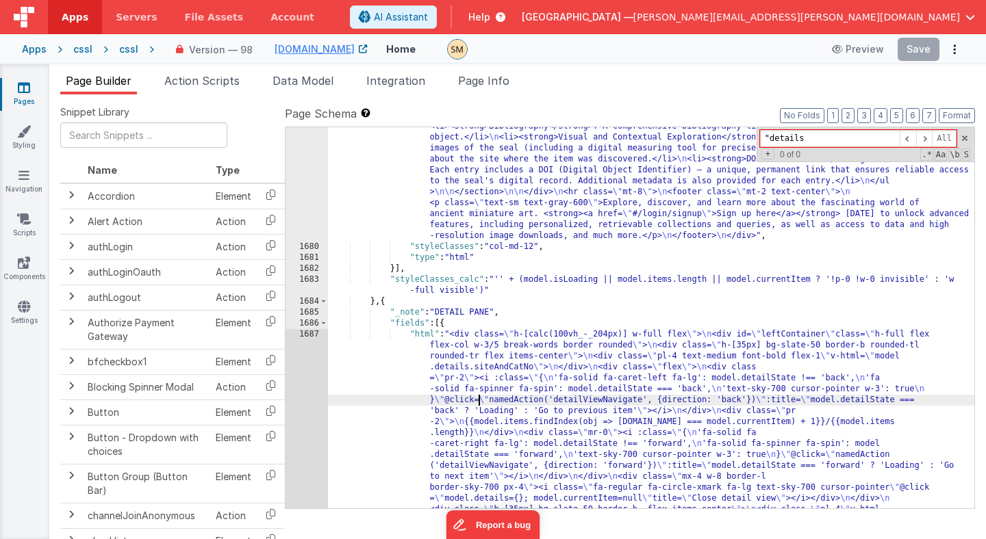
scroll to position [22048, 0]
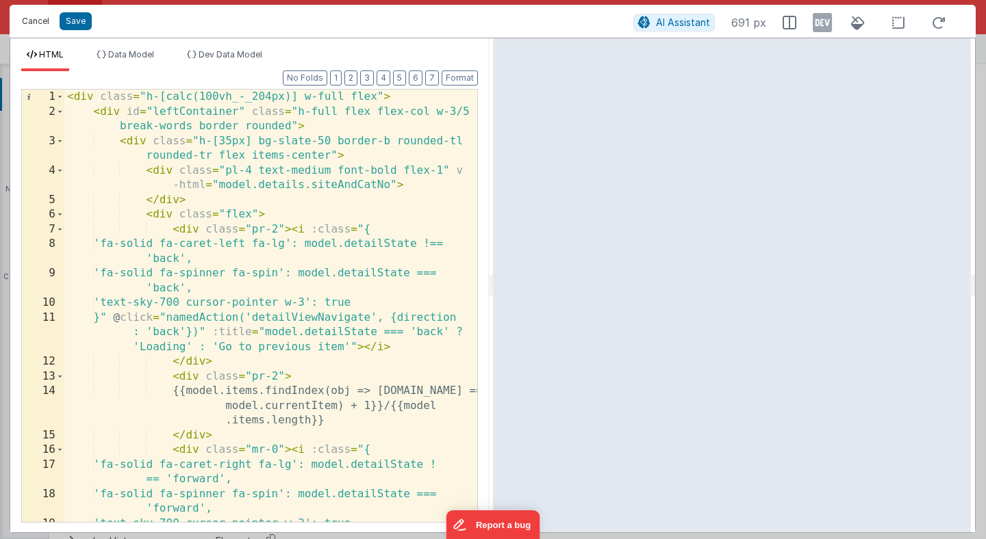
click at [44, 20] on button "Cancel" at bounding box center [35, 21] width 41 height 19
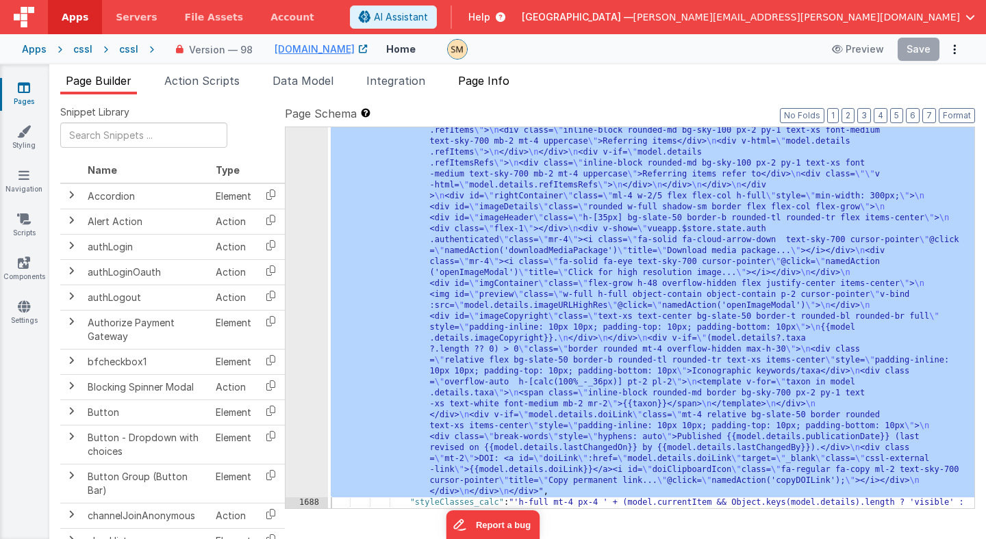
click at [494, 82] on span "Page Info" at bounding box center [483, 81] width 51 height 14
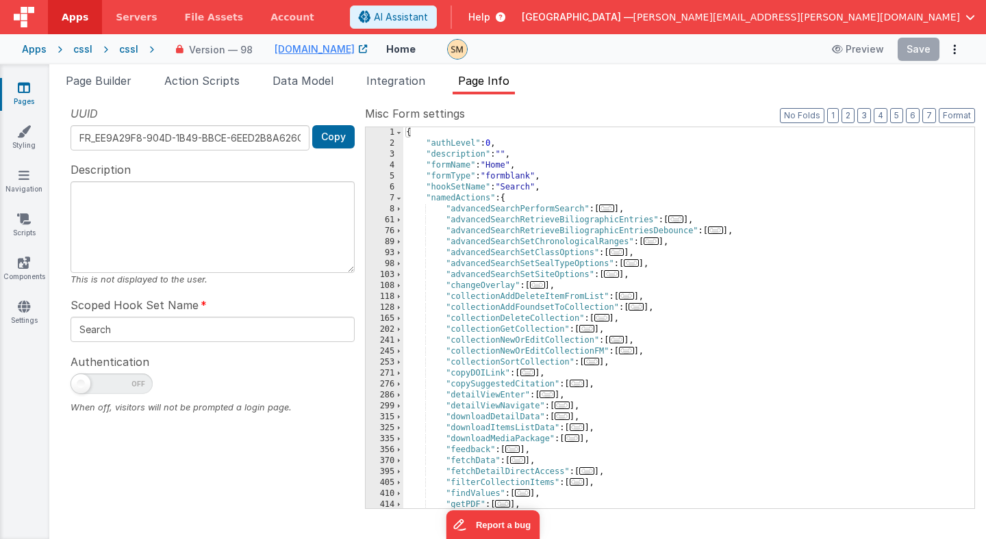
click at [405, 210] on div "{ "authLevel" : 0 , "description" : "" , "formName" : "Home" , "formType" : "fo…" at bounding box center [688, 328] width 571 height 403
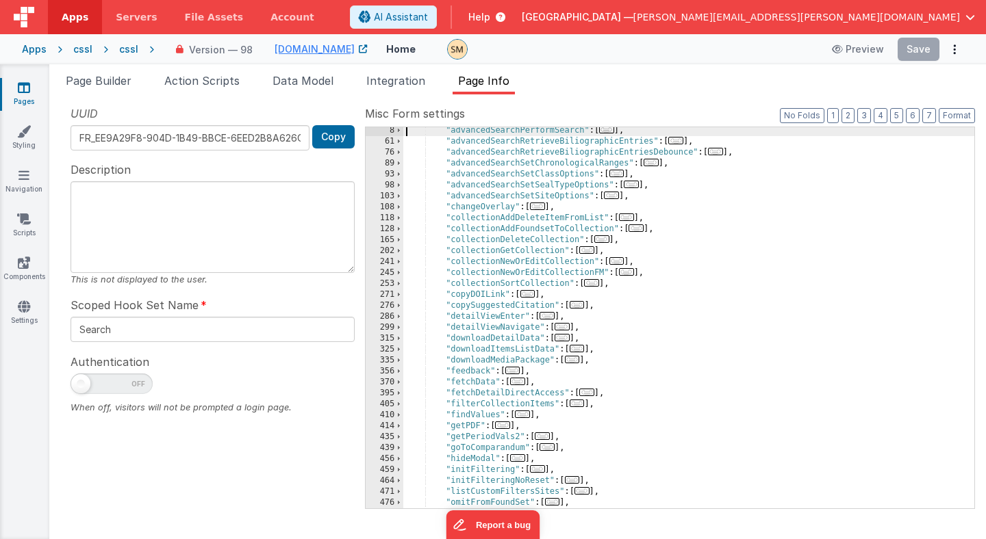
scroll to position [82, 0]
click at [396, 313] on span at bounding box center [399, 313] width 8 height 11
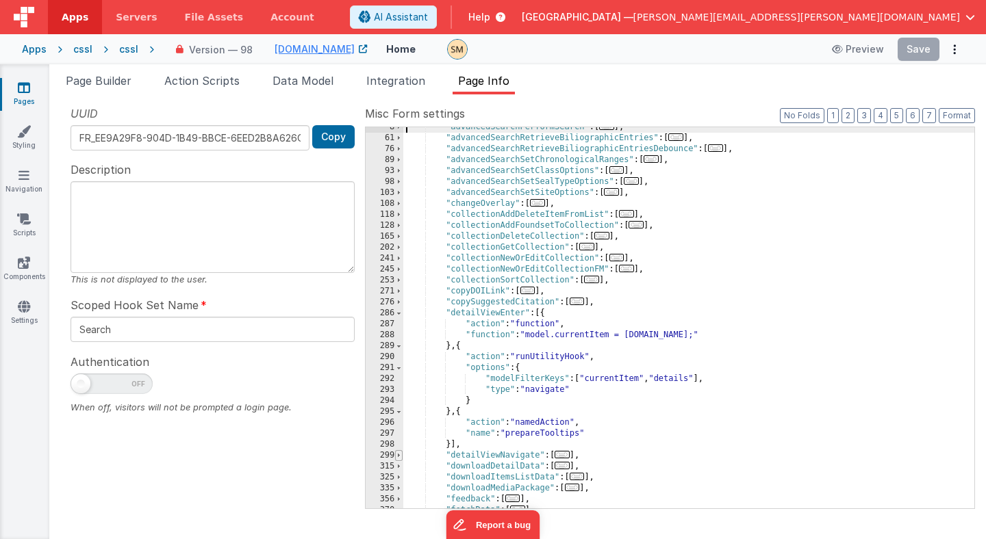
click at [399, 454] on span at bounding box center [399, 455] width 8 height 11
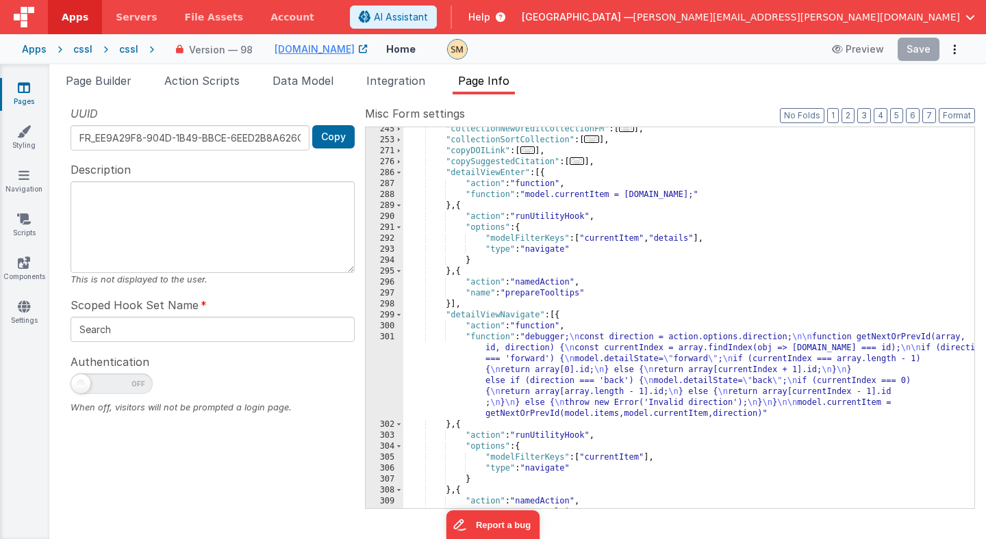
scroll to position [225, 0]
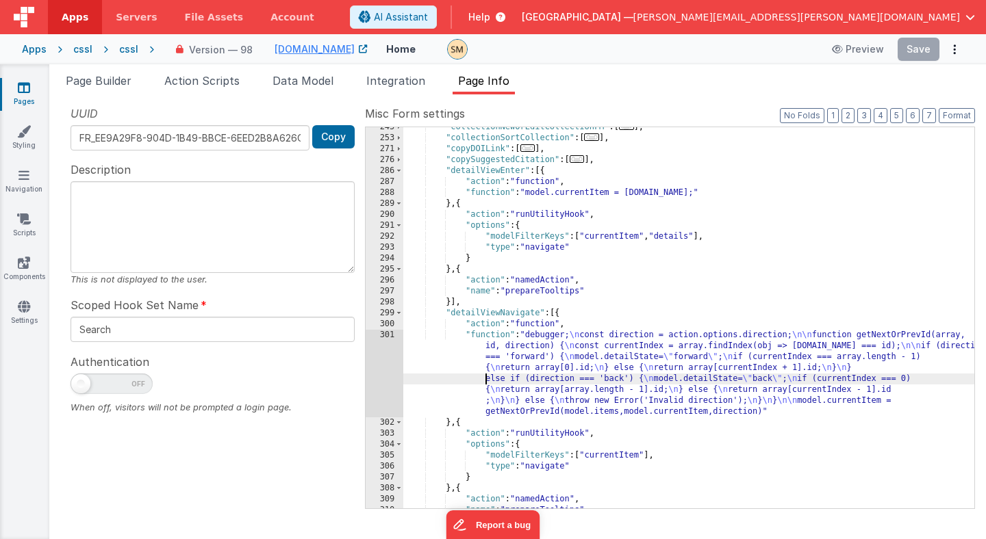
click at [426, 374] on div ""collectionNewOrEditCollectionFM" : [ ... ] , "collectionSortCollection" : [ ..…" at bounding box center [688, 323] width 571 height 403
click at [381, 364] on div "301" at bounding box center [385, 374] width 38 height 88
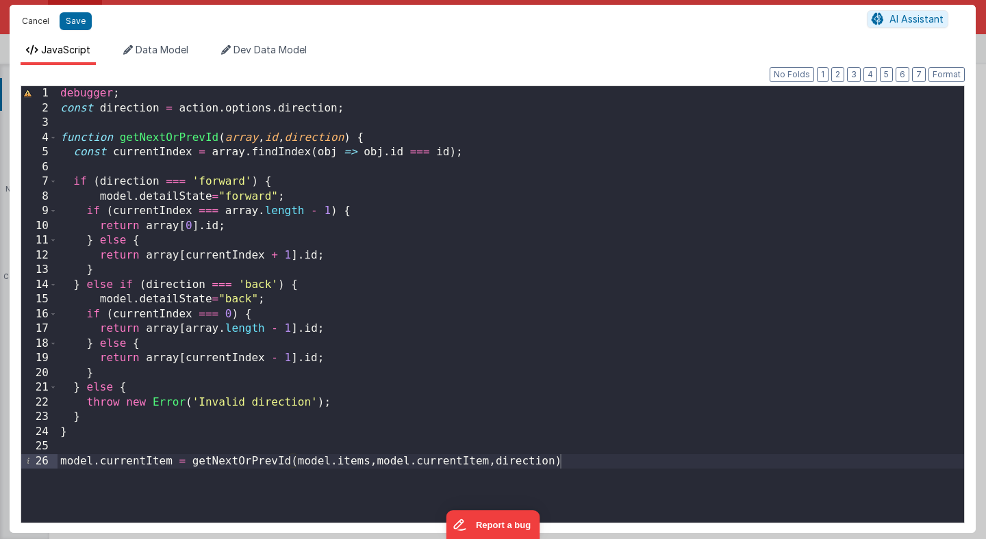
click at [42, 17] on button "Cancel" at bounding box center [35, 21] width 41 height 19
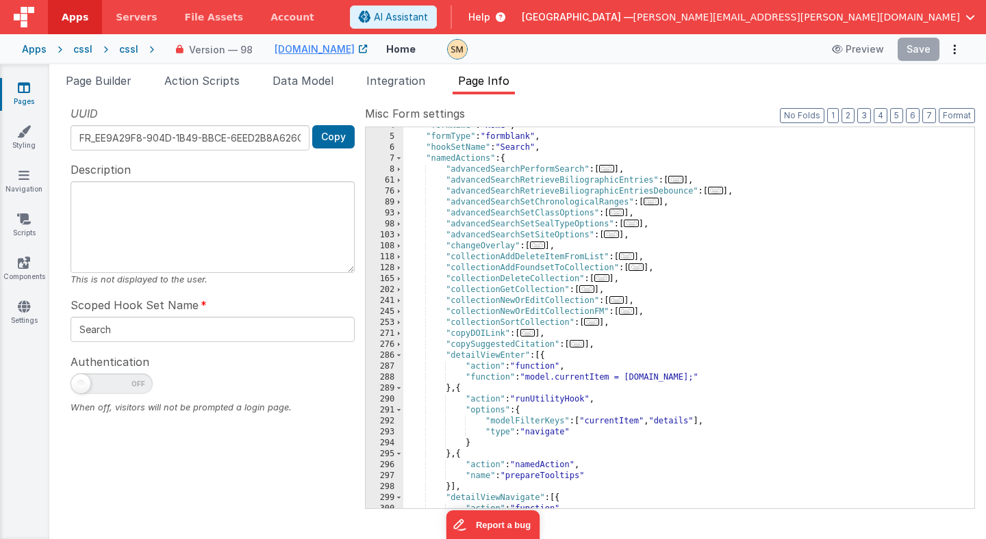
scroll to position [0, 0]
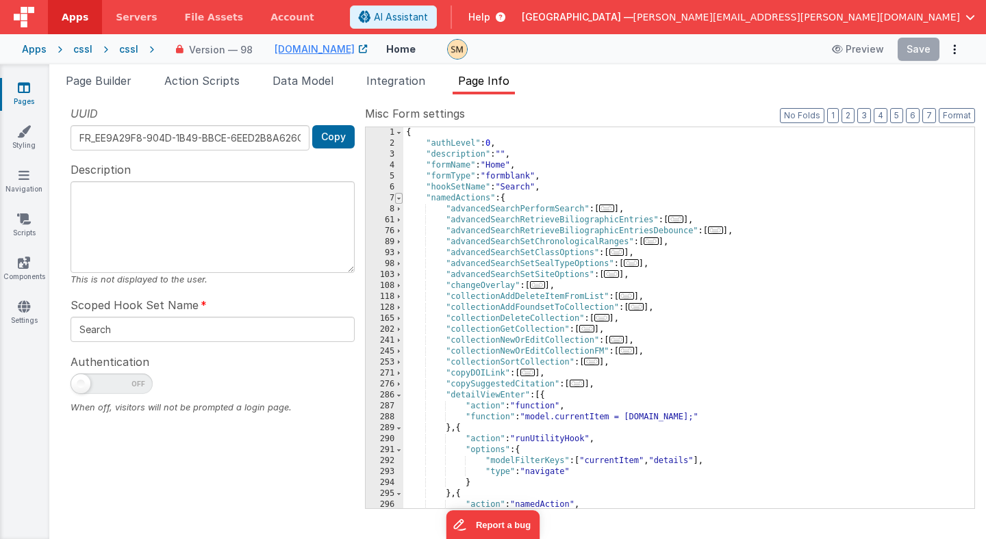
click at [399, 199] on span at bounding box center [399, 198] width 8 height 11
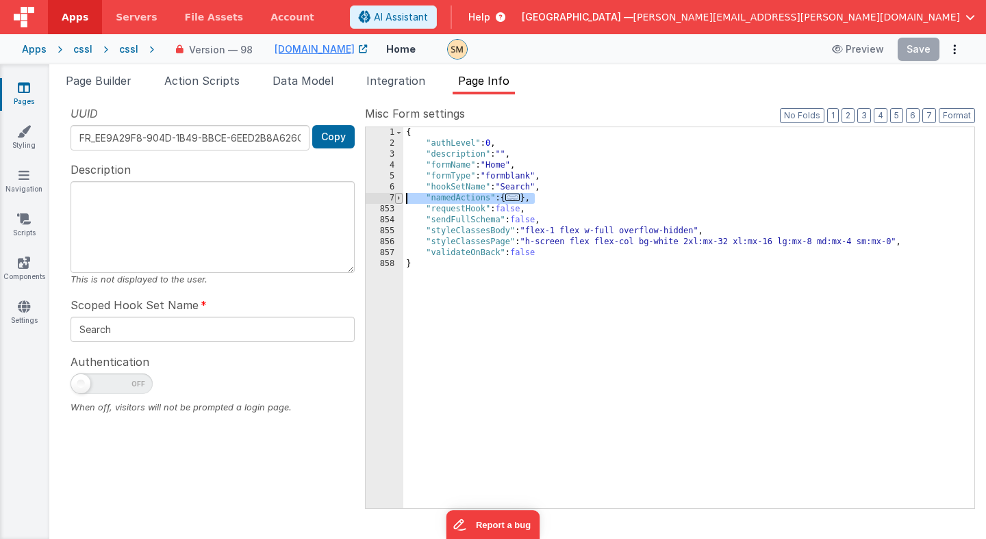
drag, startPoint x: 544, startPoint y: 200, endPoint x: 395, endPoint y: 200, distance: 149.2
click at [395, 200] on div "1 2 3 4 5 6 7 853 854 855 856 857 858 { "authLevel" : 0 , "description" : "" , …" at bounding box center [670, 318] width 610 height 383
click at [120, 82] on span "Page Builder" at bounding box center [99, 81] width 66 height 14
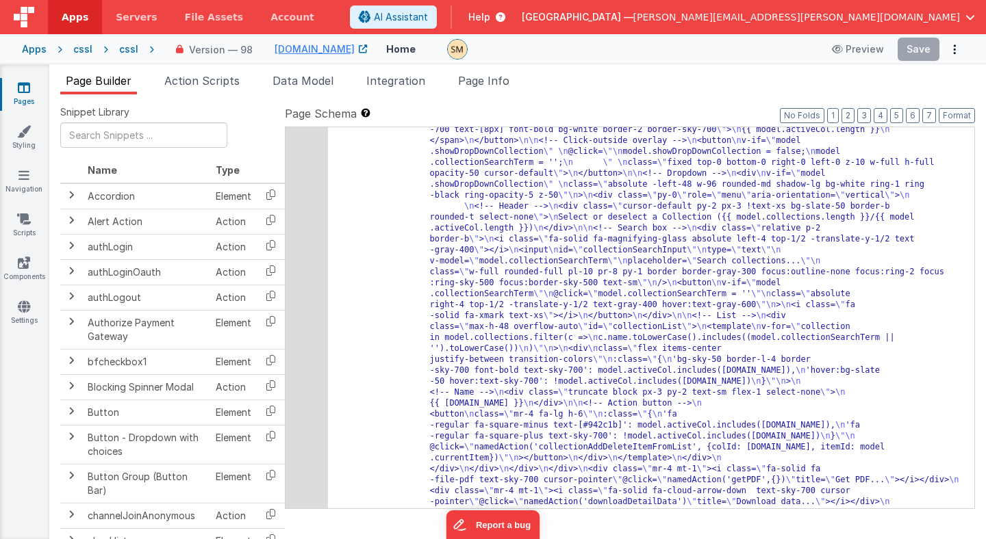
scroll to position [21453, 0]
click at [882, 116] on button "4" at bounding box center [880, 115] width 14 height 15
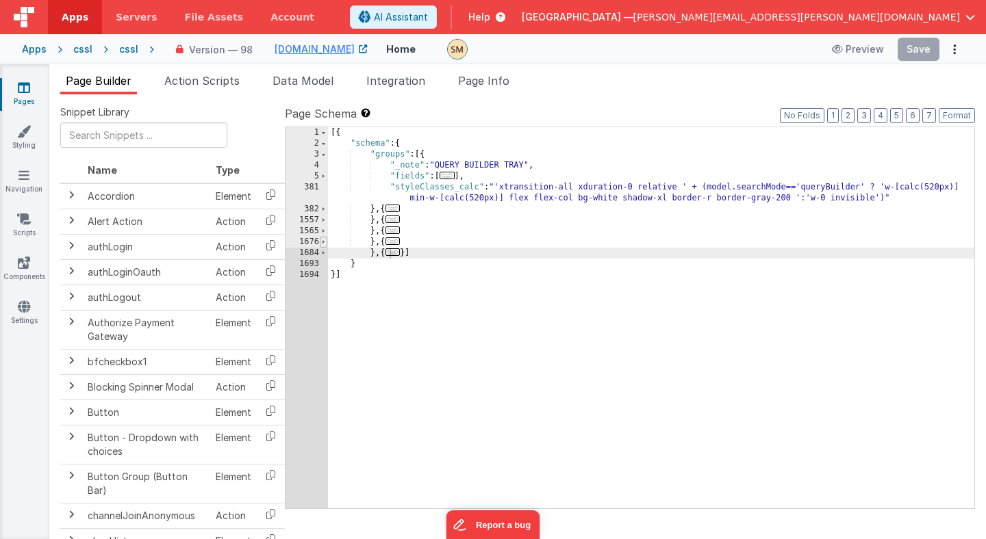
click at [322, 241] on span at bounding box center [324, 242] width 8 height 11
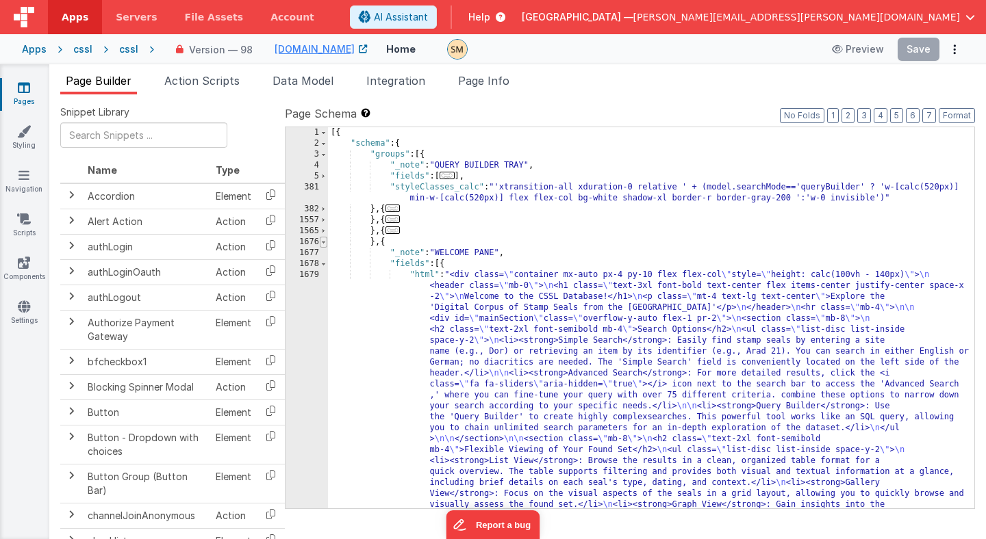
scroll to position [385, 0]
click at [322, 240] on span at bounding box center [324, 242] width 8 height 11
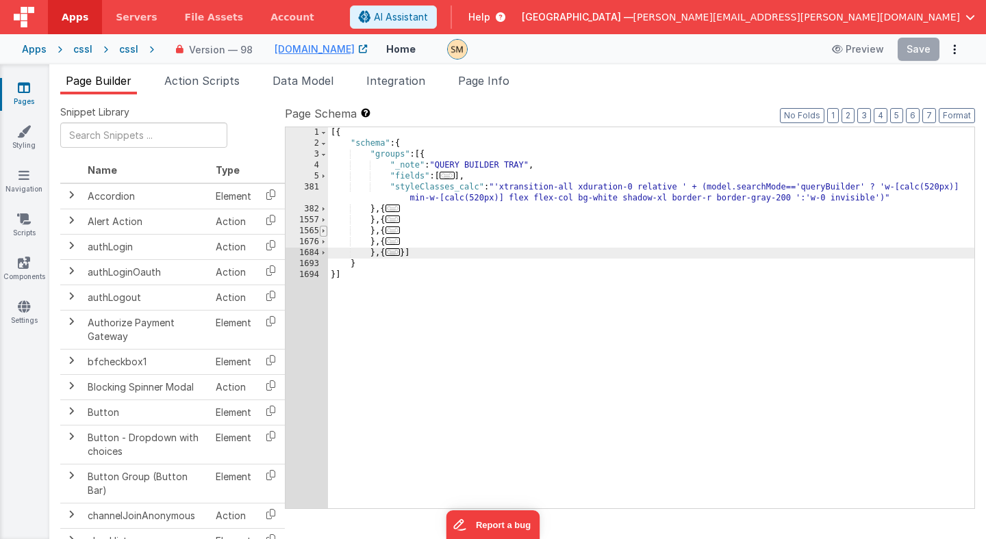
click at [322, 232] on span at bounding box center [324, 231] width 8 height 11
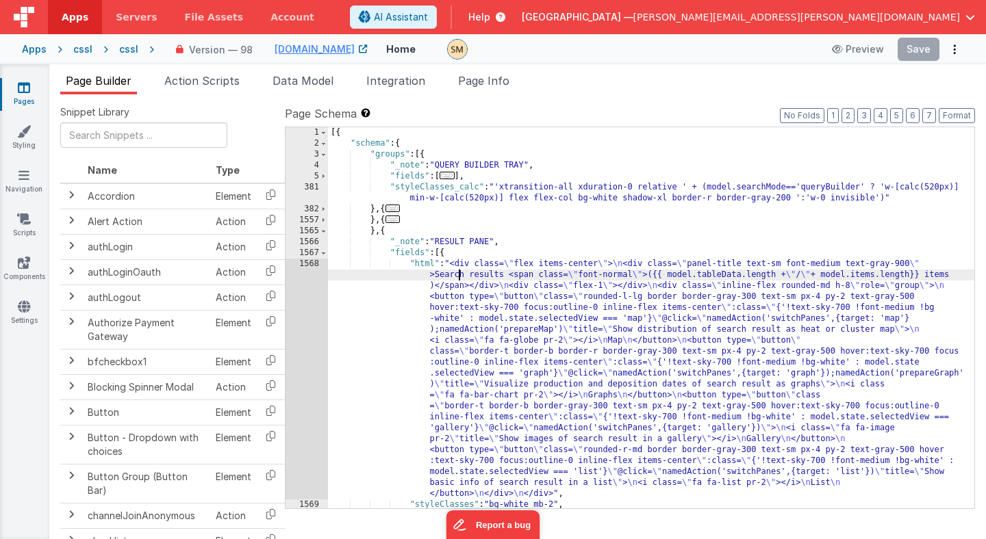
click at [459, 275] on div "[{ "schema" : { "groups" : [{ "_note" : "QUERY BUILDER TRAY" , "fields" : [ ...…" at bounding box center [651, 328] width 646 height 403
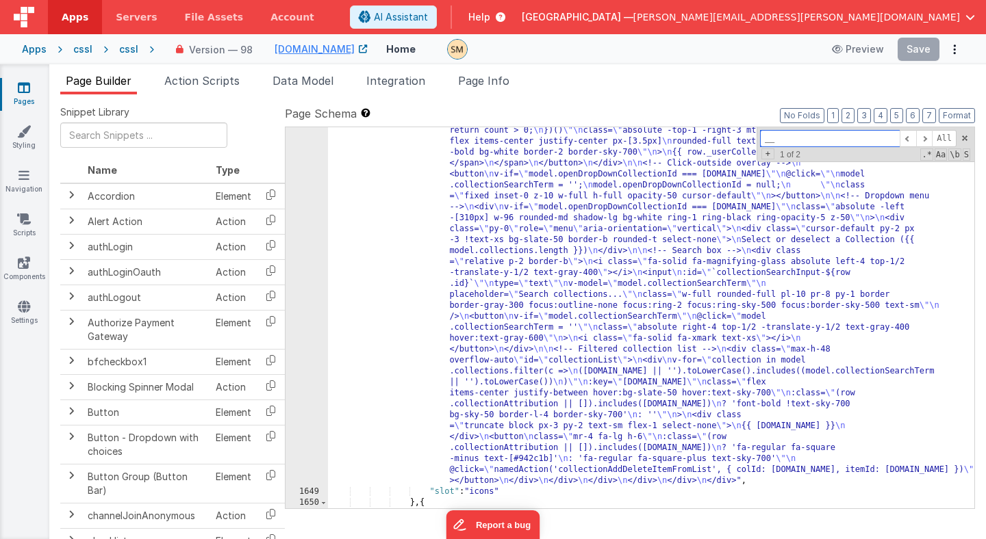
scroll to position [1892, 0]
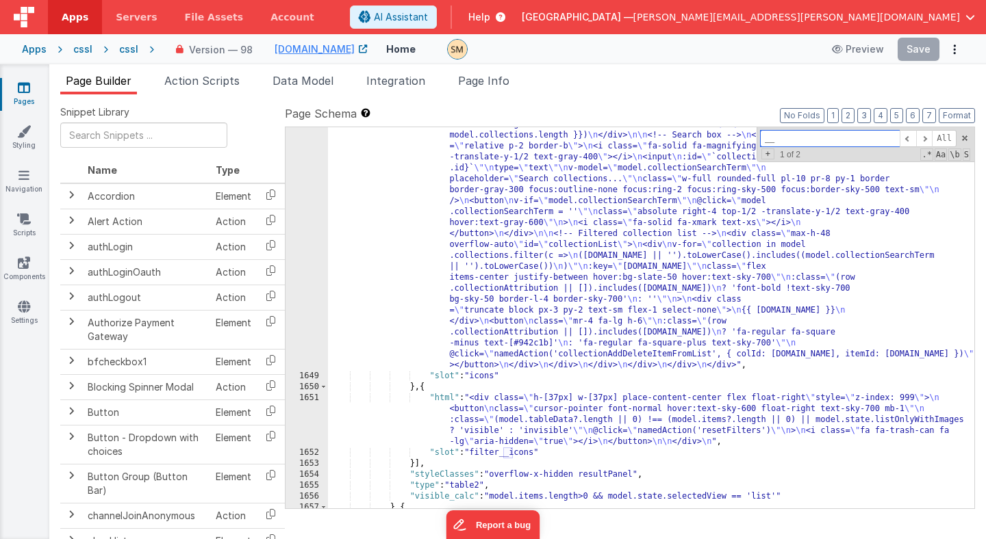
type input "__"
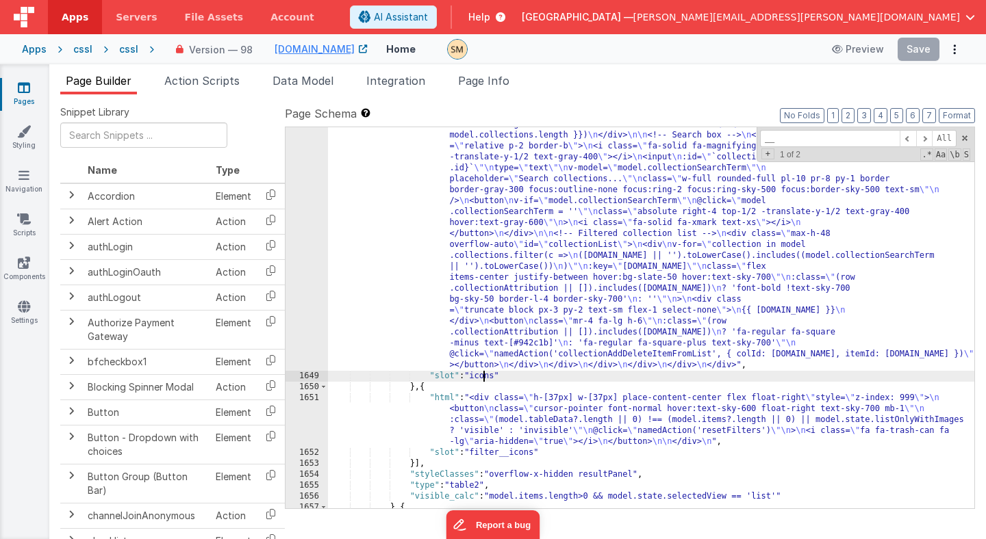
click at [481, 376] on div ""html" : "<div class= \" w-[100px] flex flex-col items-center float-right space…" at bounding box center [651, 244] width 646 height 1038
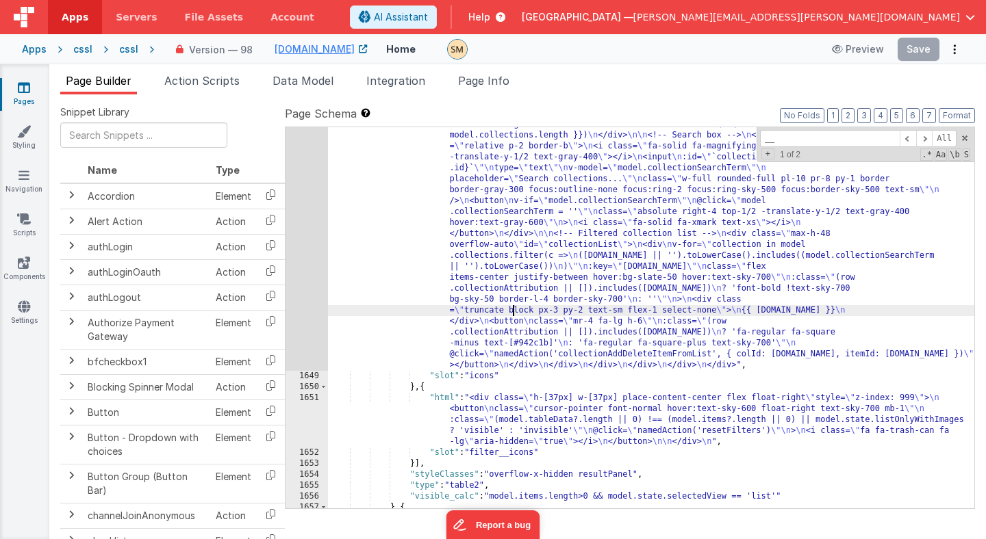
click at [513, 307] on div ""html" : "<div class= \" w-[100px] flex flex-col items-center float-right space…" at bounding box center [651, 244] width 646 height 1038
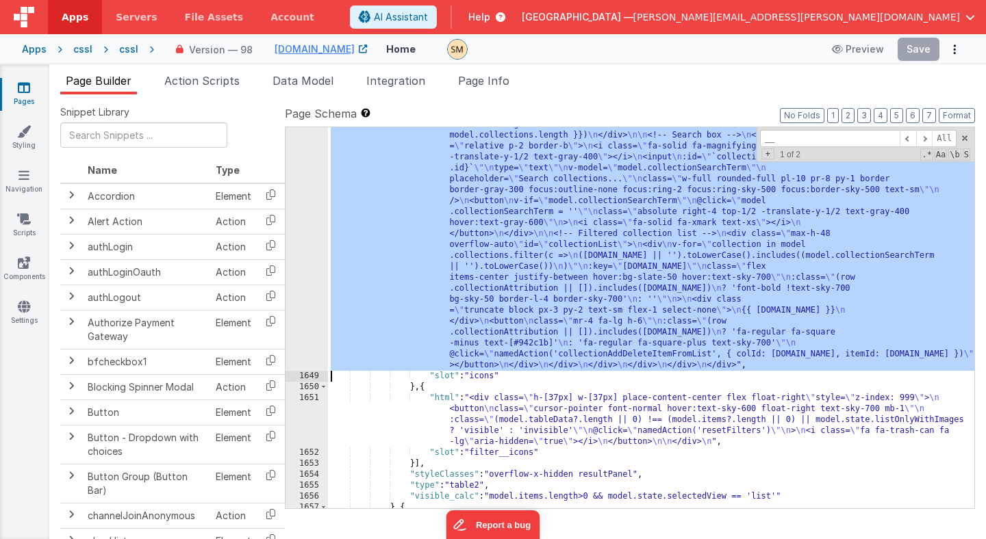
click at [313, 254] on div "1648" at bounding box center [306, 48] width 42 height 646
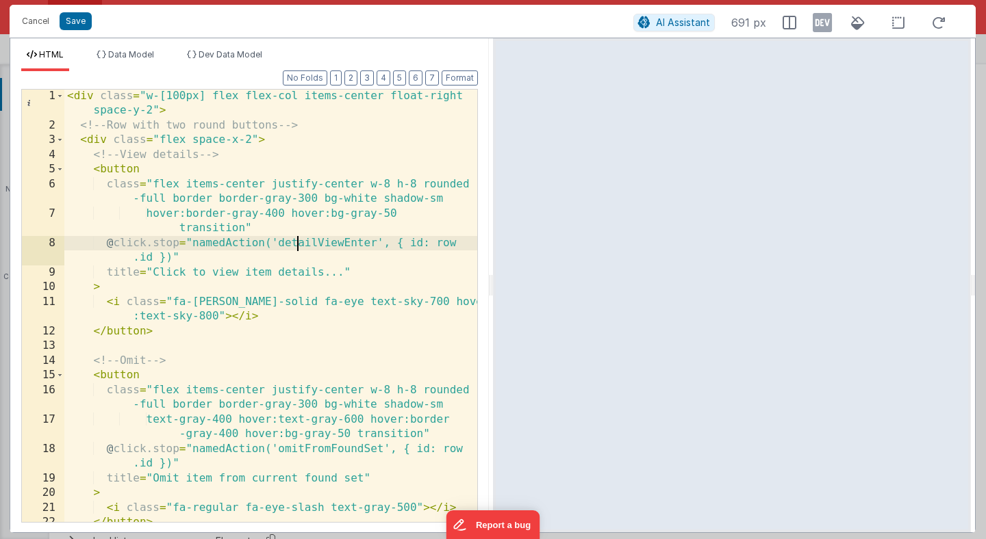
scroll to position [0, 0]
click at [296, 246] on div "< div class = "w-[100px] flex flex-col items-center float-right space-y-2" > <!…" at bounding box center [270, 327] width 413 height 477
click at [49, 24] on button "Cancel" at bounding box center [35, 21] width 41 height 19
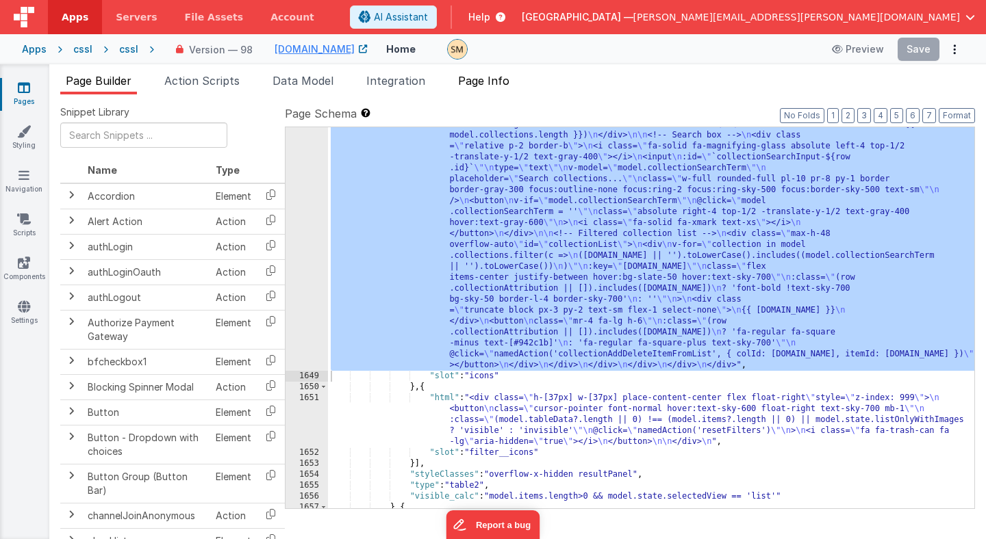
click at [477, 84] on span "Page Info" at bounding box center [483, 81] width 51 height 14
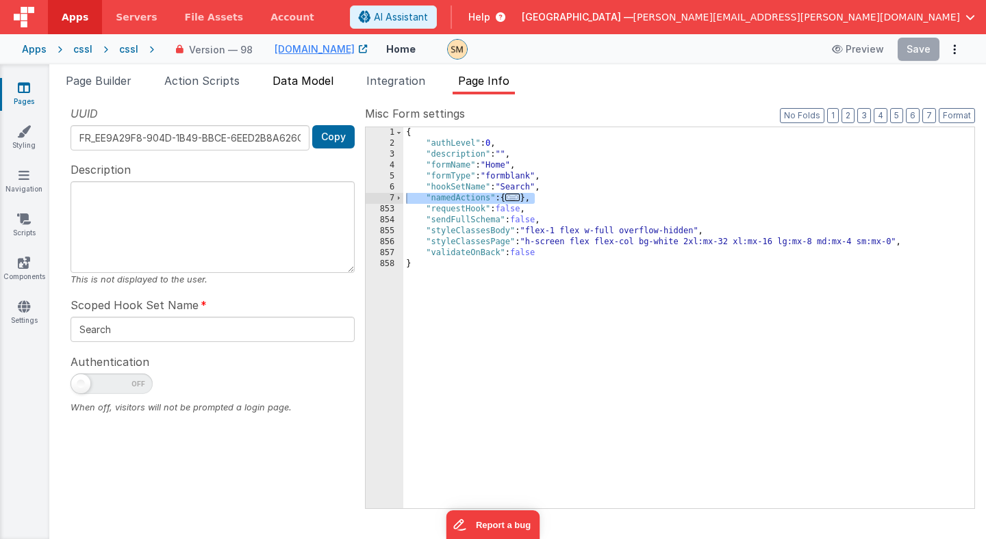
click at [303, 80] on span "Data Model" at bounding box center [302, 81] width 61 height 14
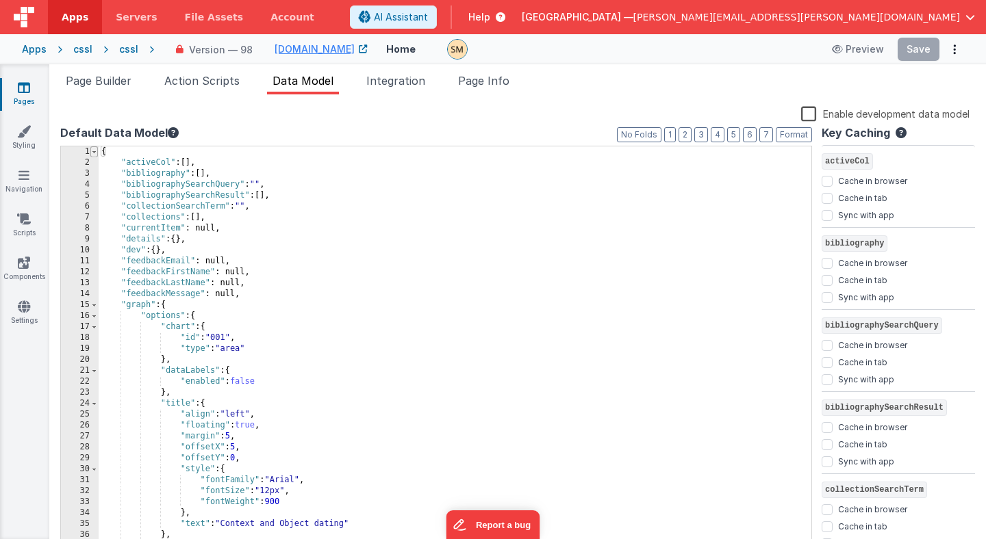
click at [93, 151] on span at bounding box center [94, 151] width 8 height 11
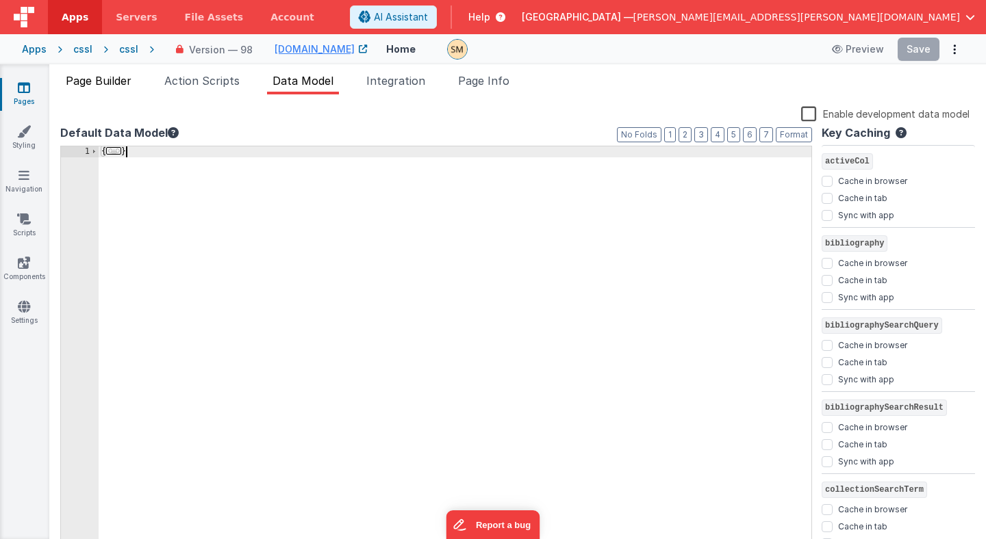
click at [108, 81] on span "Page Builder" at bounding box center [99, 81] width 66 height 14
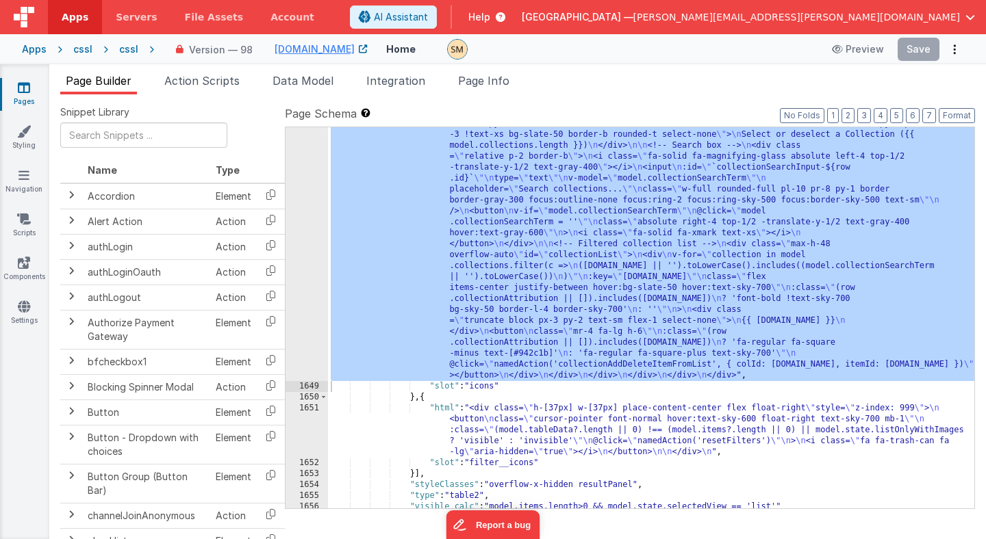
scroll to position [1879, 0]
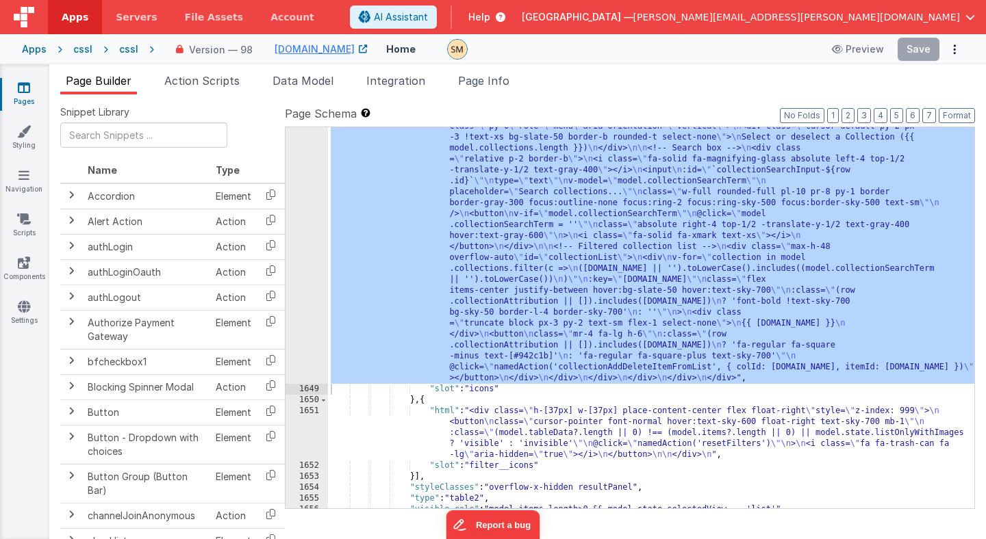
click at [120, 86] on span "Page Builder" at bounding box center [99, 81] width 66 height 14
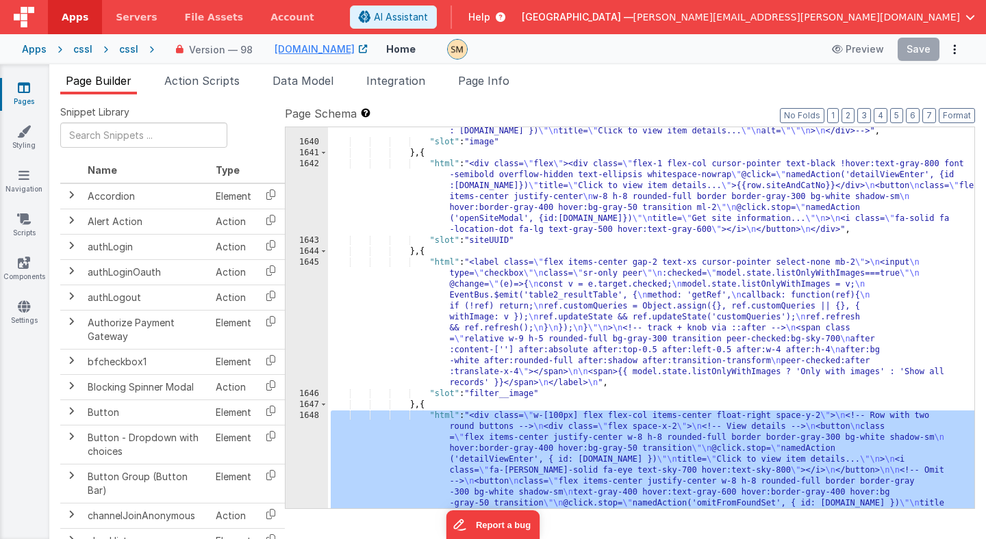
scroll to position [1214, 0]
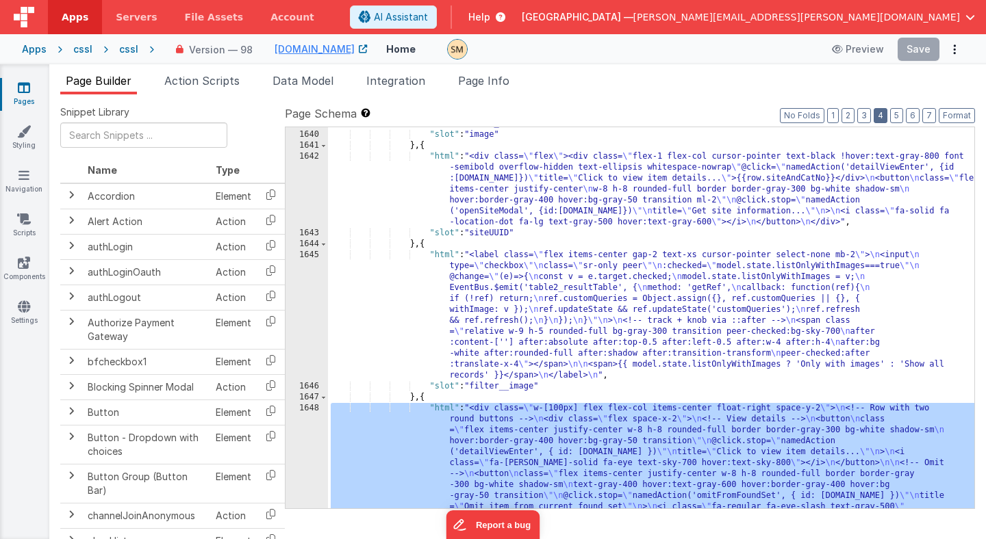
click at [882, 116] on button "4" at bounding box center [880, 115] width 14 height 15
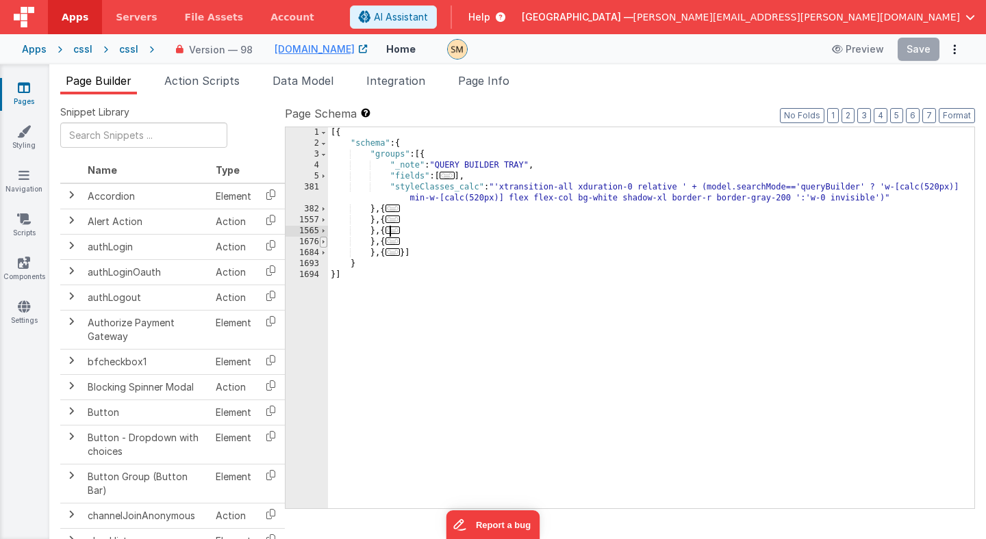
click at [324, 242] on span at bounding box center [324, 242] width 8 height 11
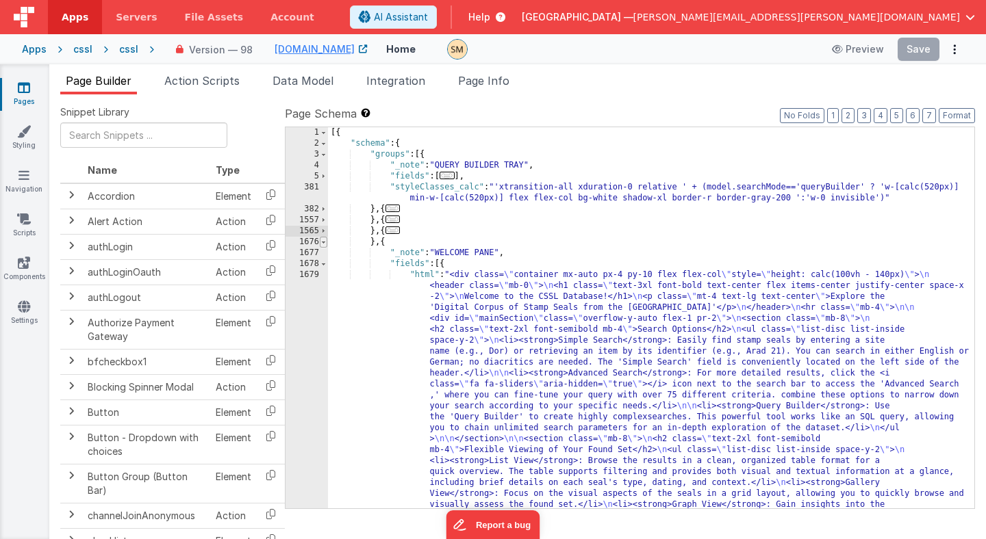
click at [323, 242] on span at bounding box center [324, 242] width 8 height 11
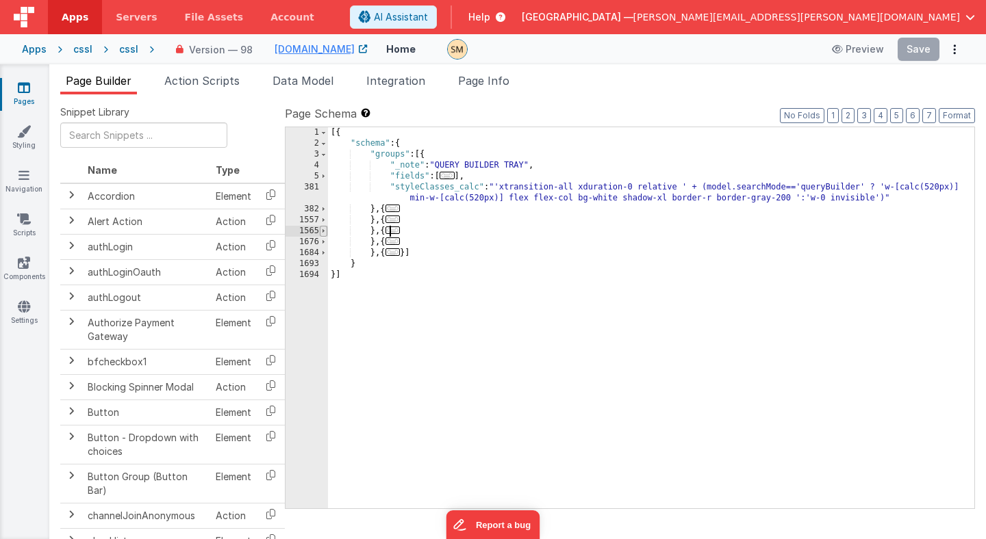
click at [322, 229] on span at bounding box center [324, 231] width 8 height 11
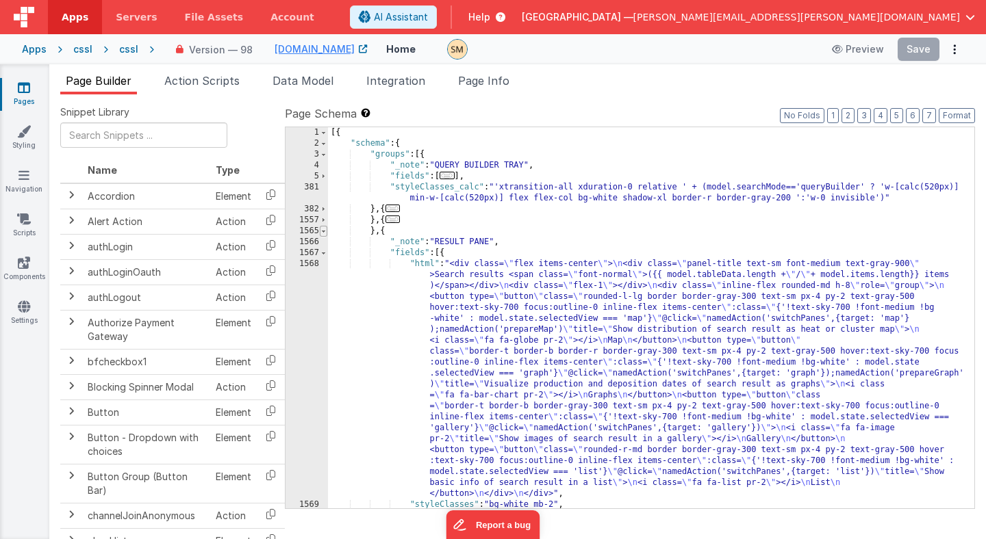
click at [322, 229] on span at bounding box center [324, 231] width 8 height 11
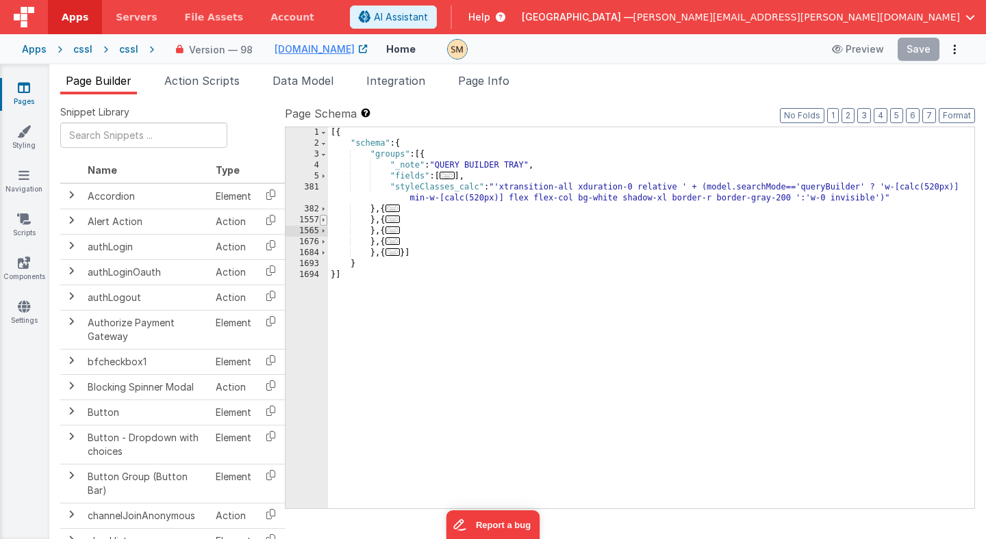
click at [322, 220] on span at bounding box center [324, 220] width 8 height 11
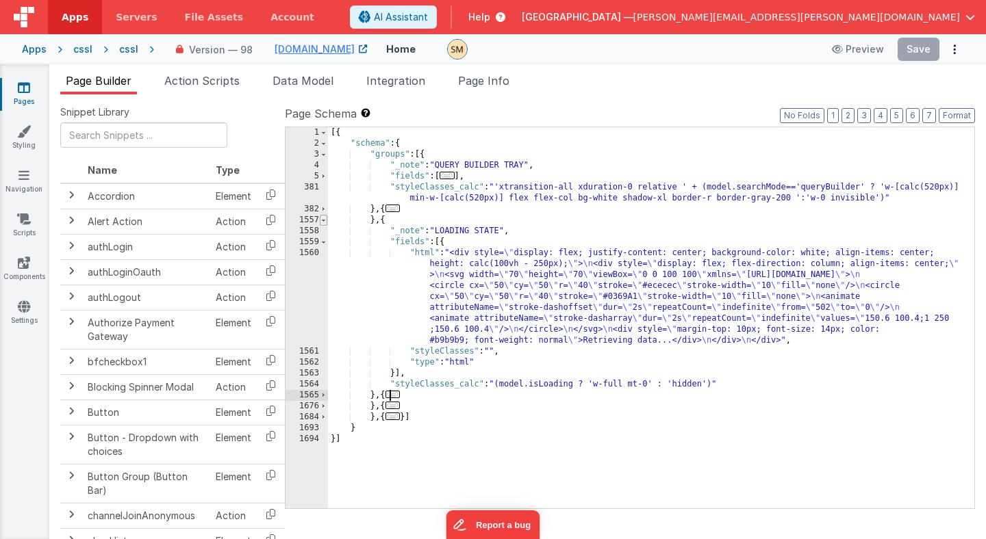
click at [322, 220] on span at bounding box center [324, 220] width 8 height 11
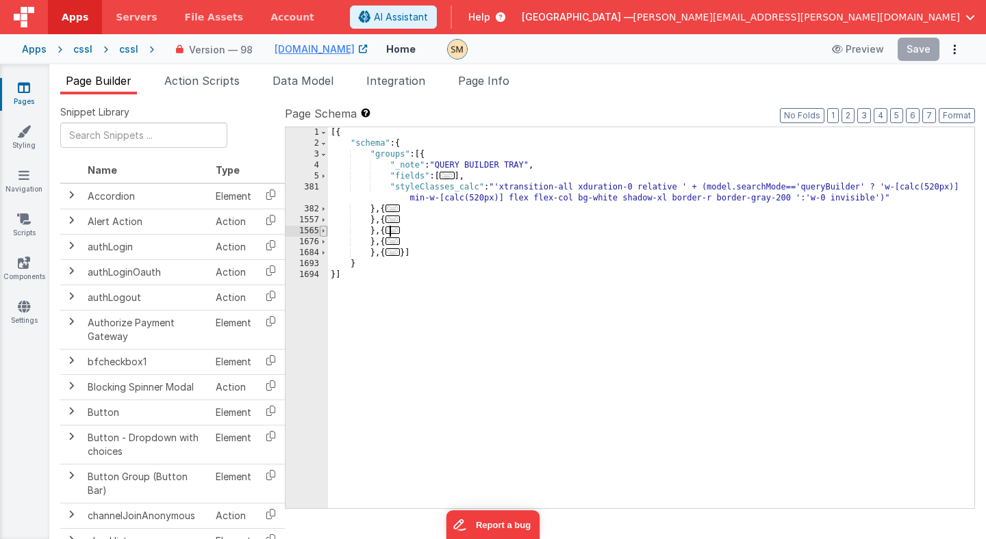
click at [323, 231] on span at bounding box center [324, 231] width 8 height 11
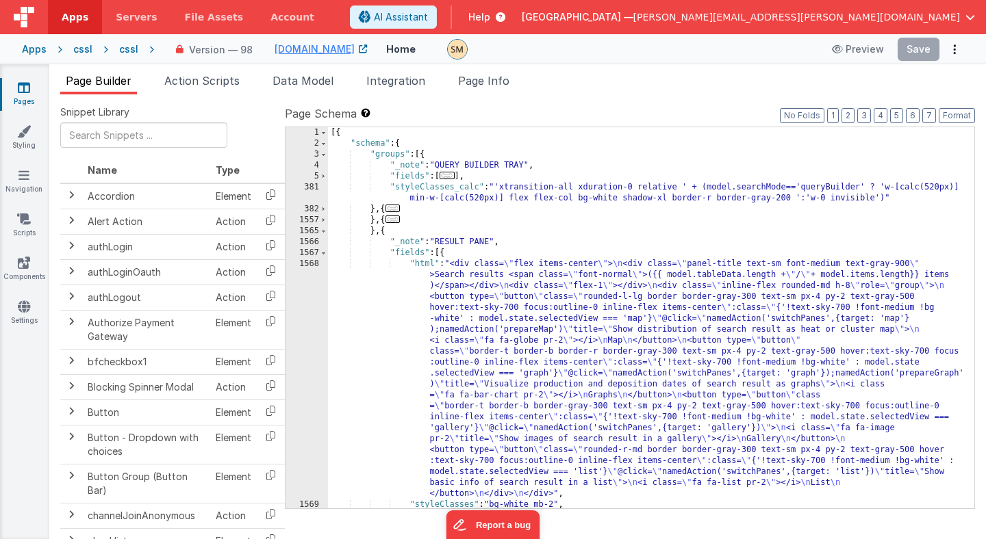
scroll to position [0, 0]
click at [322, 231] on span at bounding box center [324, 231] width 8 height 11
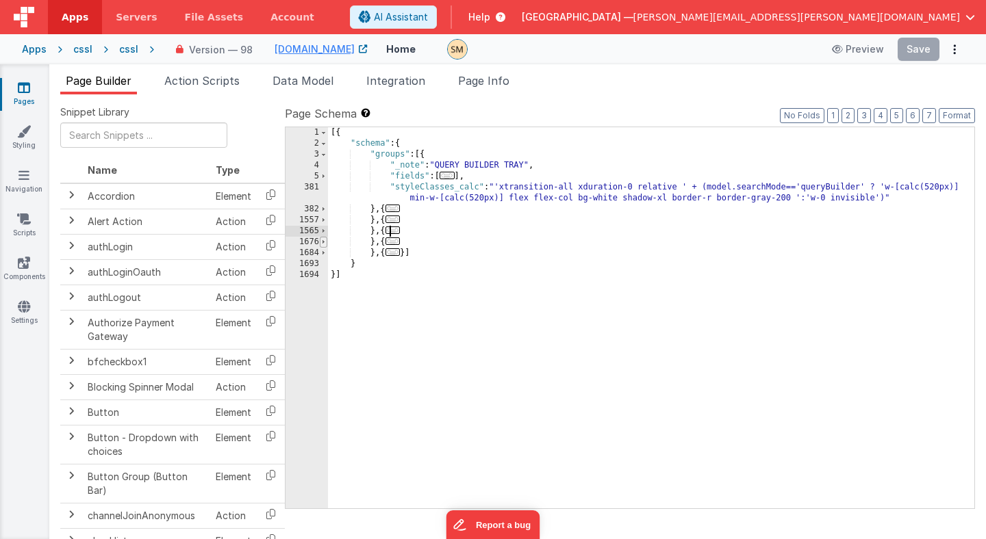
click at [324, 242] on span at bounding box center [324, 242] width 8 height 11
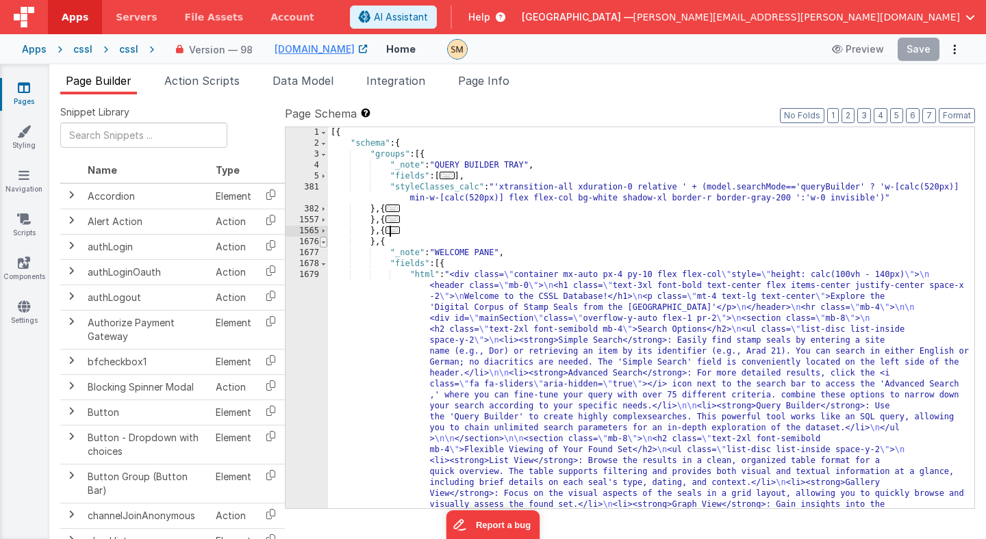
click at [324, 242] on span at bounding box center [324, 242] width 8 height 11
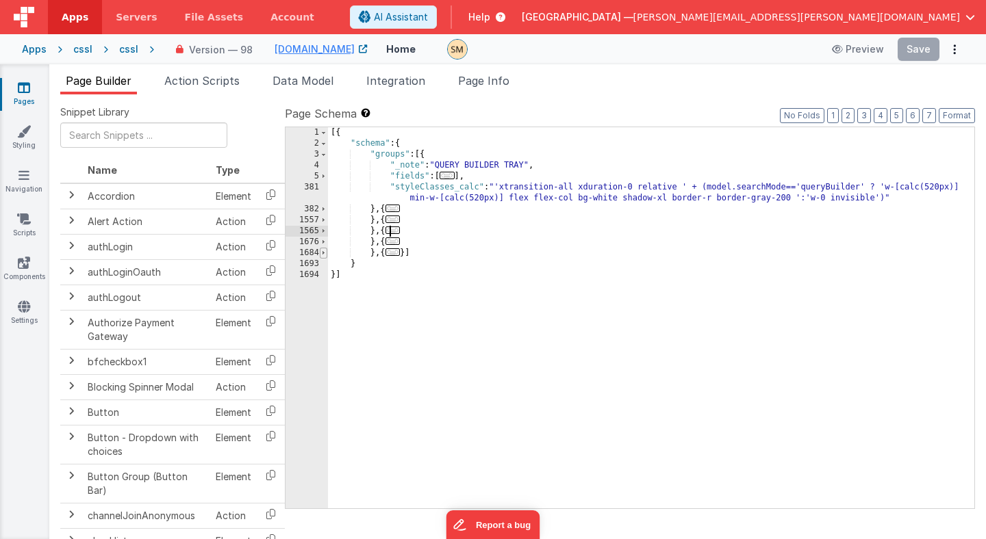
click at [323, 253] on span at bounding box center [324, 253] width 8 height 11
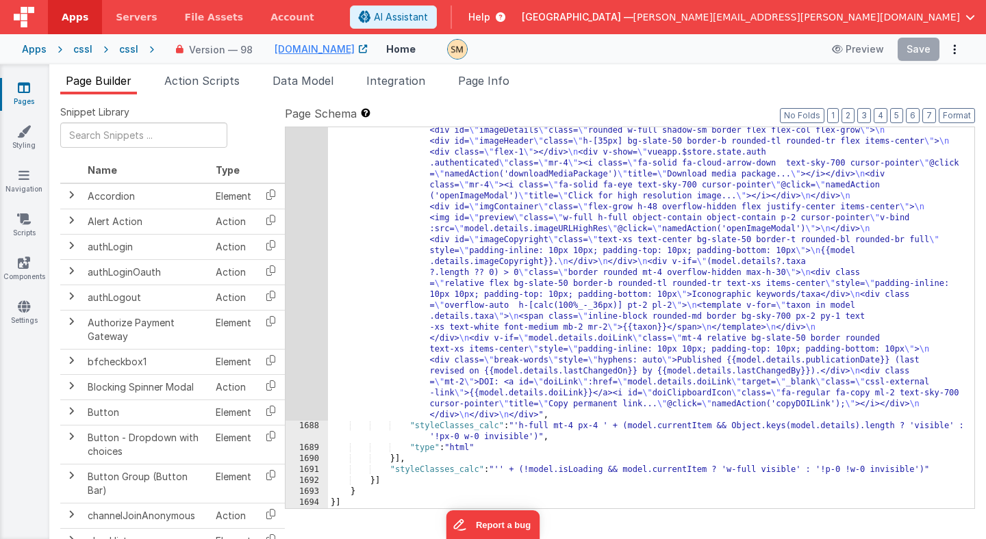
scroll to position [1305, 0]
